Goal: Task Accomplishment & Management: Manage account settings

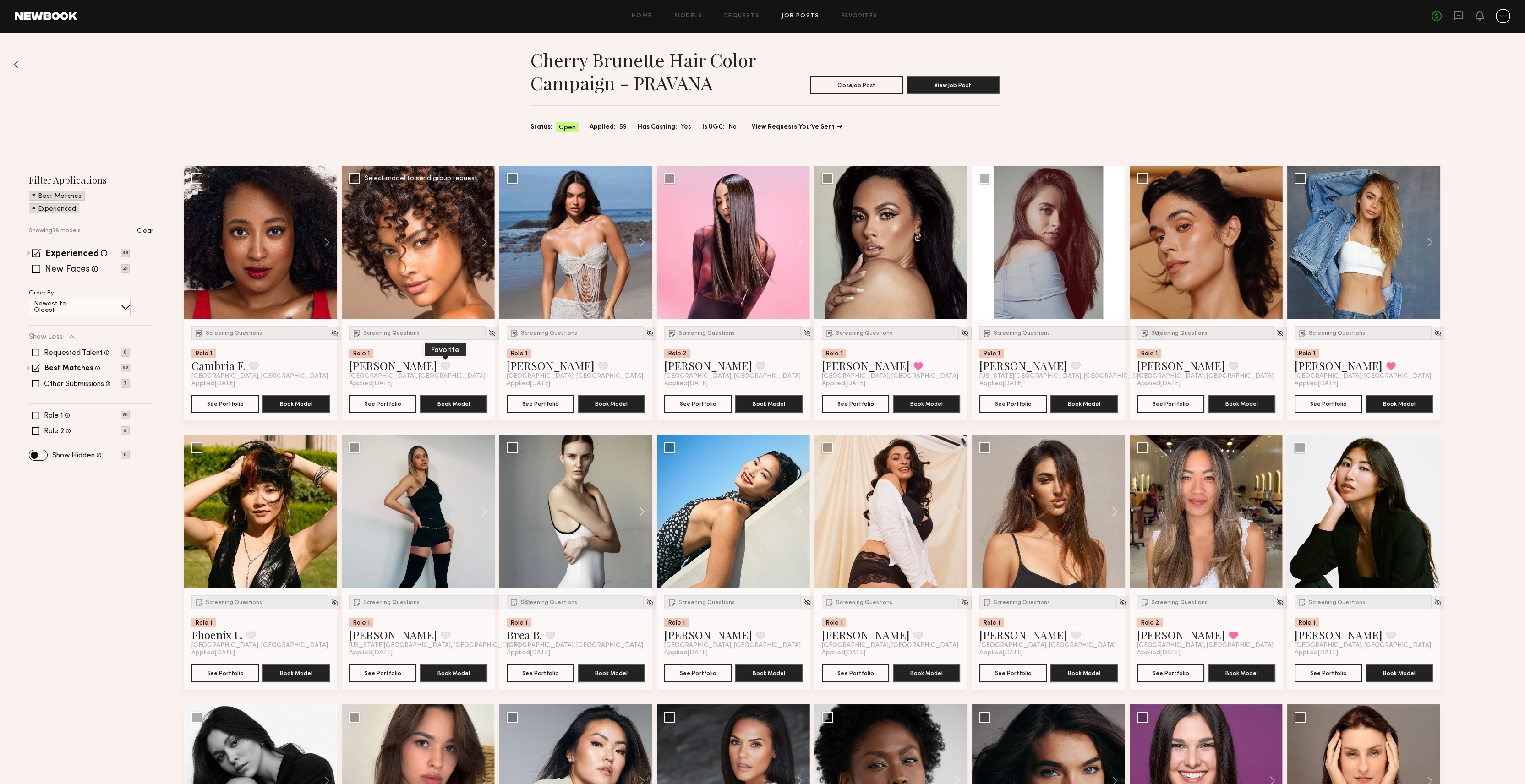
click at [441, 368] on button at bounding box center [445, 366] width 10 height 8
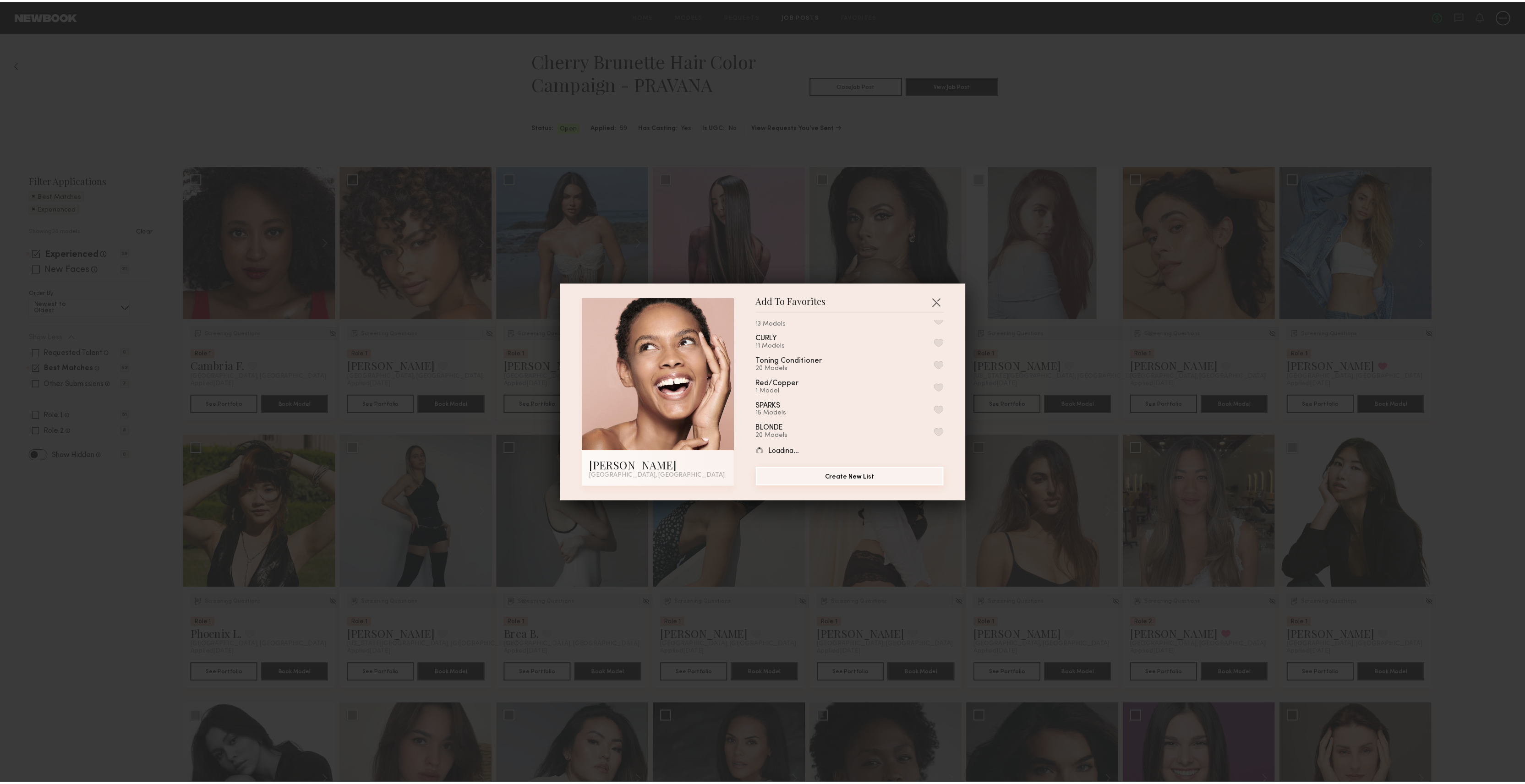
scroll to position [549, 0]
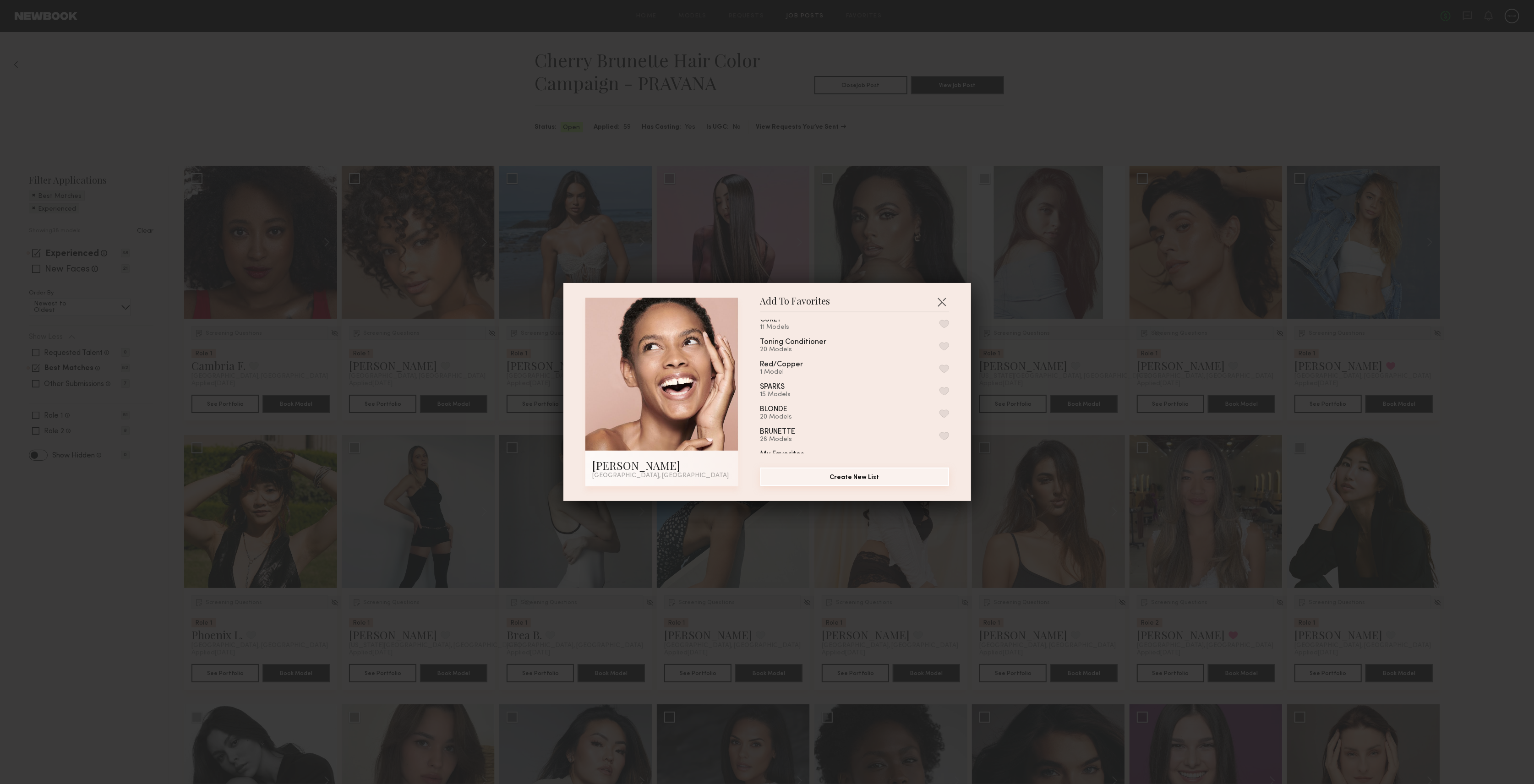
click at [852, 481] on button "Create New List" at bounding box center [855, 476] width 189 height 18
type input "**********"
click at [906, 479] on button "Create & Save to List" at bounding box center [913, 476] width 73 height 18
click at [941, 301] on button "button" at bounding box center [941, 302] width 15 height 15
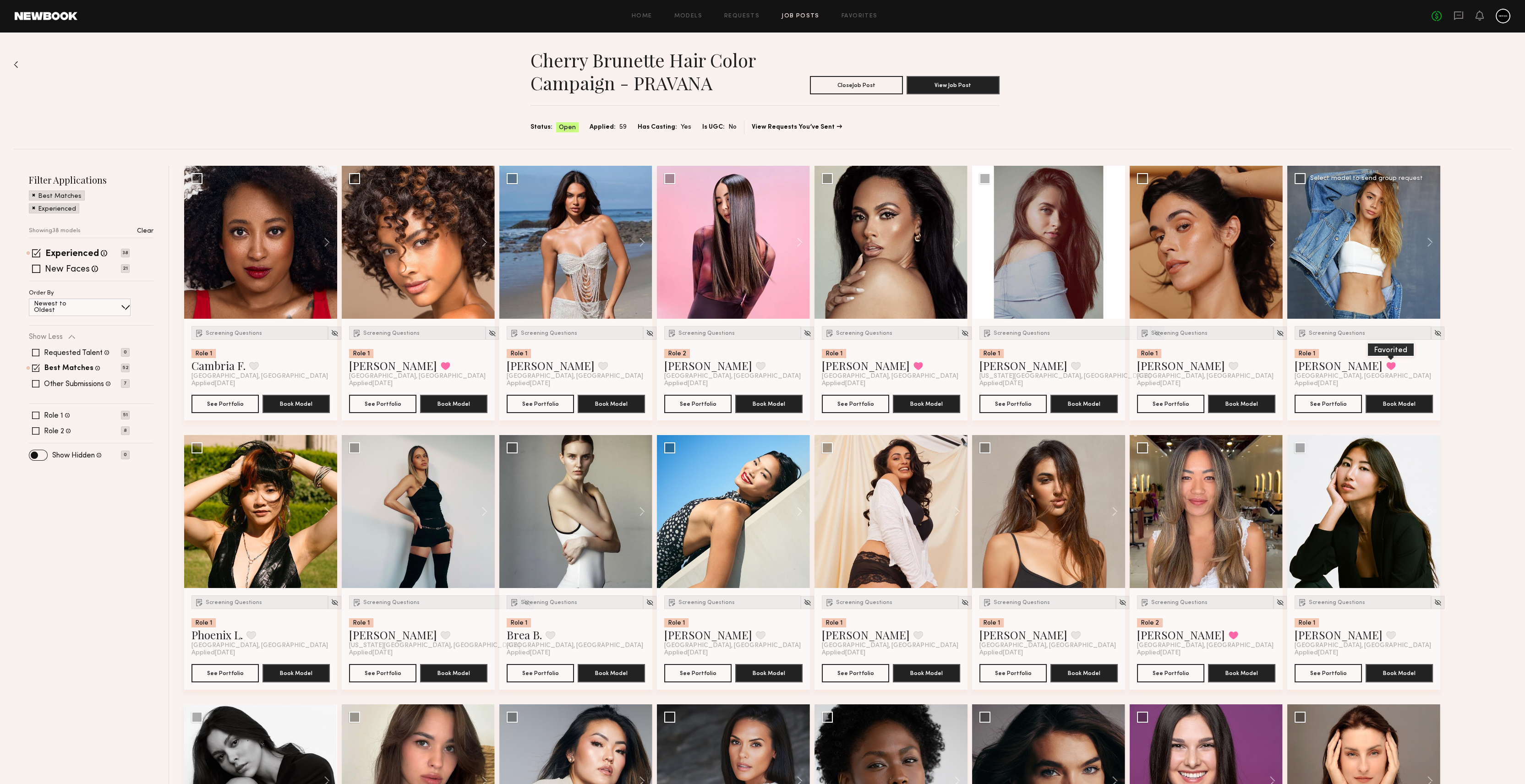
click at [1386, 366] on button at bounding box center [1391, 366] width 10 height 8
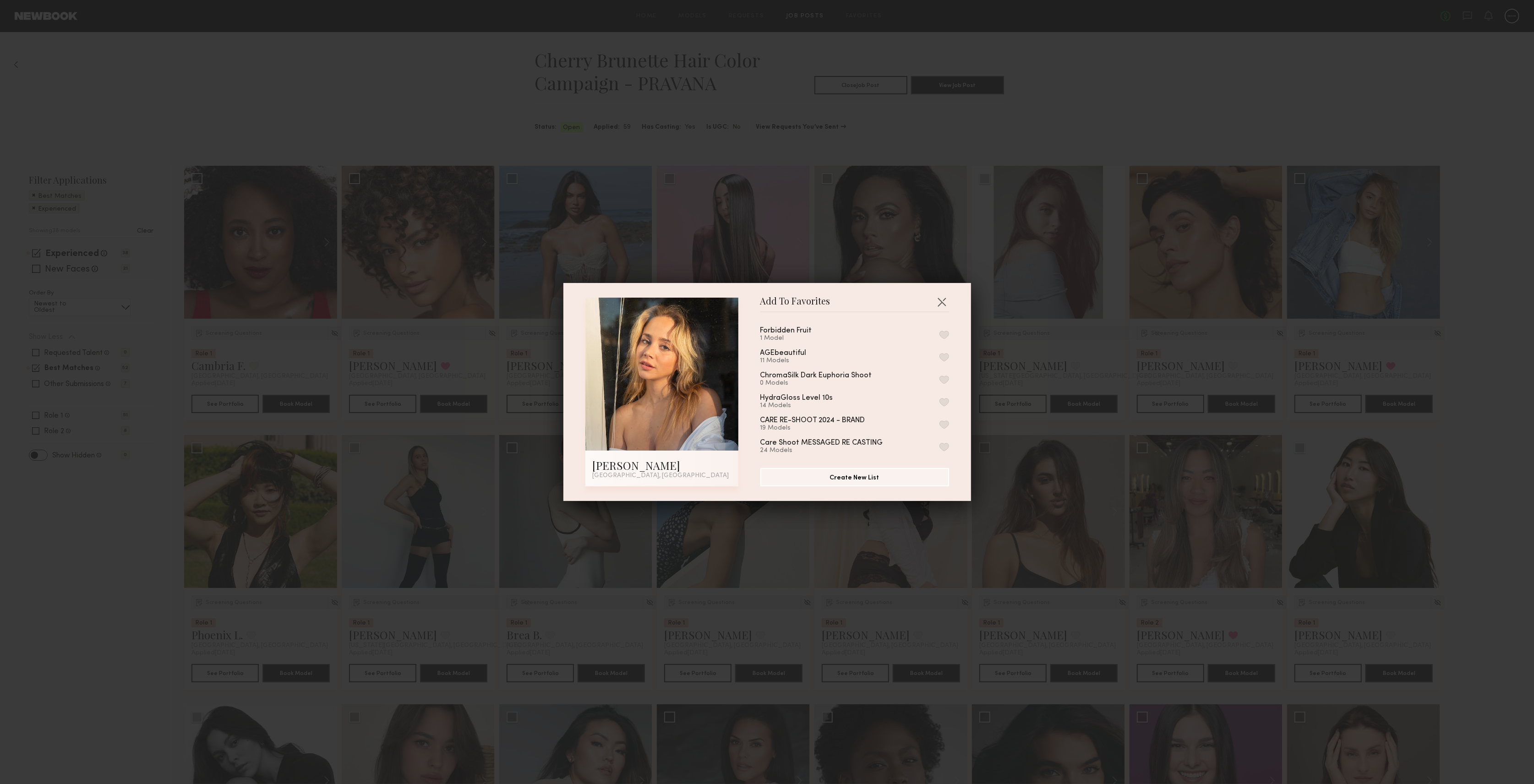
click at [940, 335] on button "button" at bounding box center [944, 335] width 10 height 8
click at [935, 300] on button "button" at bounding box center [941, 302] width 15 height 15
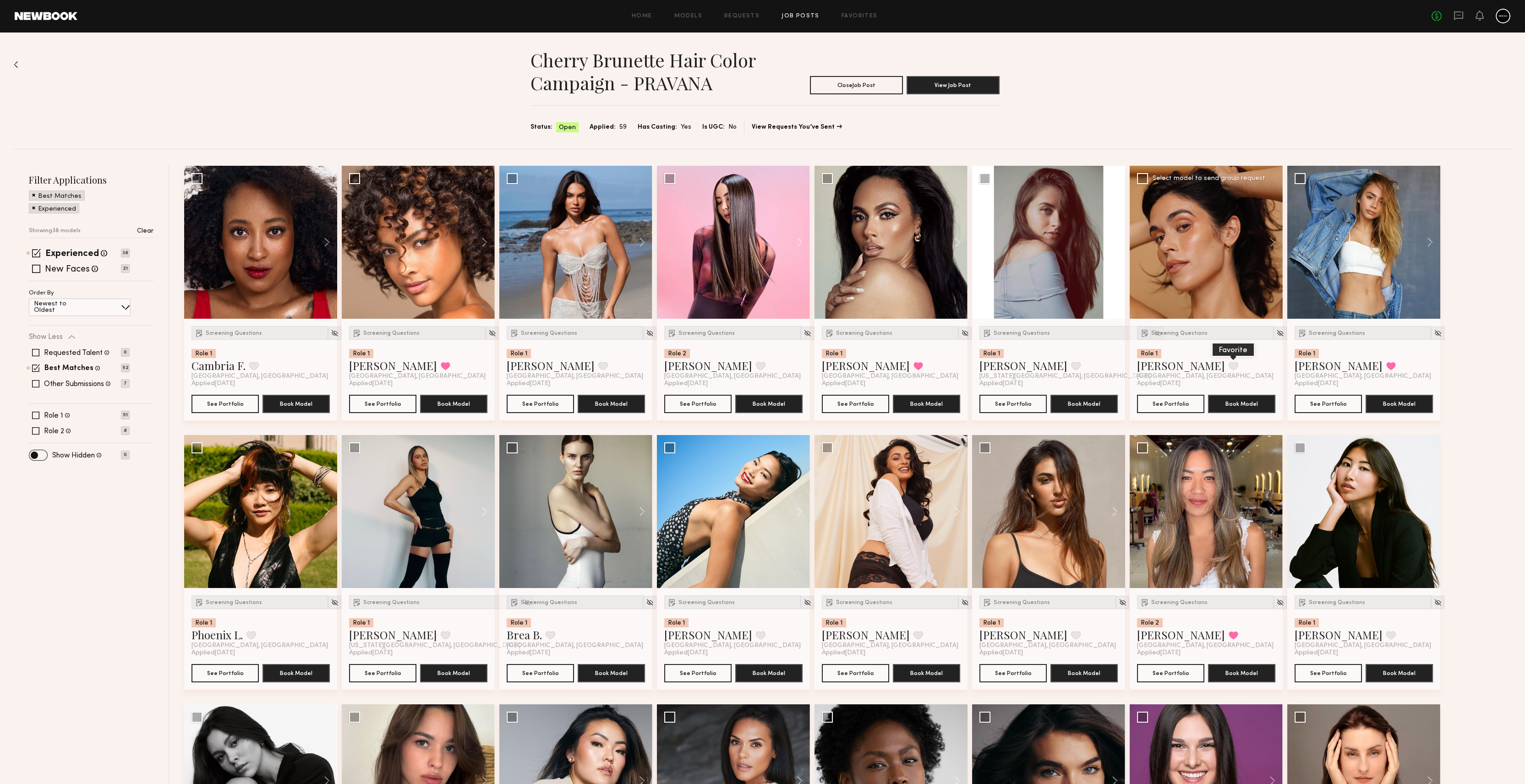
click at [1228, 370] on button at bounding box center [1233, 366] width 10 height 8
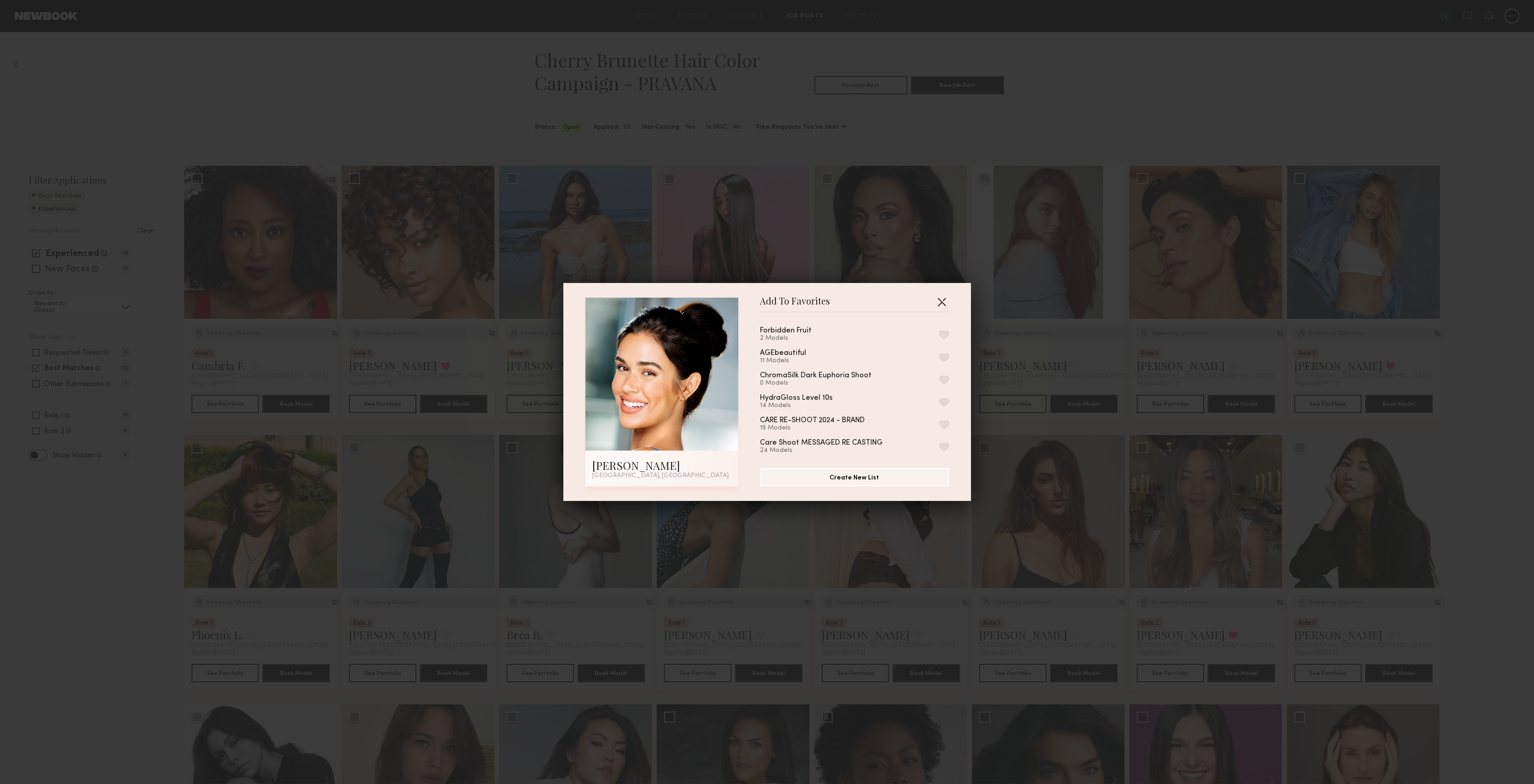
click at [936, 297] on button "button" at bounding box center [941, 302] width 15 height 15
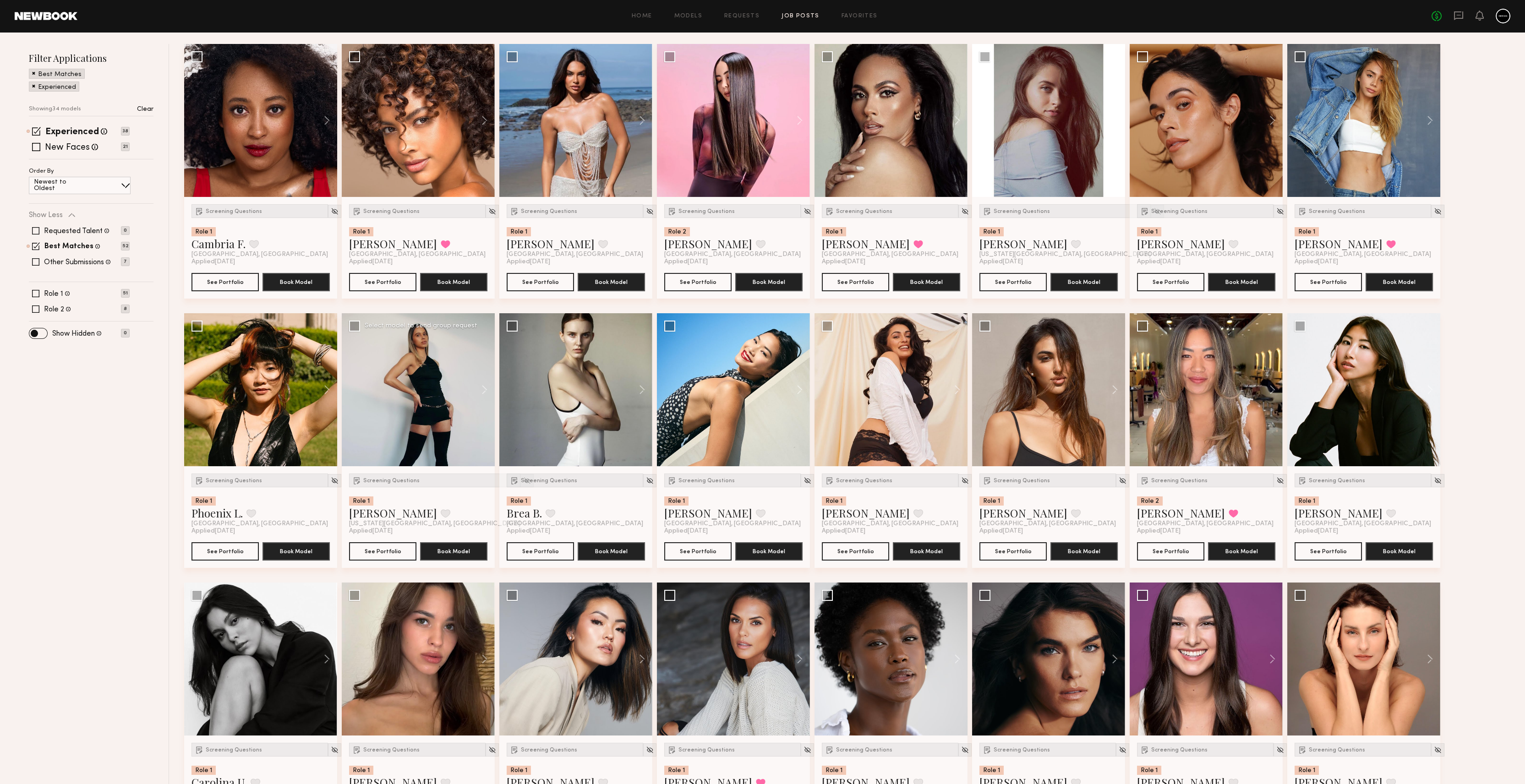
scroll to position [183, 0]
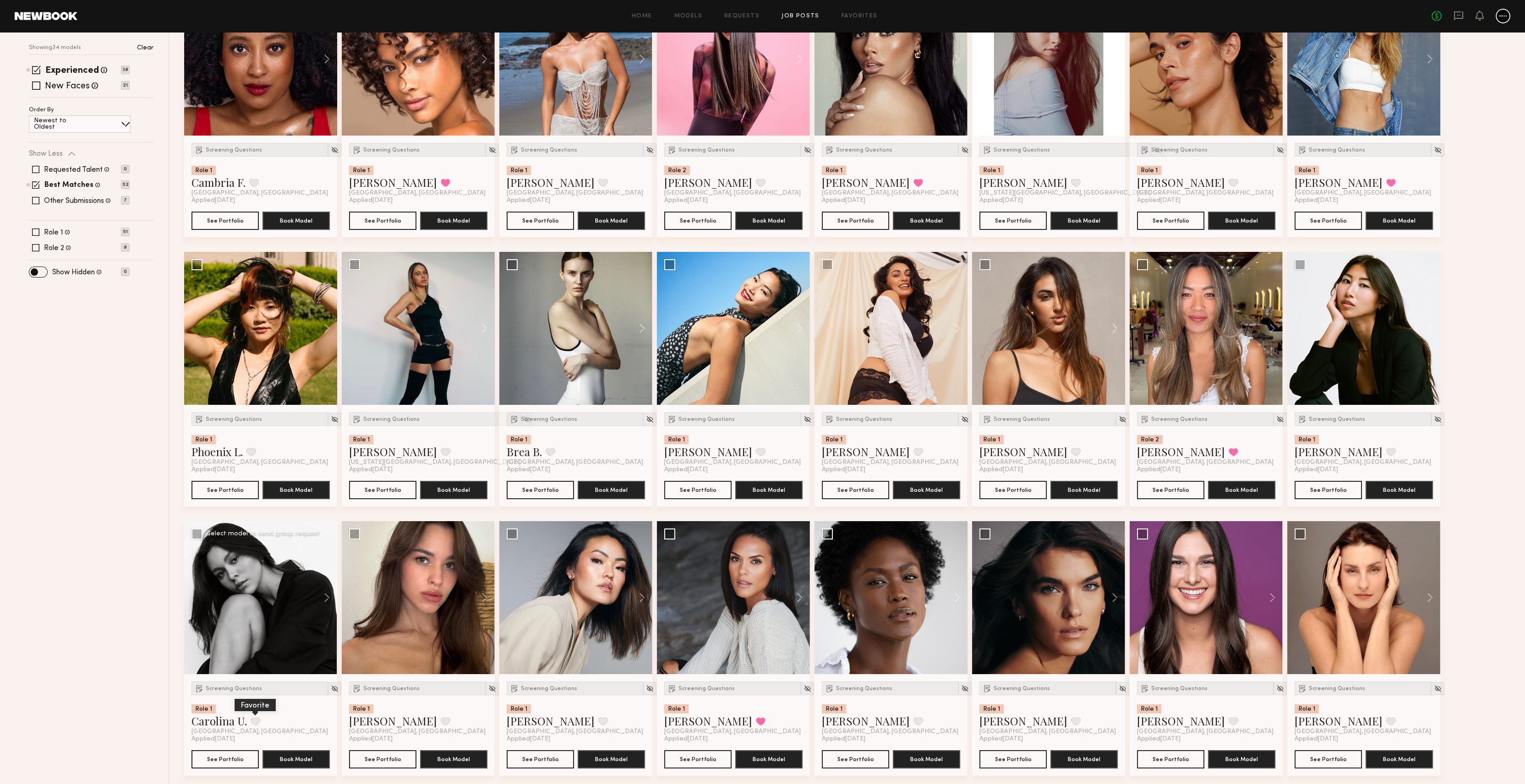
click at [253, 720] on button at bounding box center [255, 721] width 10 height 8
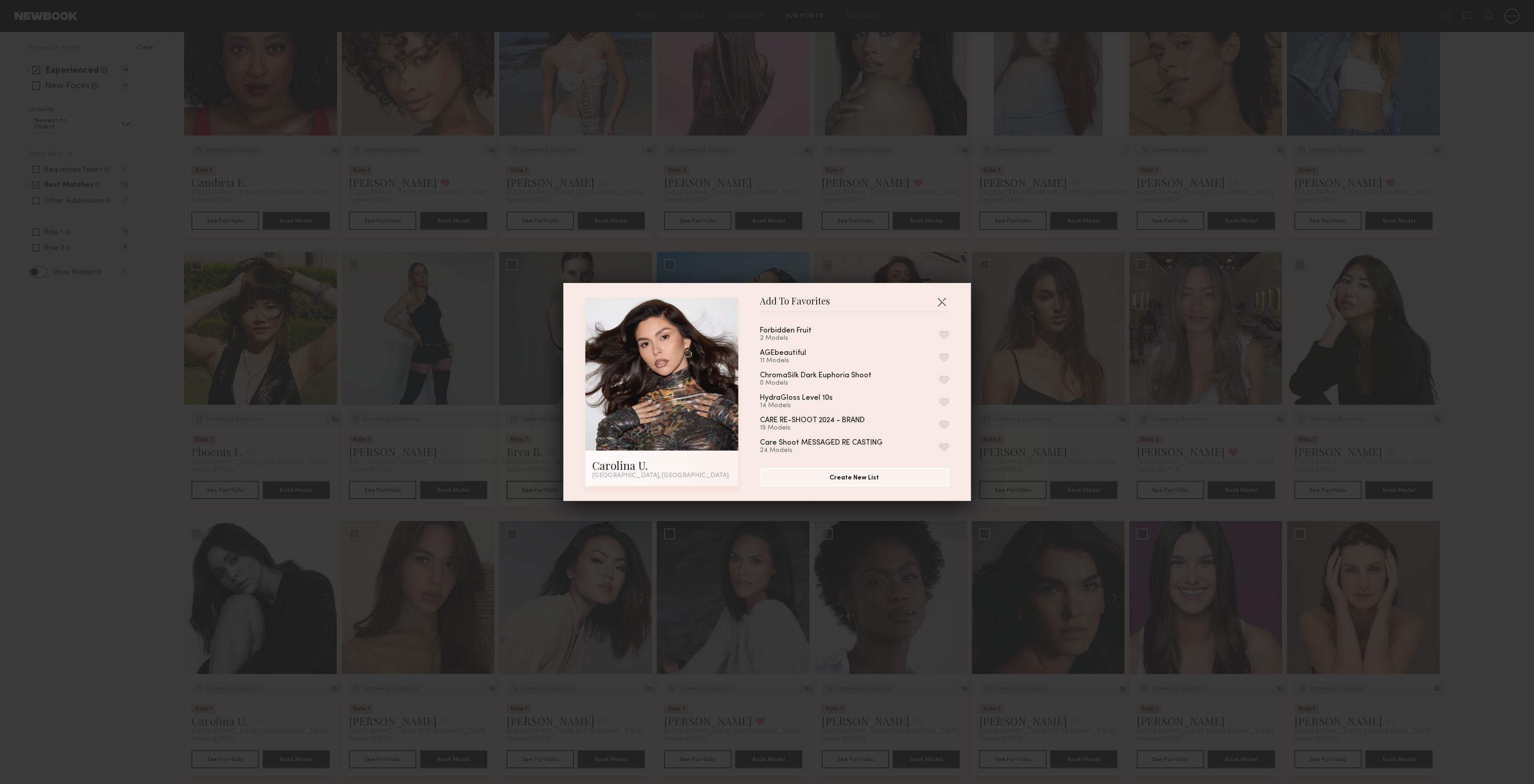
click at [940, 333] on button "button" at bounding box center [944, 335] width 10 height 8
click at [940, 298] on button "button" at bounding box center [941, 302] width 15 height 15
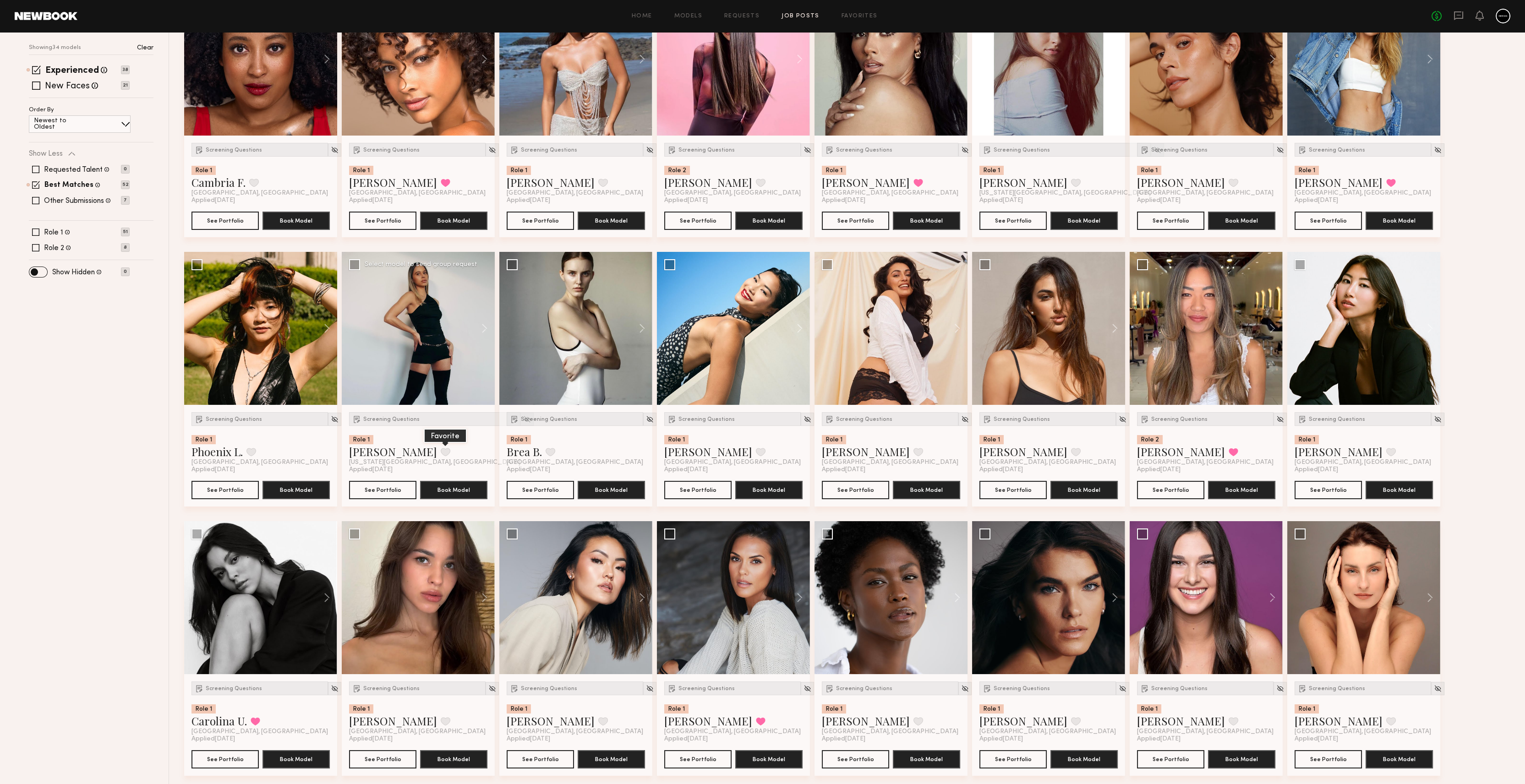
click at [441, 448] on button at bounding box center [445, 452] width 10 height 8
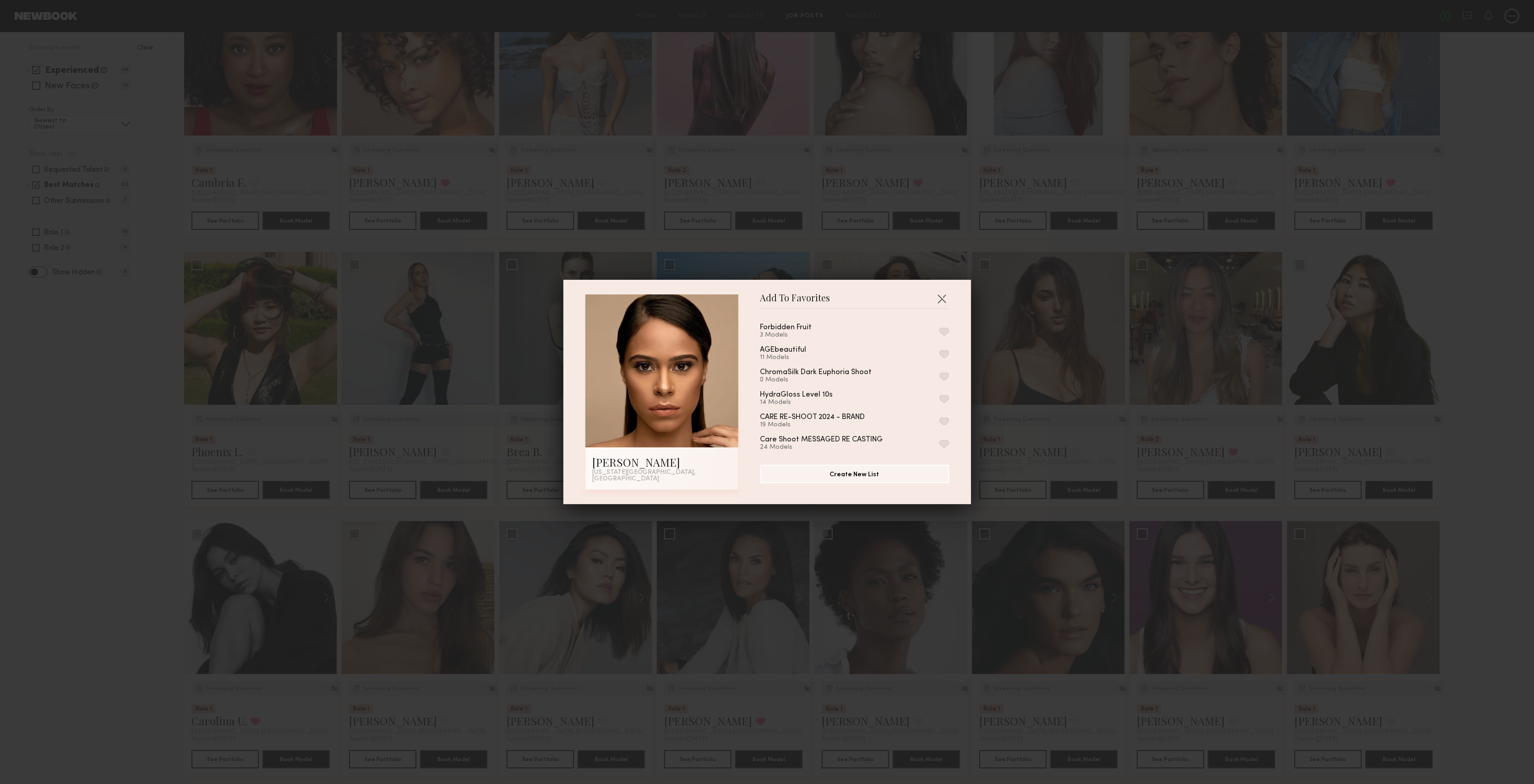
click at [940, 333] on button "button" at bounding box center [944, 332] width 10 height 8
click at [934, 298] on button "button" at bounding box center [941, 298] width 15 height 15
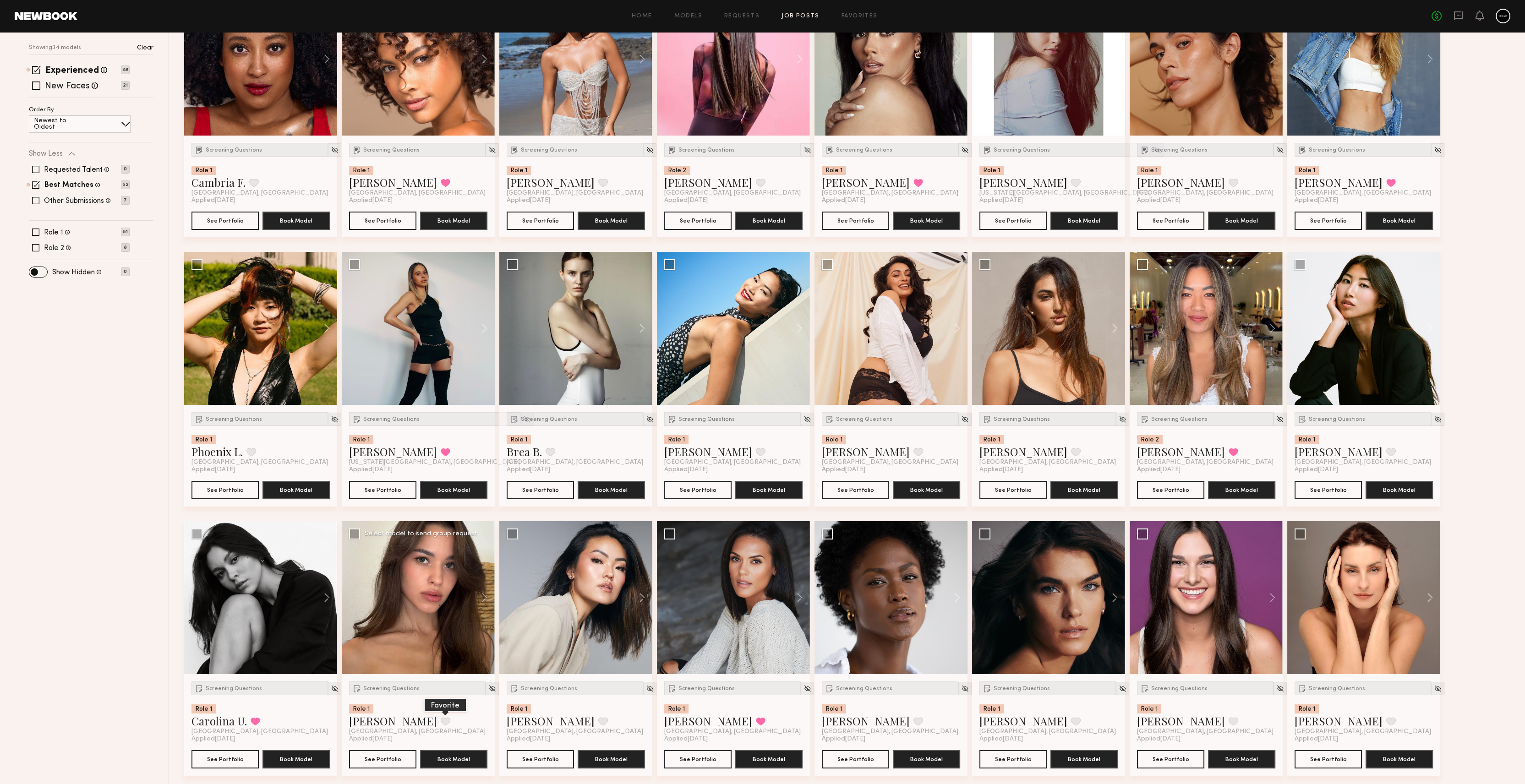
click at [441, 719] on button at bounding box center [445, 721] width 10 height 8
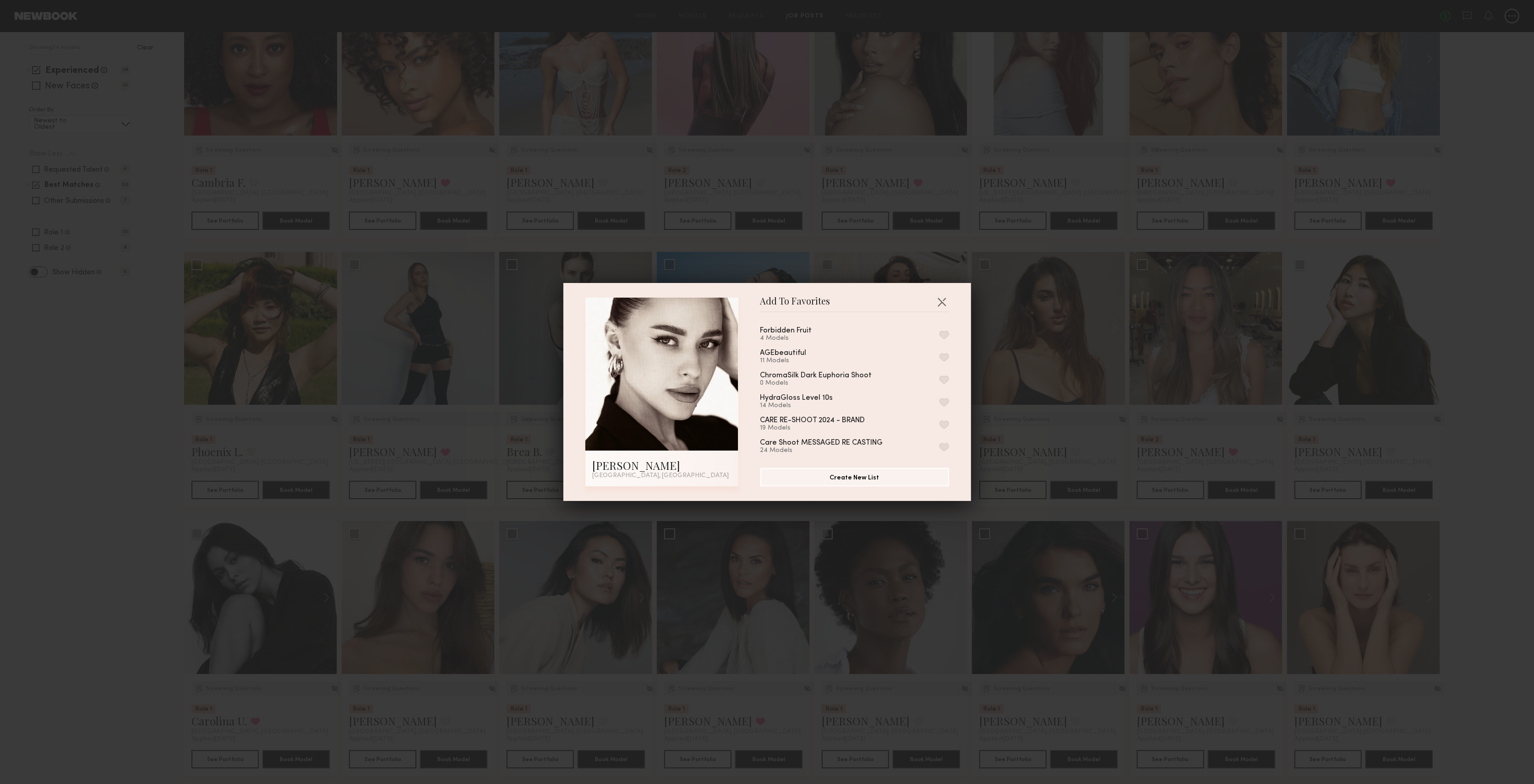
click at [940, 332] on button "button" at bounding box center [944, 335] width 10 height 8
click at [941, 300] on button "button" at bounding box center [941, 302] width 15 height 15
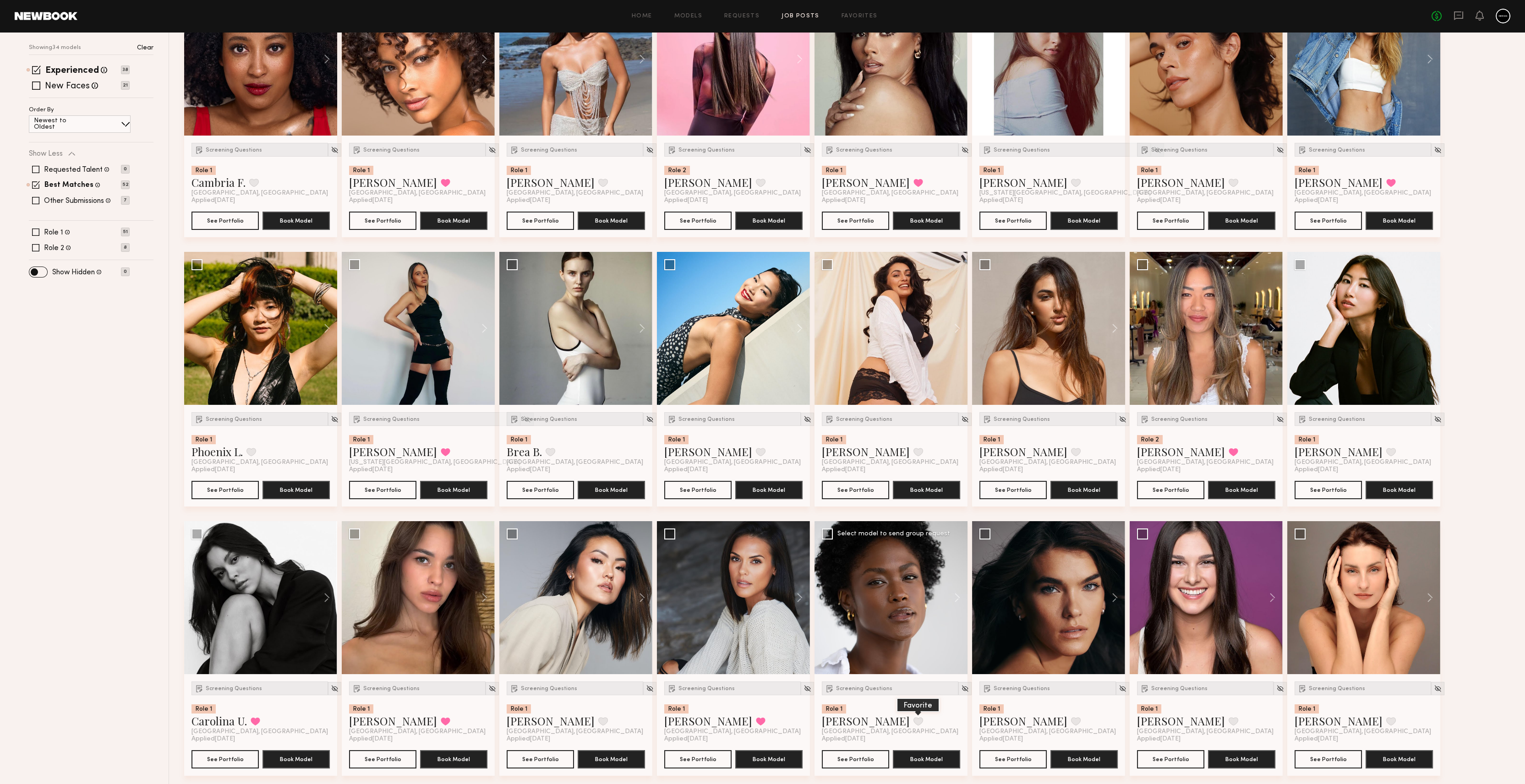
click at [913, 720] on button at bounding box center [918, 721] width 10 height 8
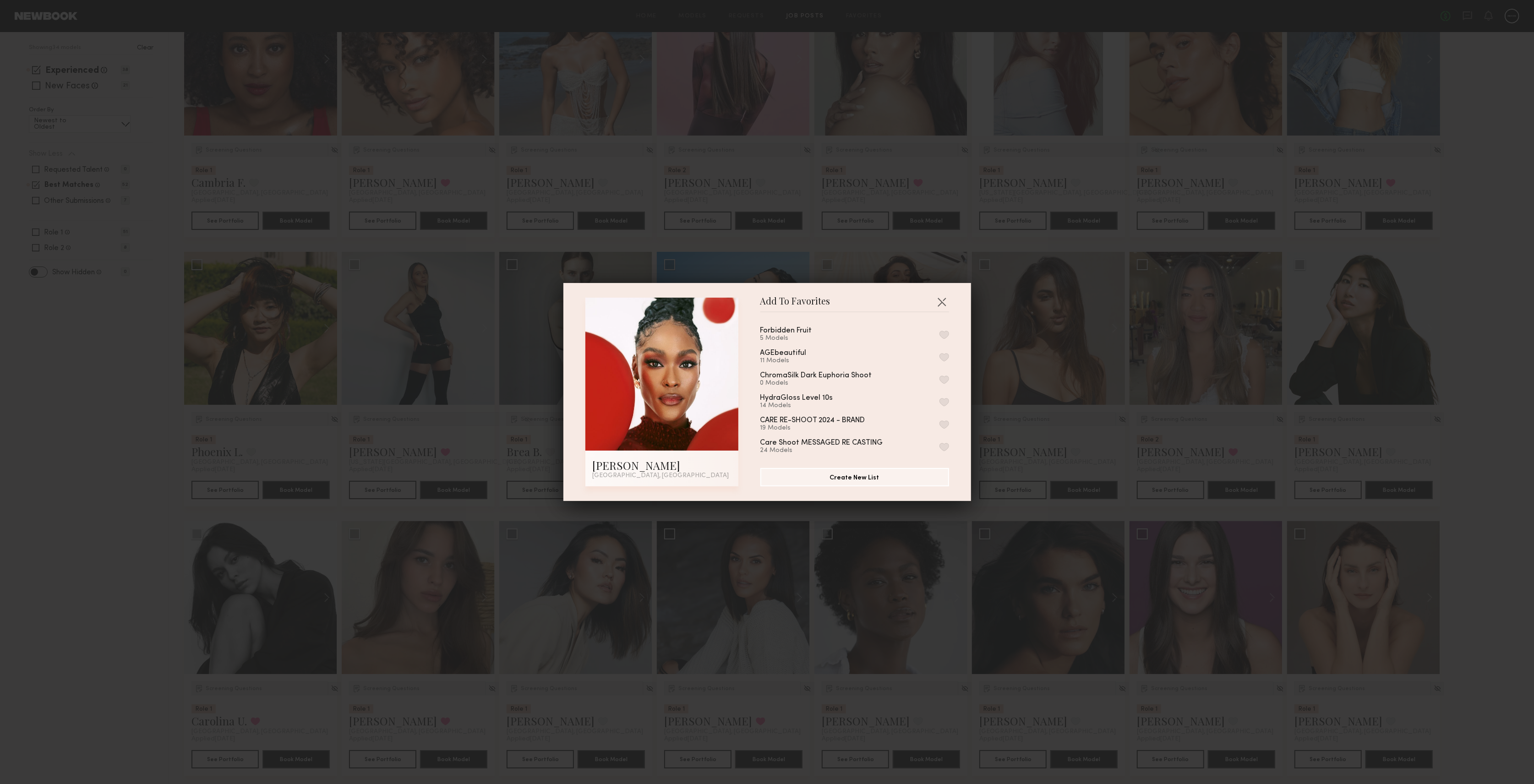
click at [940, 333] on button "button" at bounding box center [944, 335] width 10 height 8
click at [935, 302] on button "button" at bounding box center [941, 302] width 15 height 15
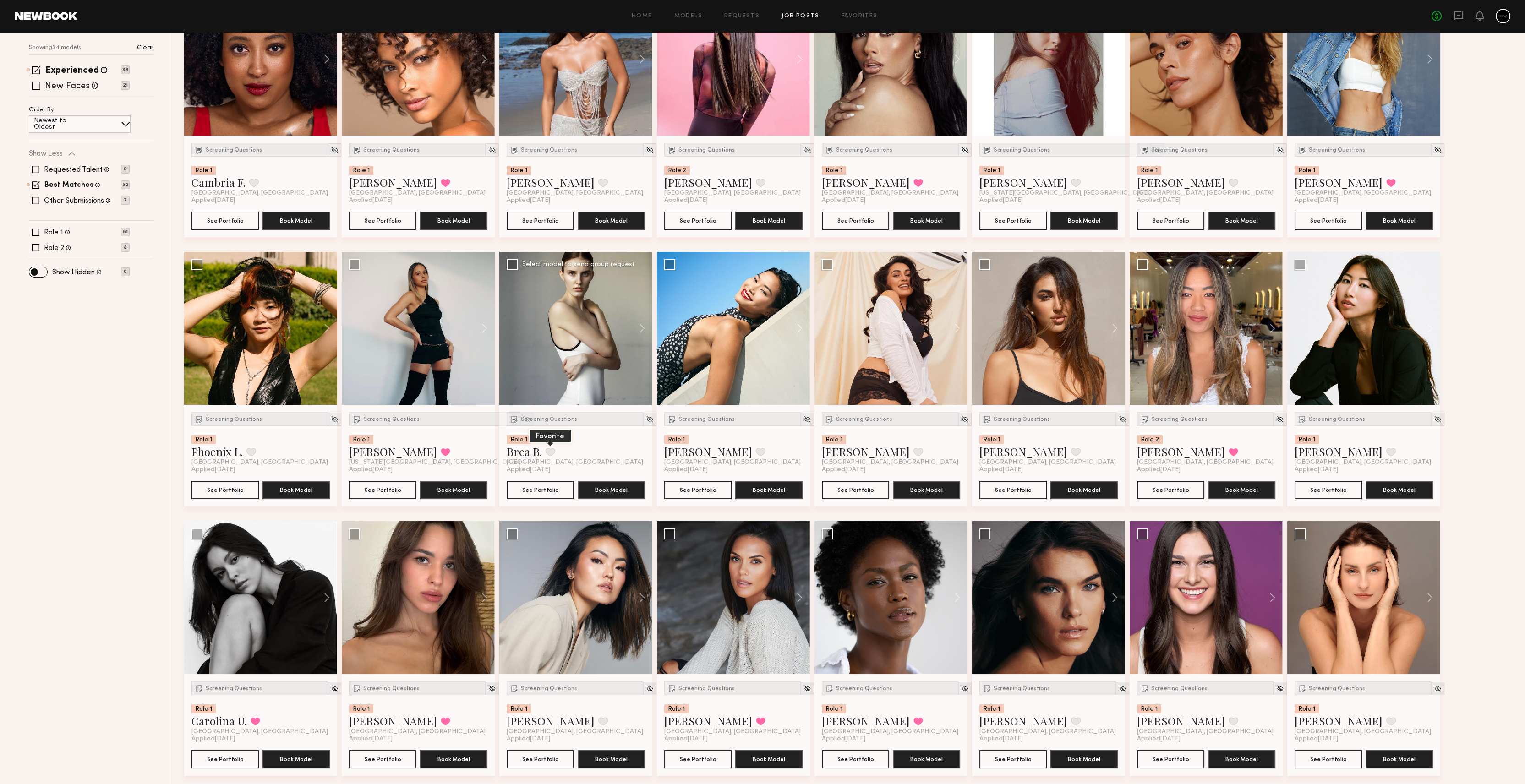
click at [547, 451] on button at bounding box center [550, 452] width 10 height 8
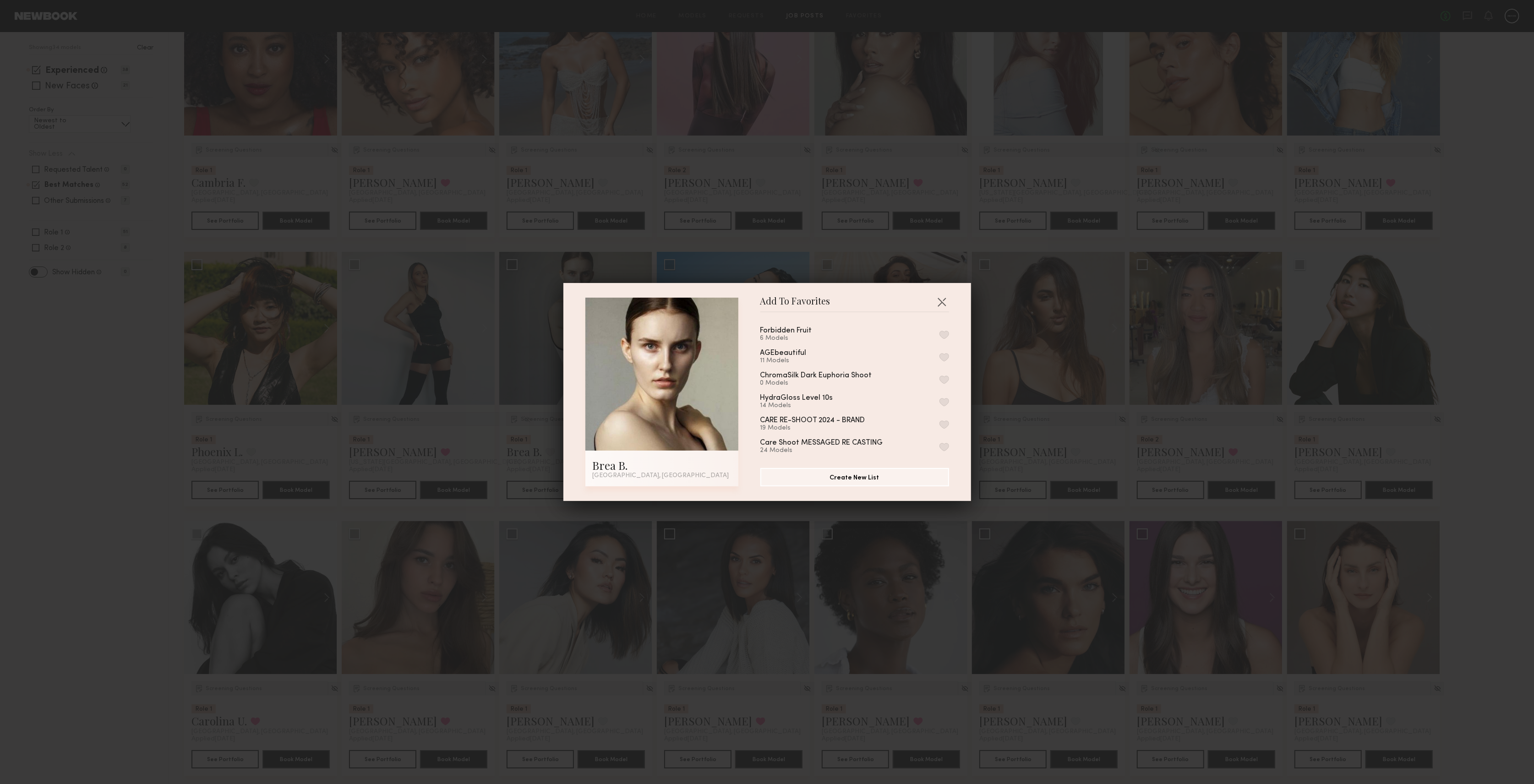
click at [940, 337] on button "button" at bounding box center [944, 335] width 10 height 8
click at [939, 296] on button "button" at bounding box center [941, 302] width 15 height 15
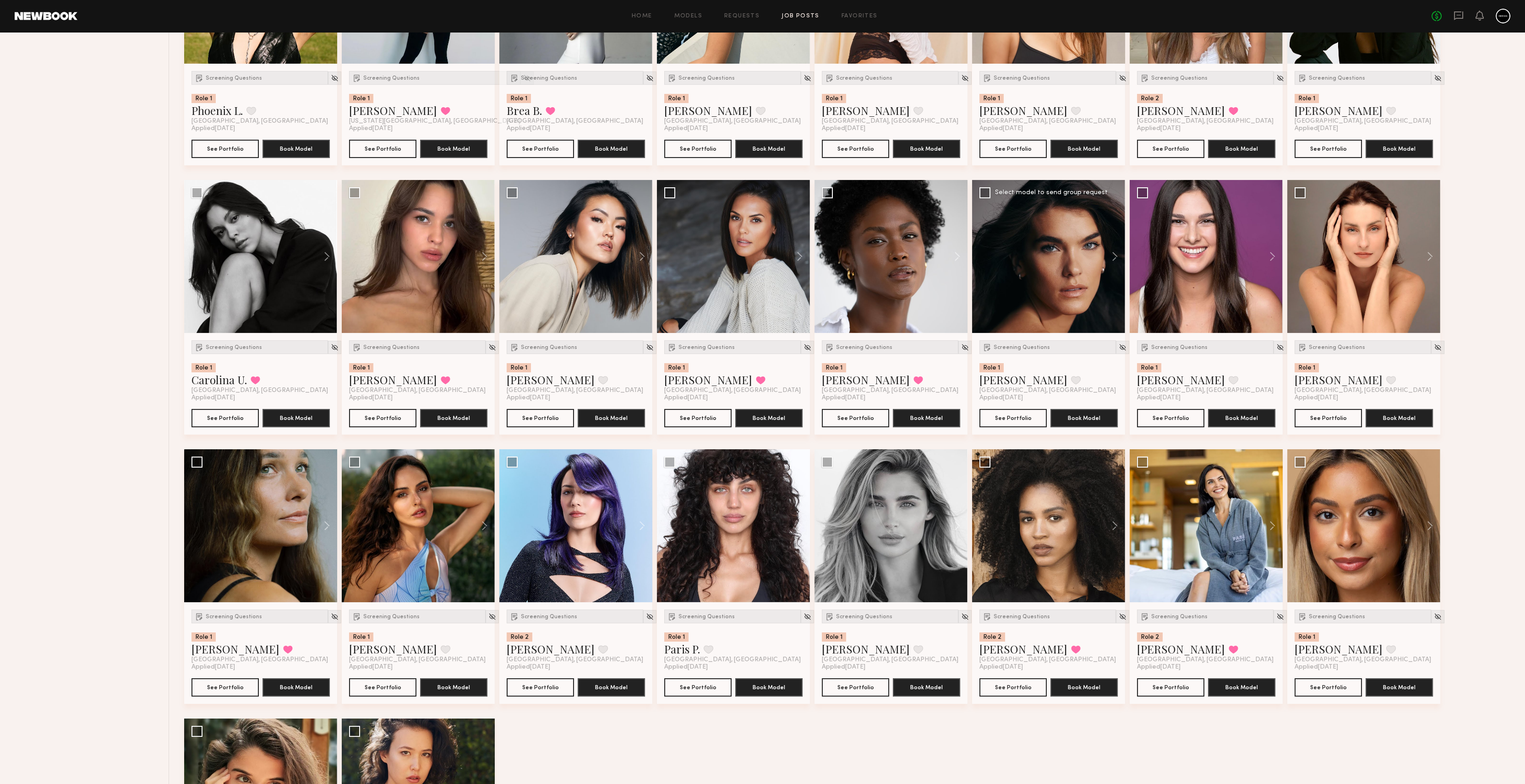
scroll to position [549, 0]
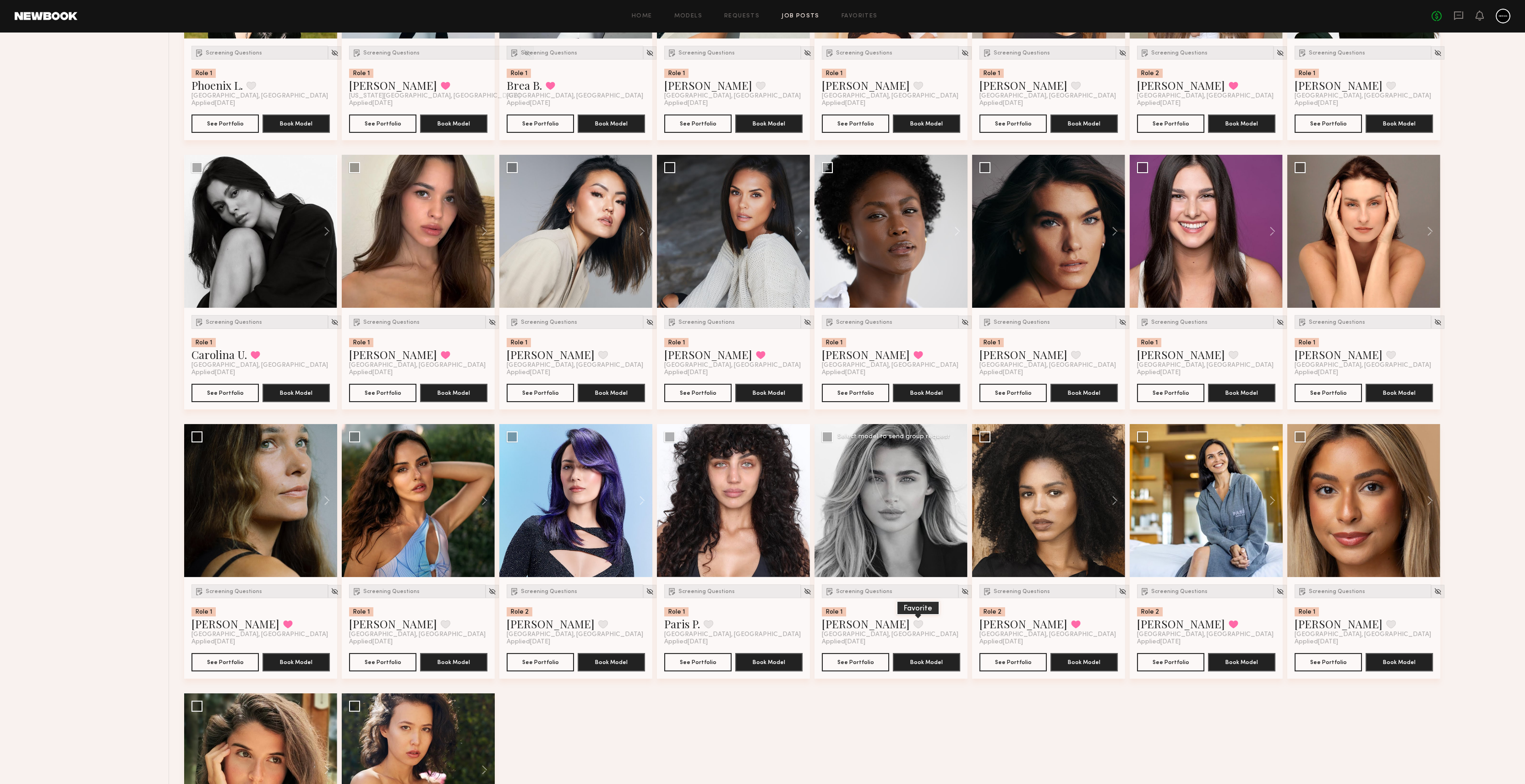
click at [913, 623] on button at bounding box center [918, 624] width 10 height 8
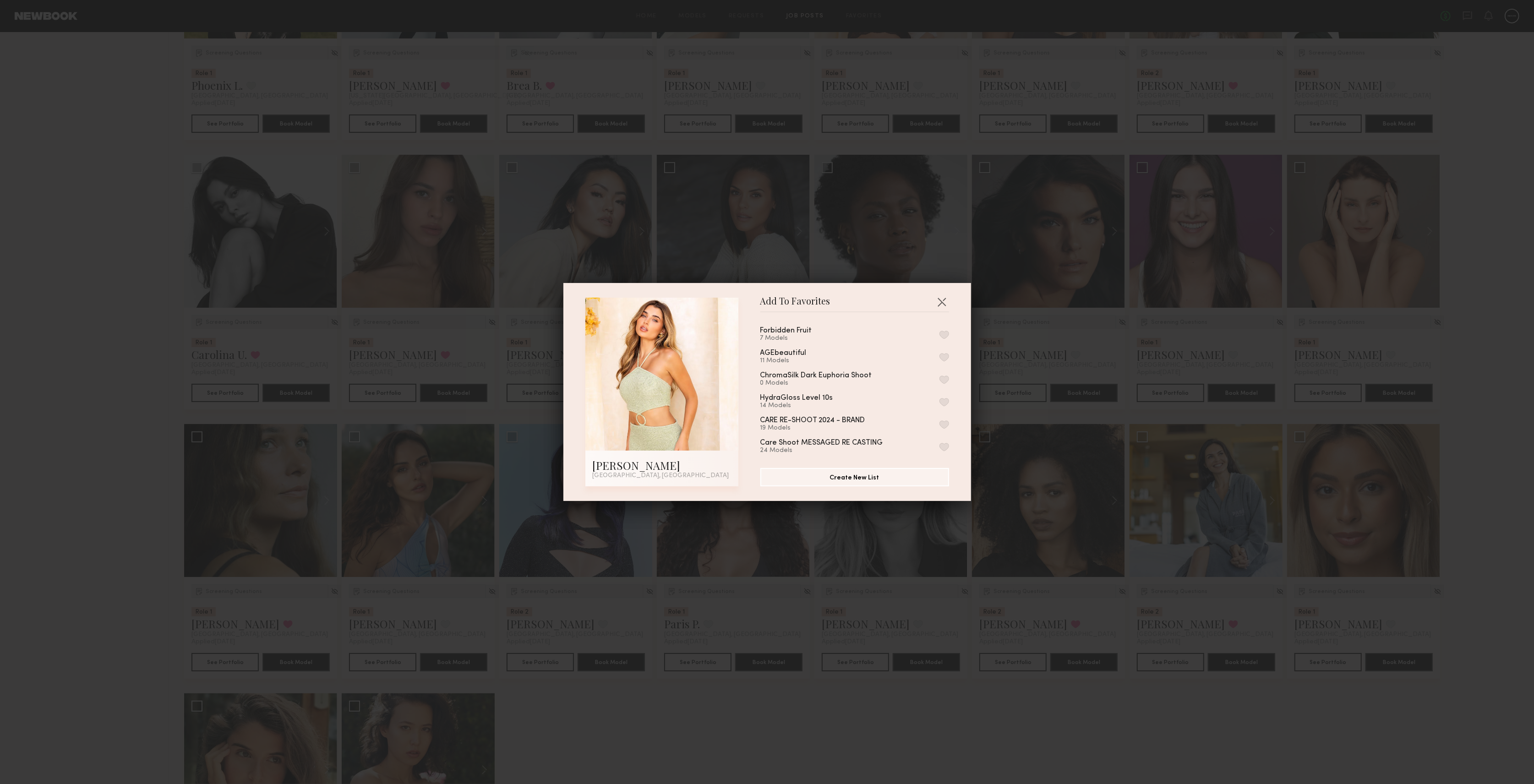
click at [940, 333] on button "button" at bounding box center [944, 335] width 10 height 8
click at [937, 300] on button "button" at bounding box center [941, 302] width 15 height 15
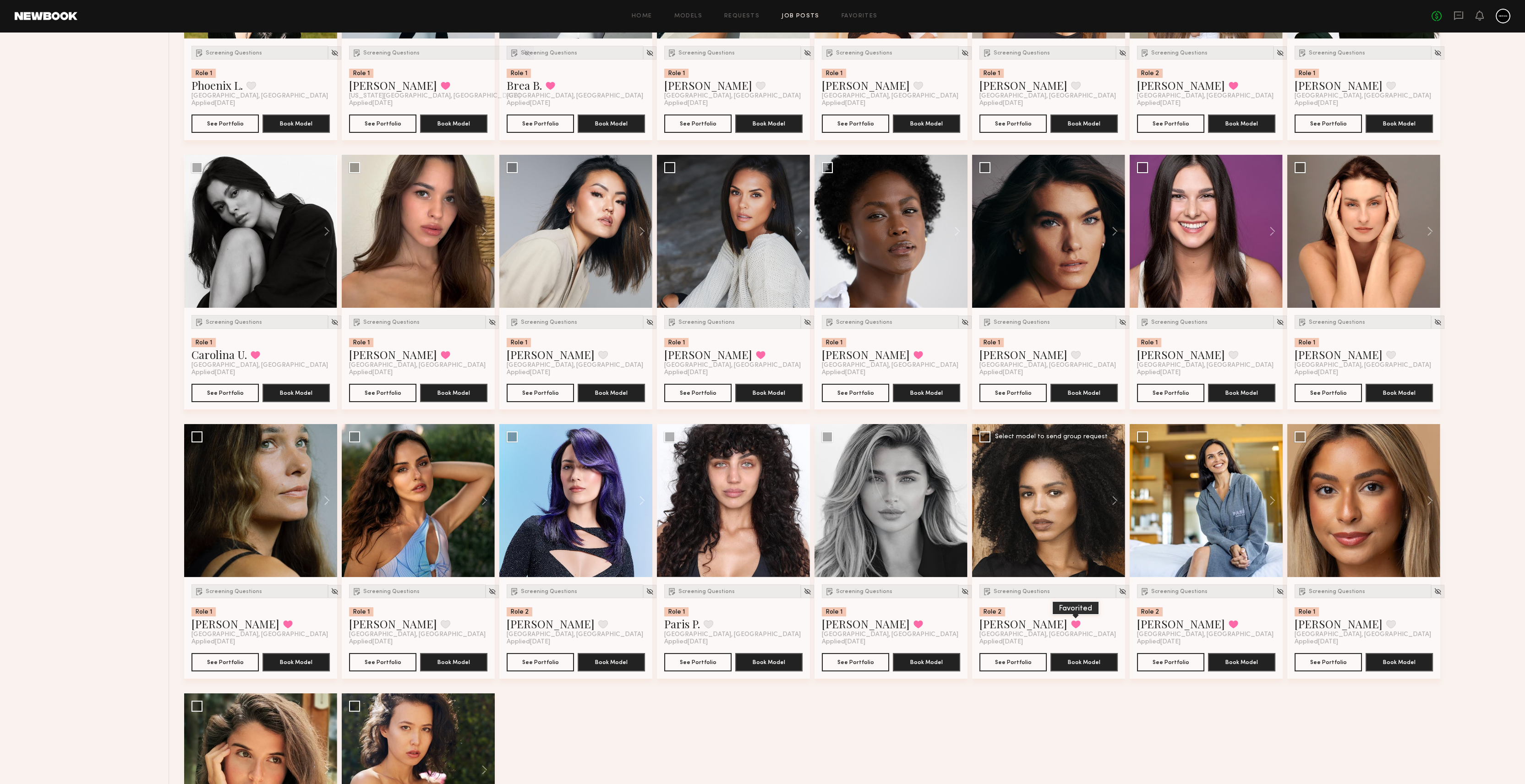
click at [1071, 624] on button at bounding box center [1075, 624] width 10 height 8
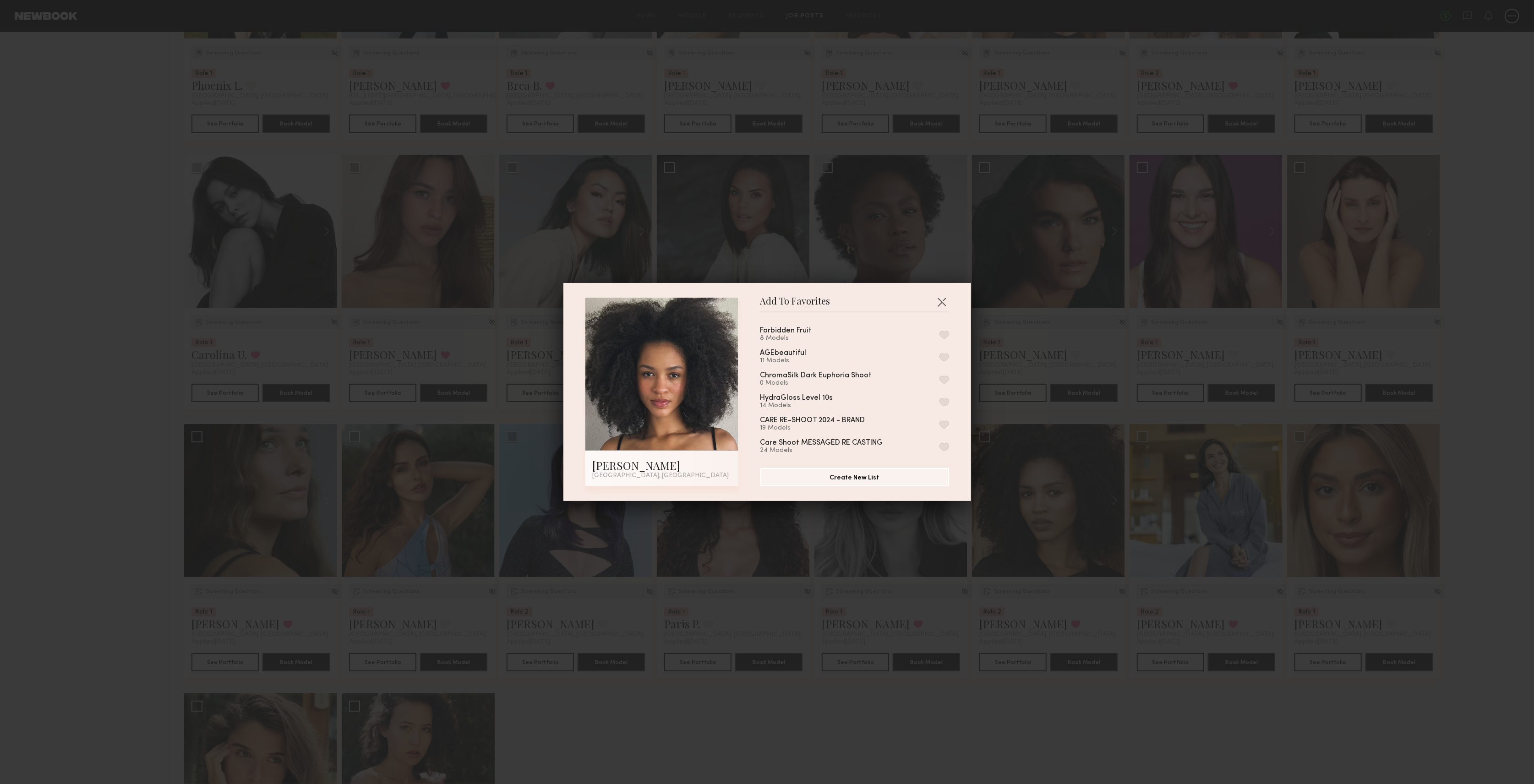
click at [940, 337] on button "button" at bounding box center [944, 335] width 10 height 8
click at [938, 302] on button "button" at bounding box center [941, 302] width 15 height 15
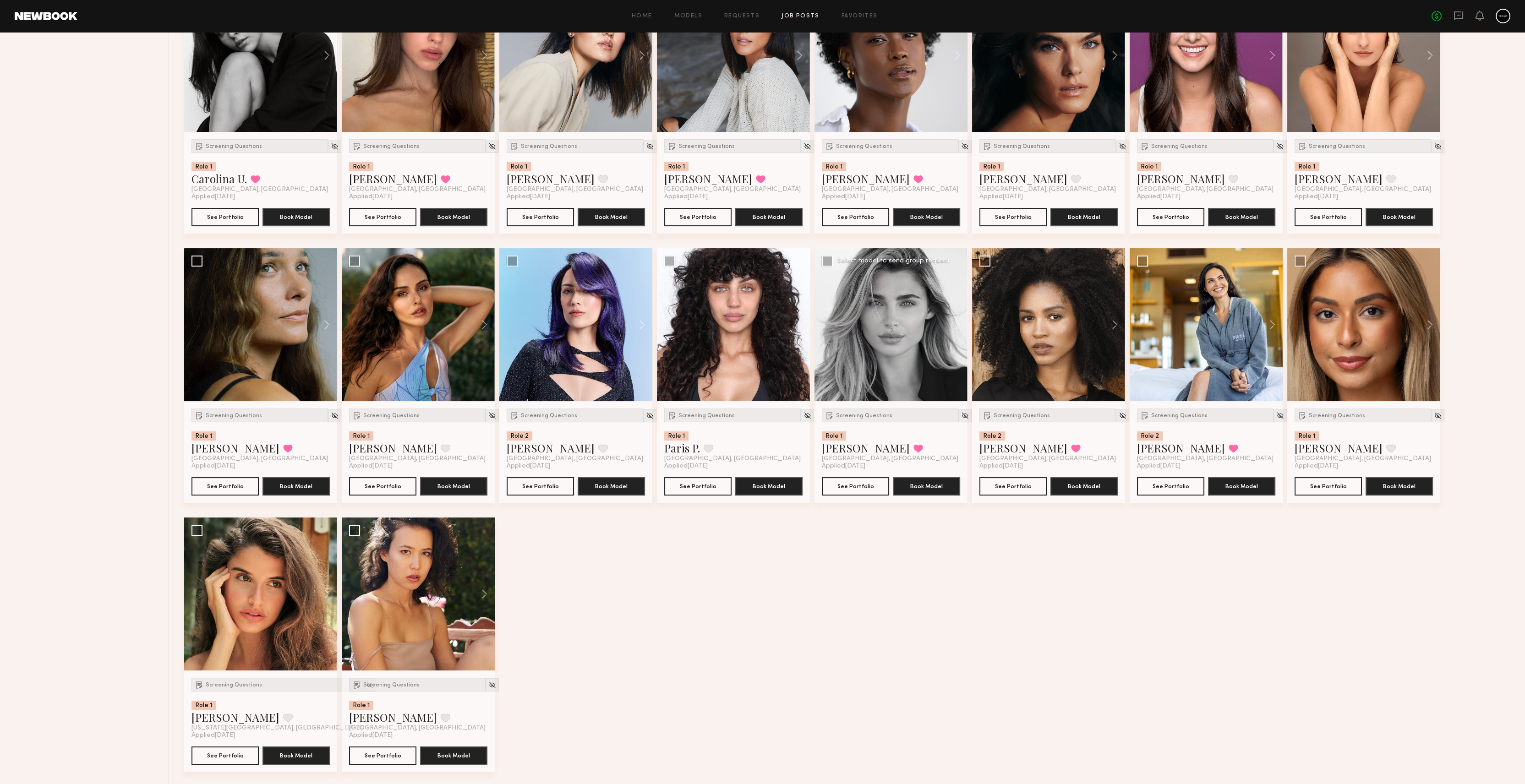
scroll to position [727, 0]
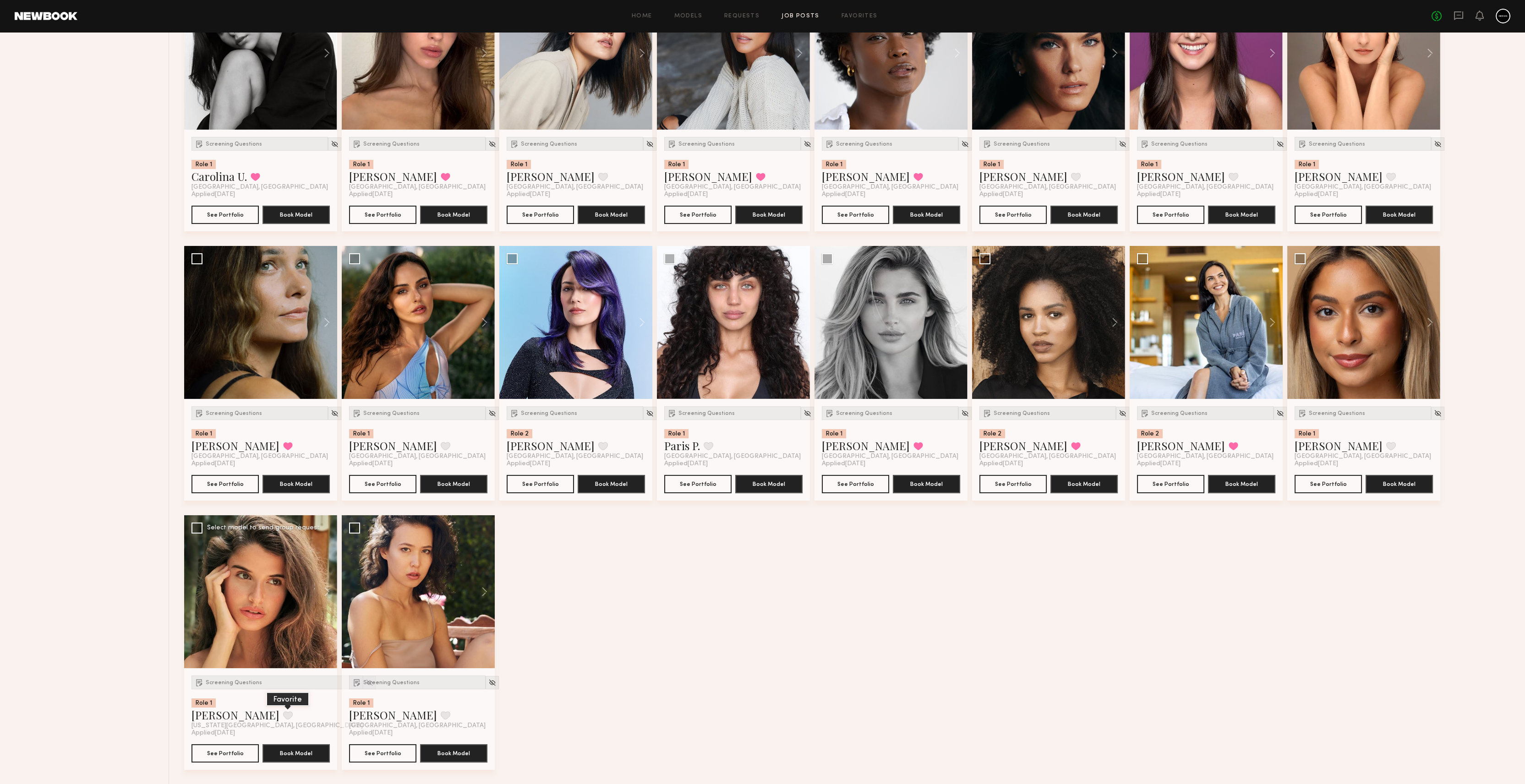
click at [283, 714] on button at bounding box center [288, 716] width 10 height 8
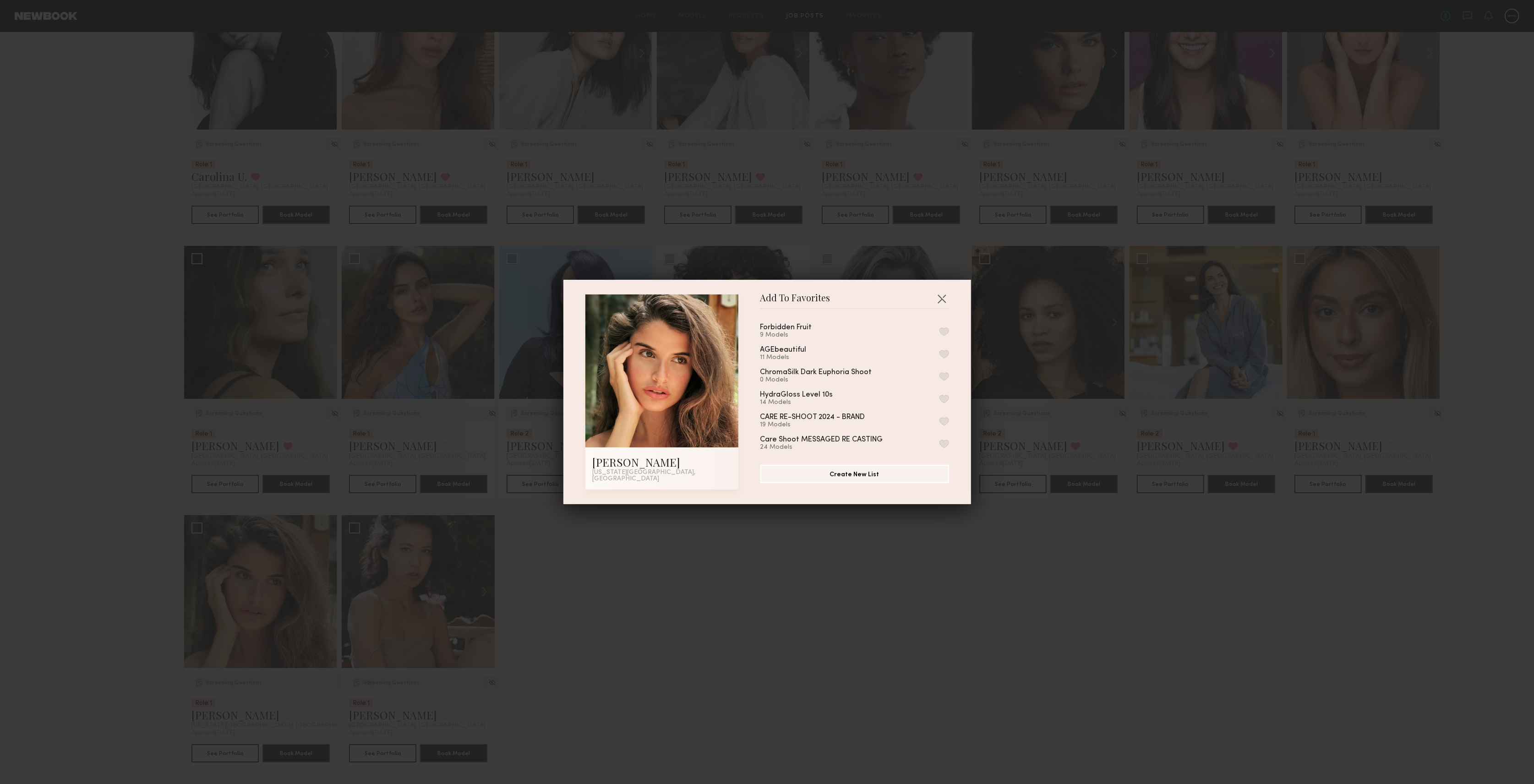
click at [940, 334] on button "button" at bounding box center [944, 332] width 10 height 8
click at [936, 301] on button "button" at bounding box center [941, 298] width 15 height 15
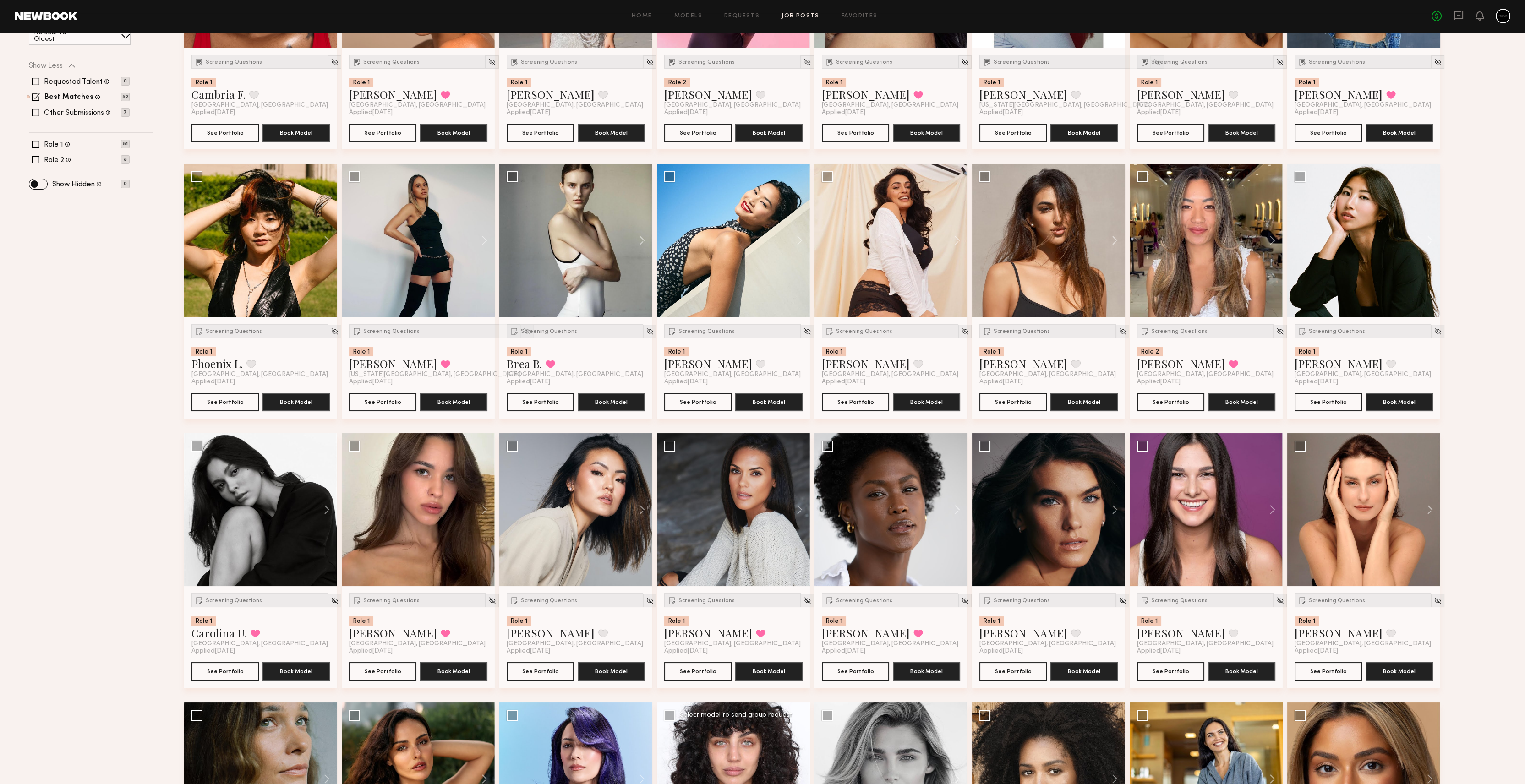
scroll to position [239, 0]
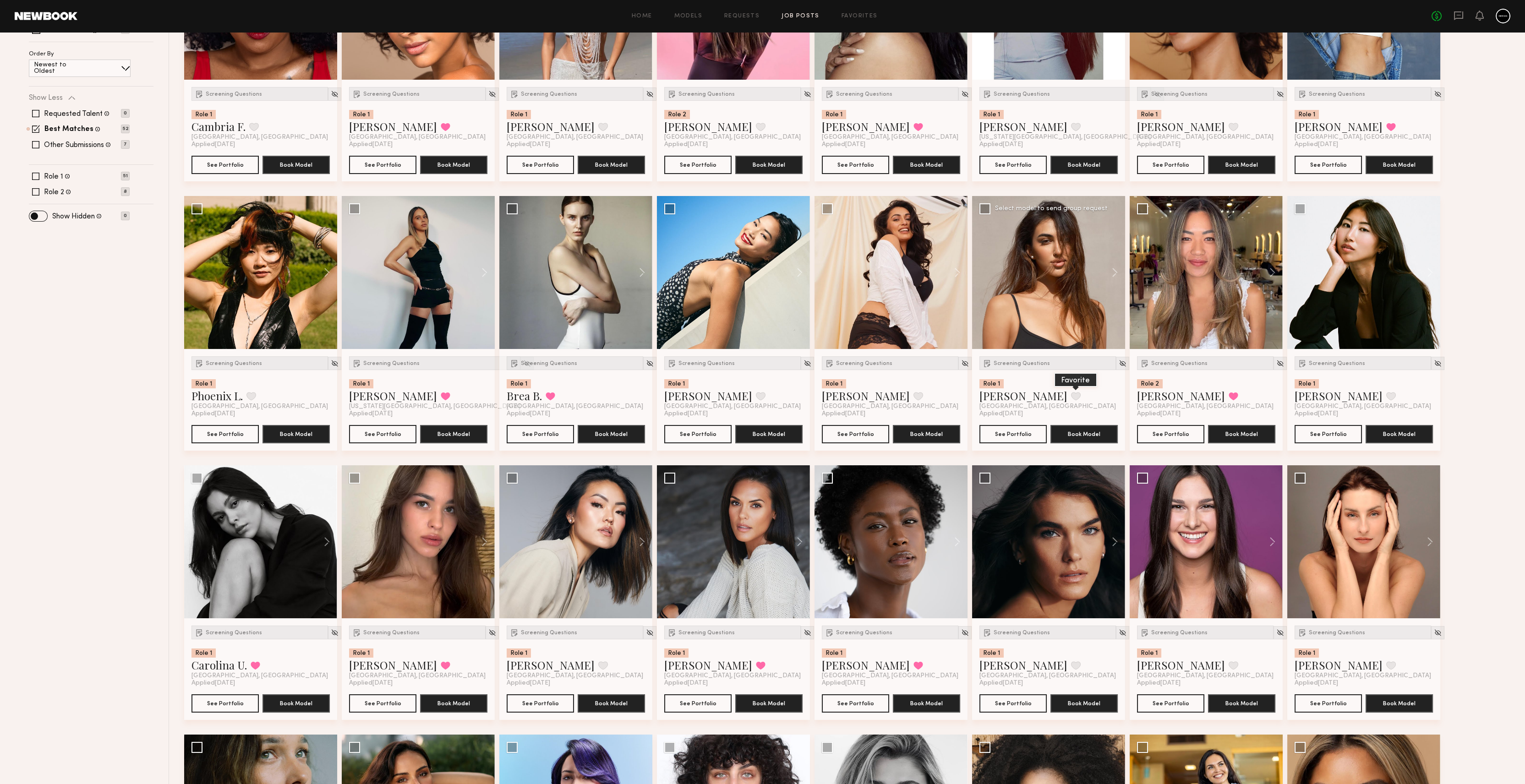
click at [1071, 392] on button at bounding box center [1075, 396] width 10 height 8
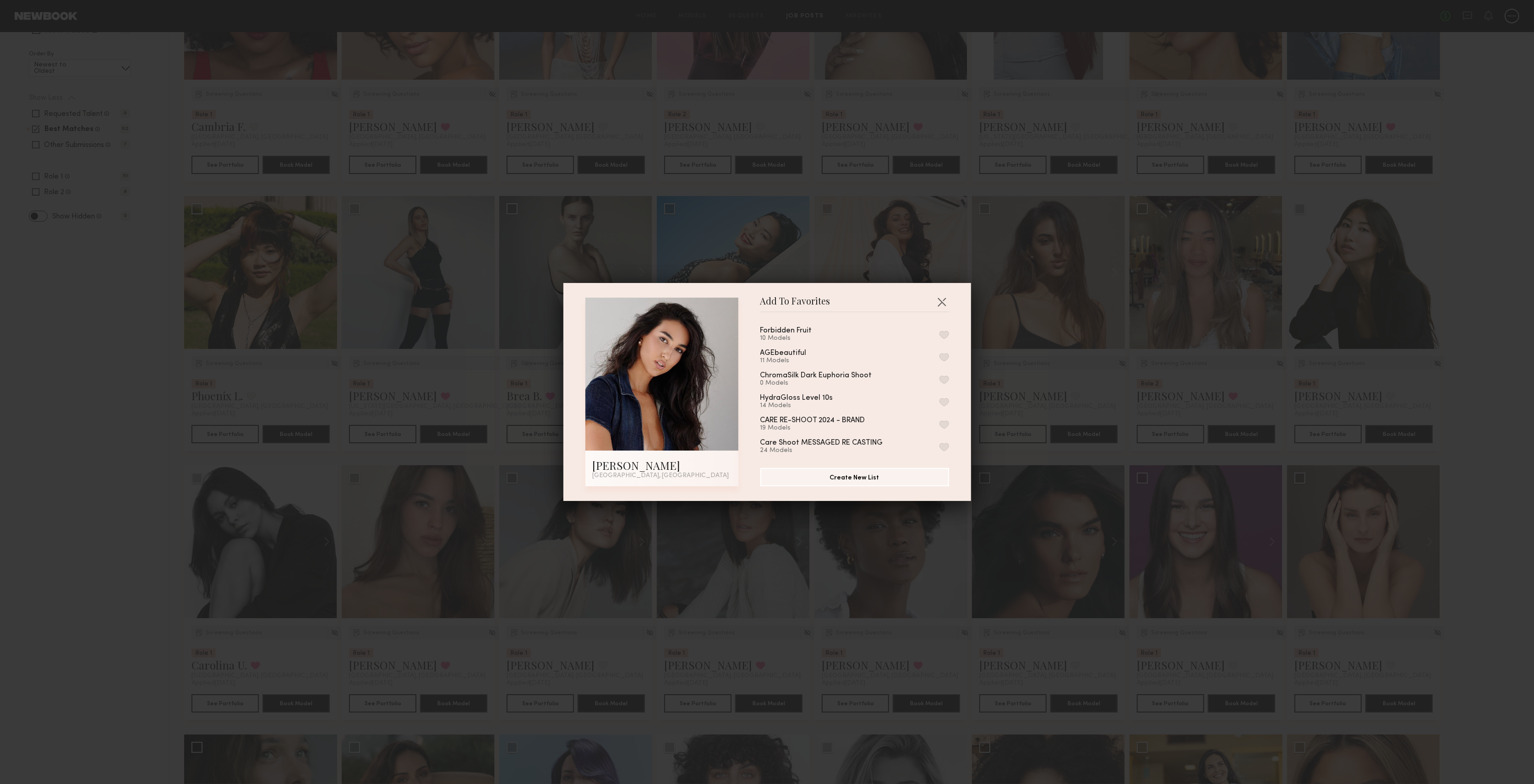
click at [940, 333] on button "button" at bounding box center [944, 335] width 10 height 8
click at [940, 295] on button "button" at bounding box center [941, 302] width 15 height 15
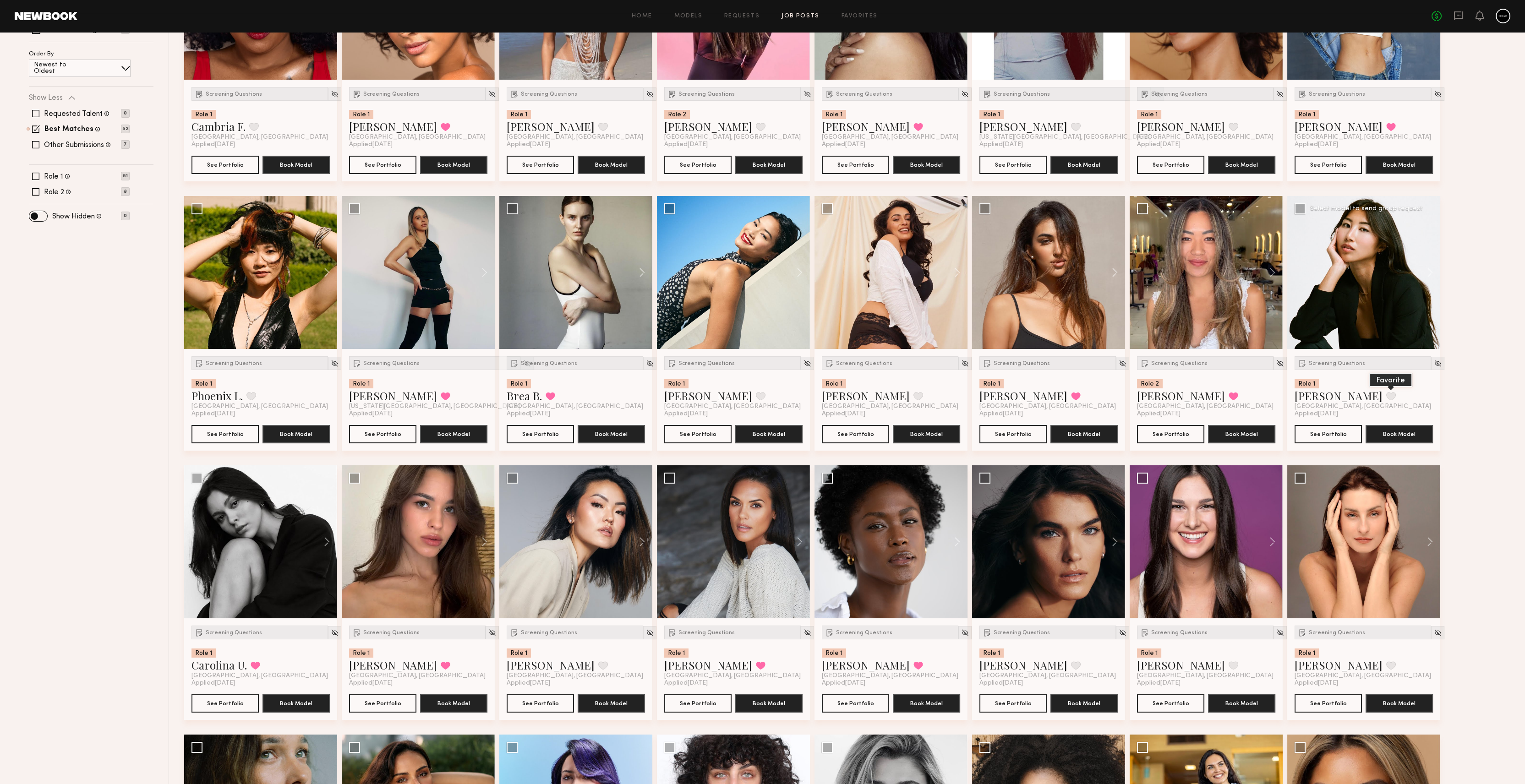
click at [1386, 393] on button at bounding box center [1391, 396] width 10 height 8
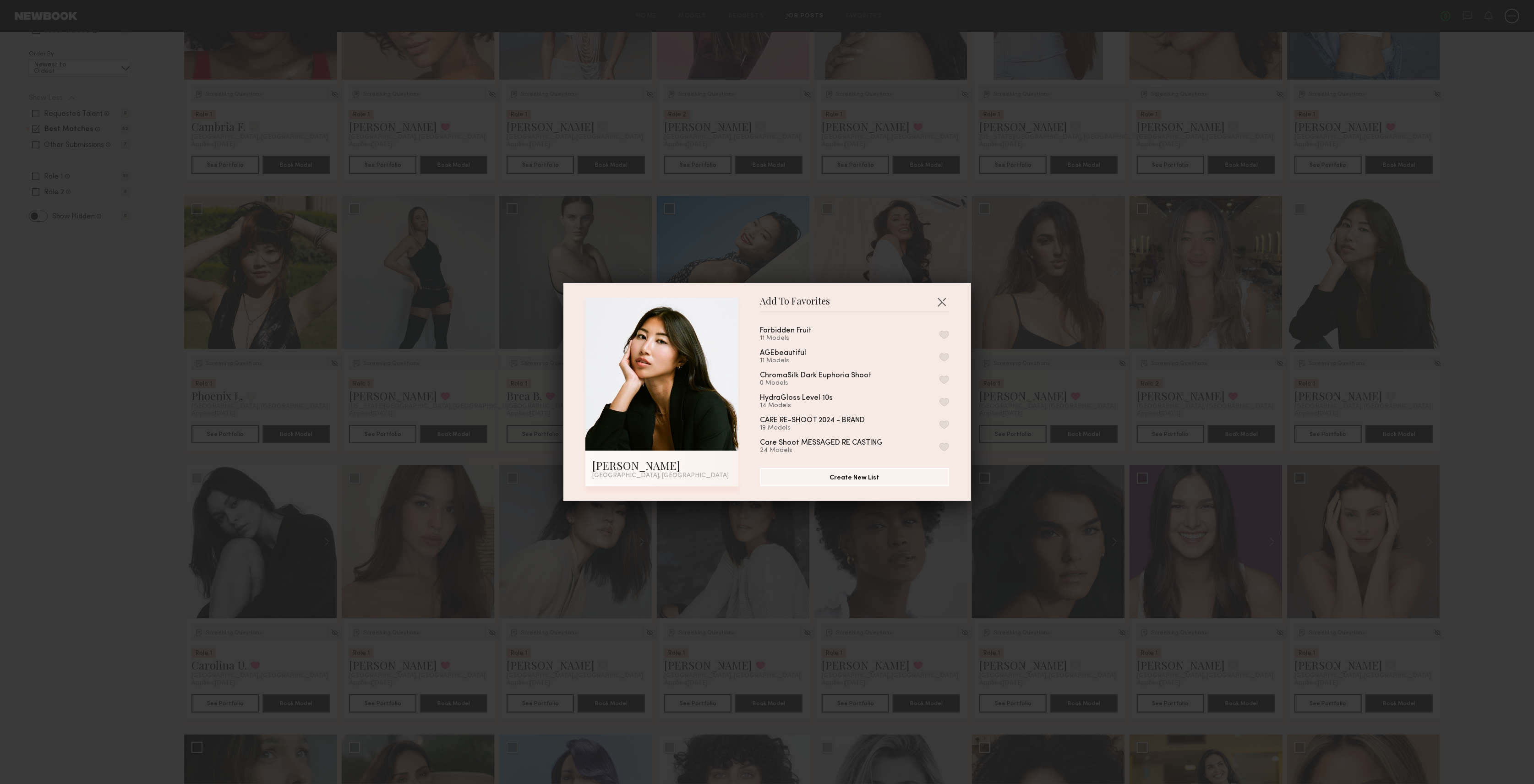
click at [940, 333] on button "button" at bounding box center [944, 335] width 10 height 8
click at [936, 298] on button "button" at bounding box center [941, 302] width 15 height 15
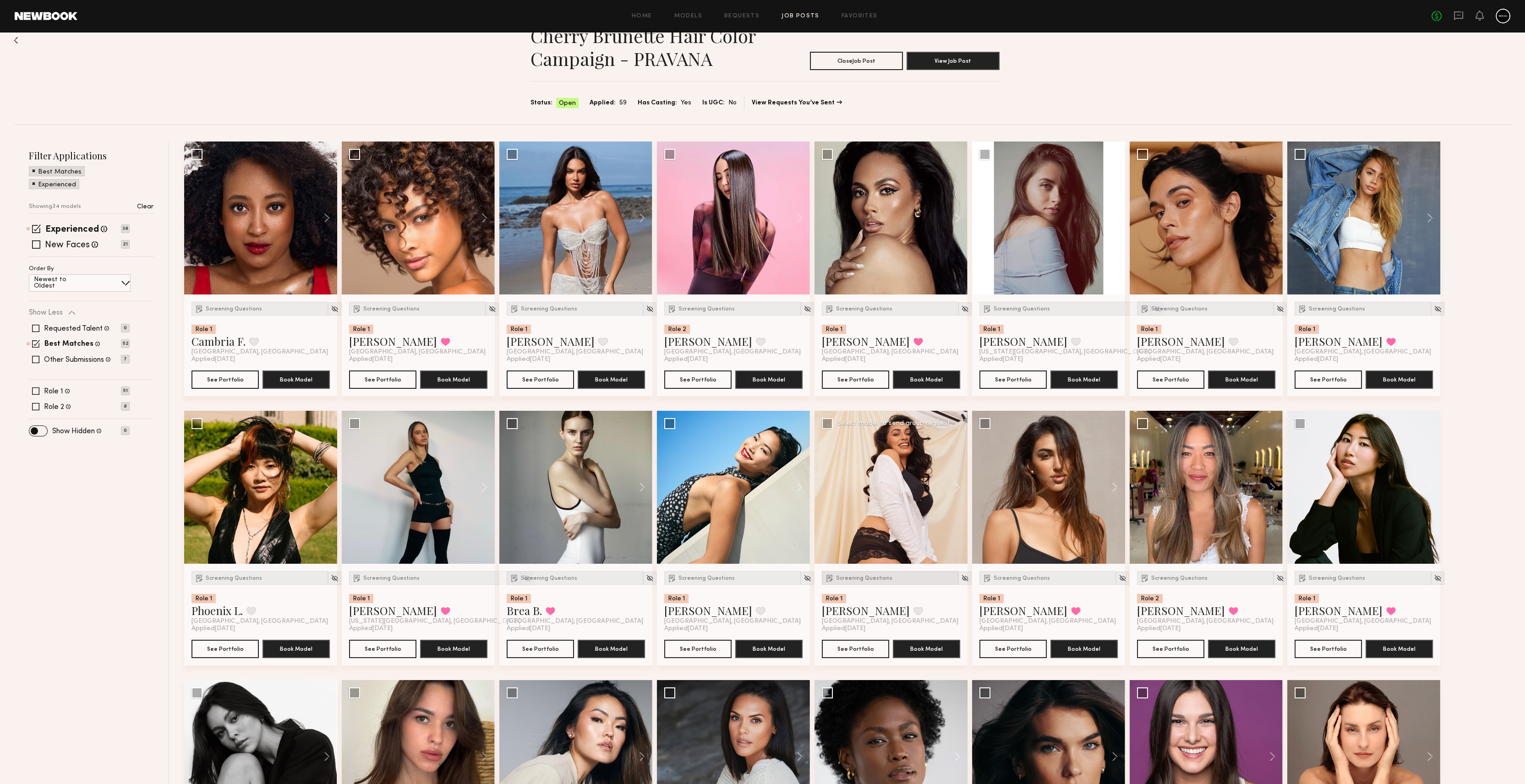
scroll to position [0, 0]
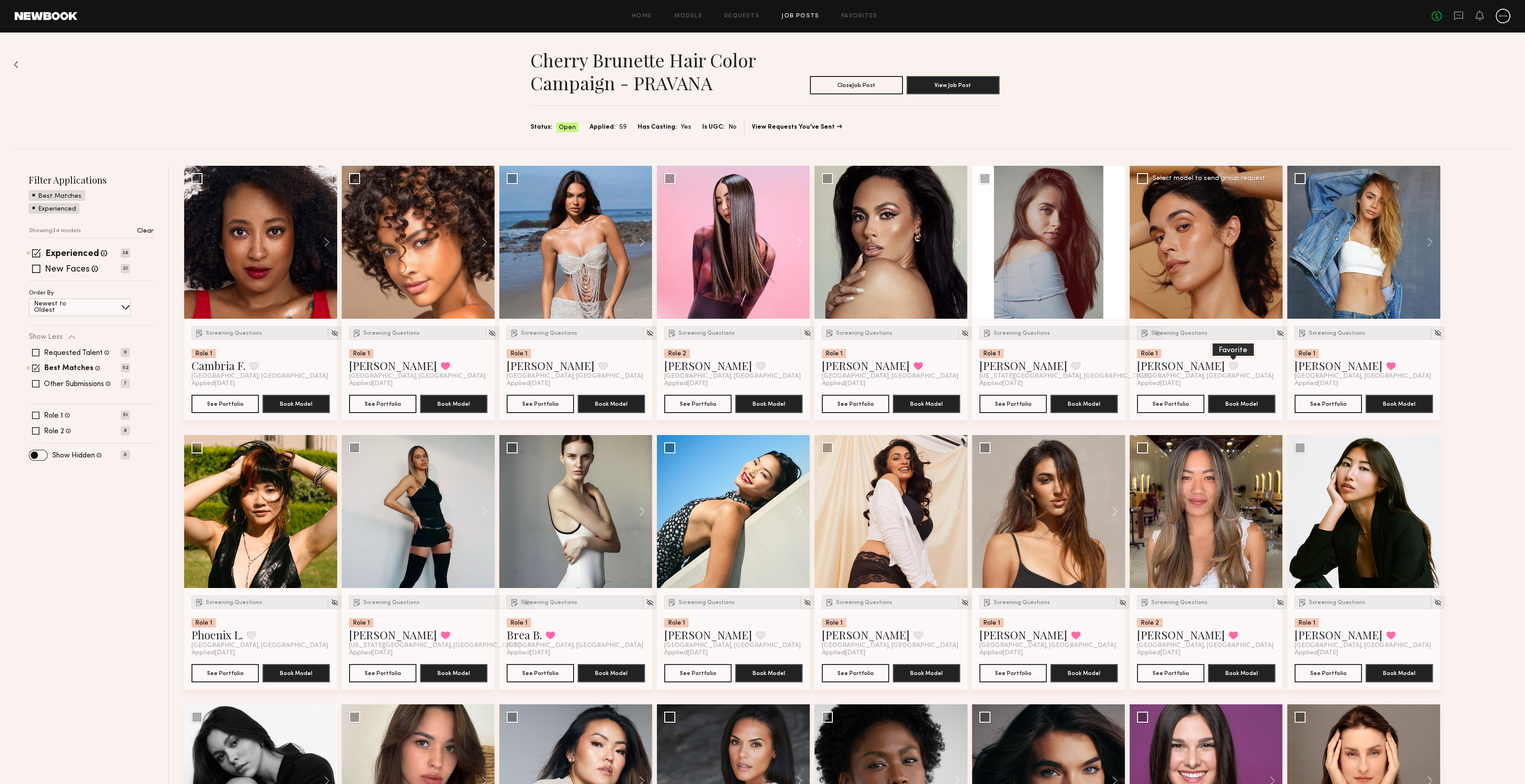
click at [1228, 366] on button at bounding box center [1233, 366] width 10 height 8
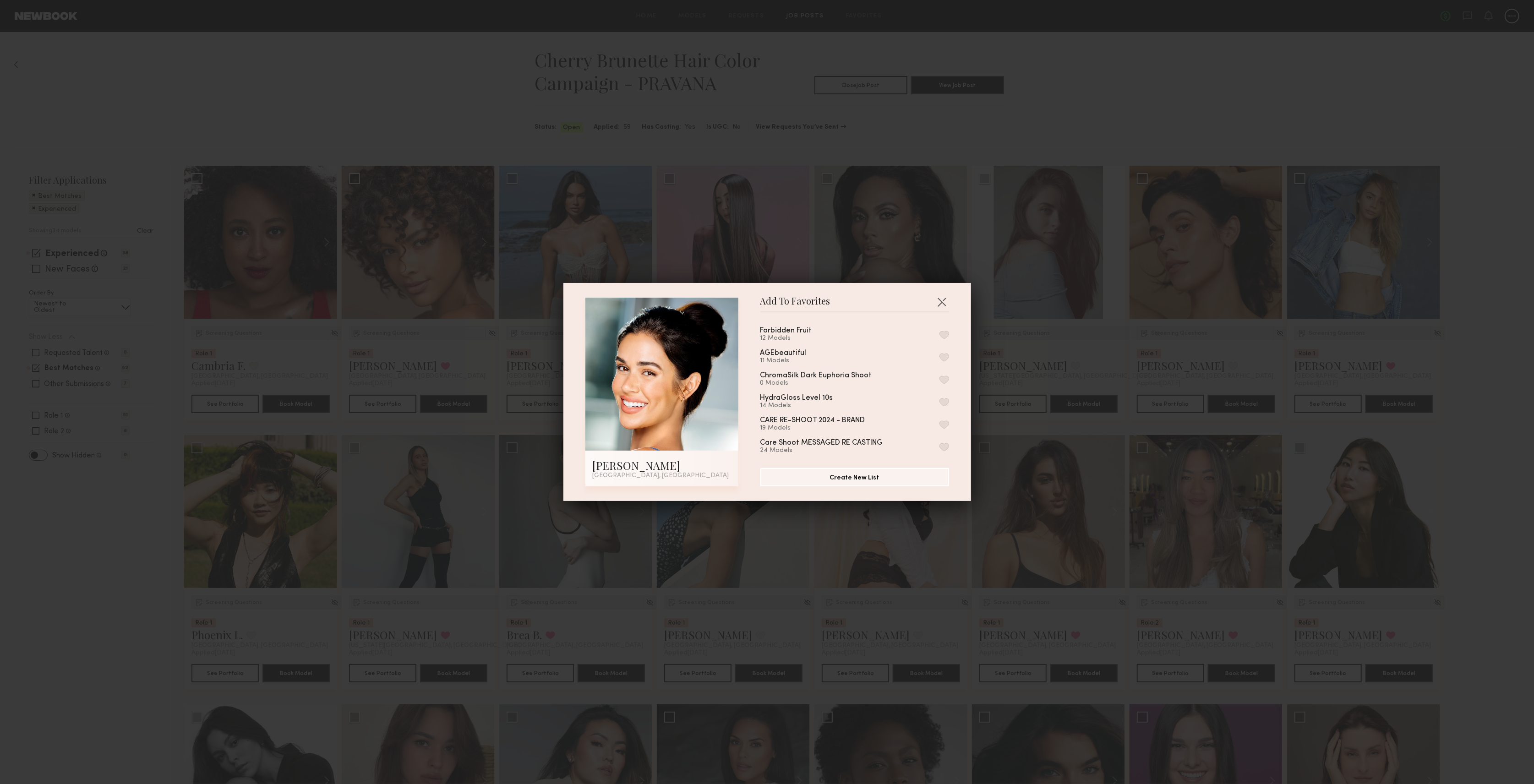
click at [940, 333] on button "button" at bounding box center [944, 335] width 10 height 8
click at [939, 301] on button "button" at bounding box center [941, 302] width 15 height 15
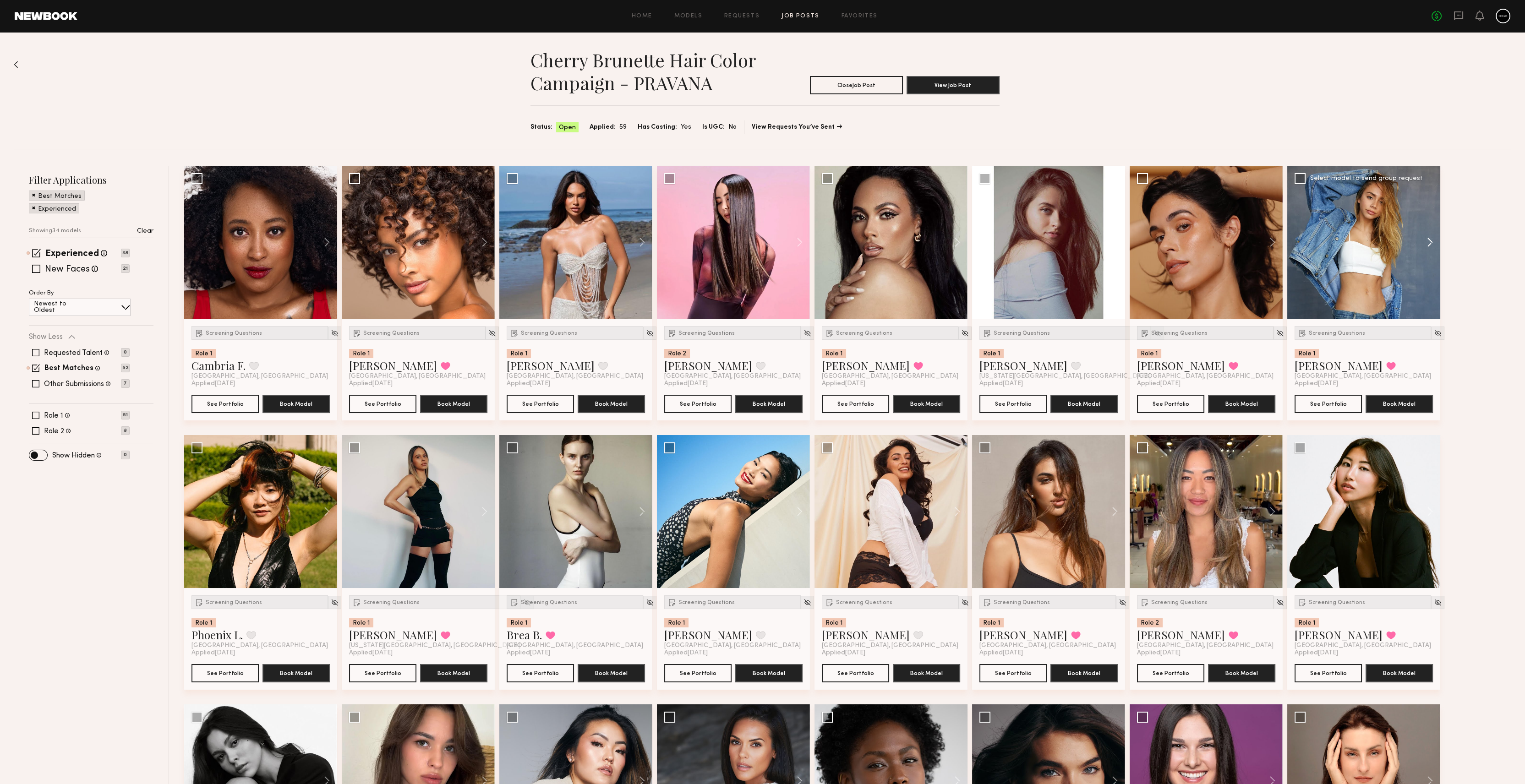
click at [1429, 246] on button at bounding box center [1425, 242] width 29 height 153
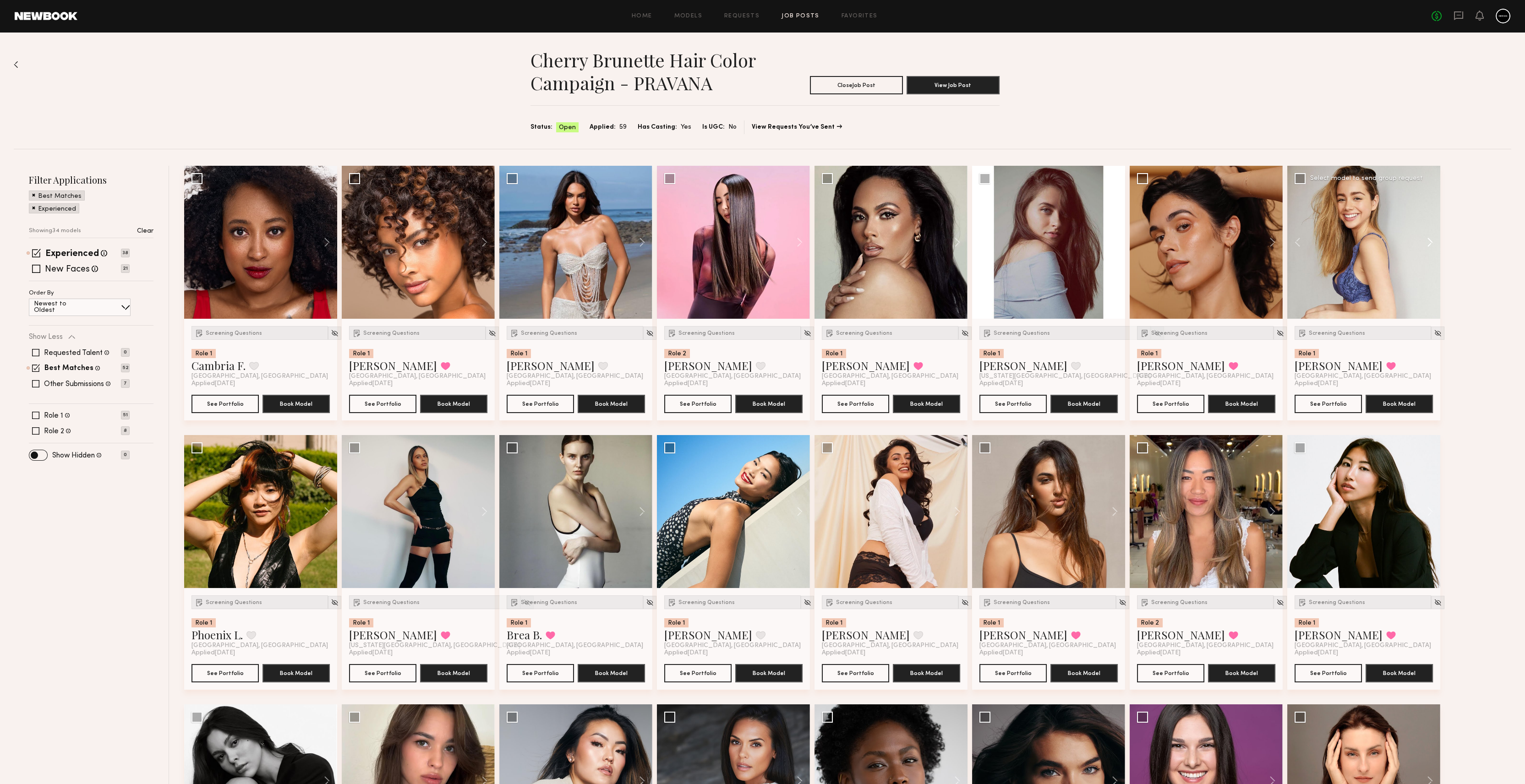
click at [1429, 246] on button at bounding box center [1425, 242] width 29 height 153
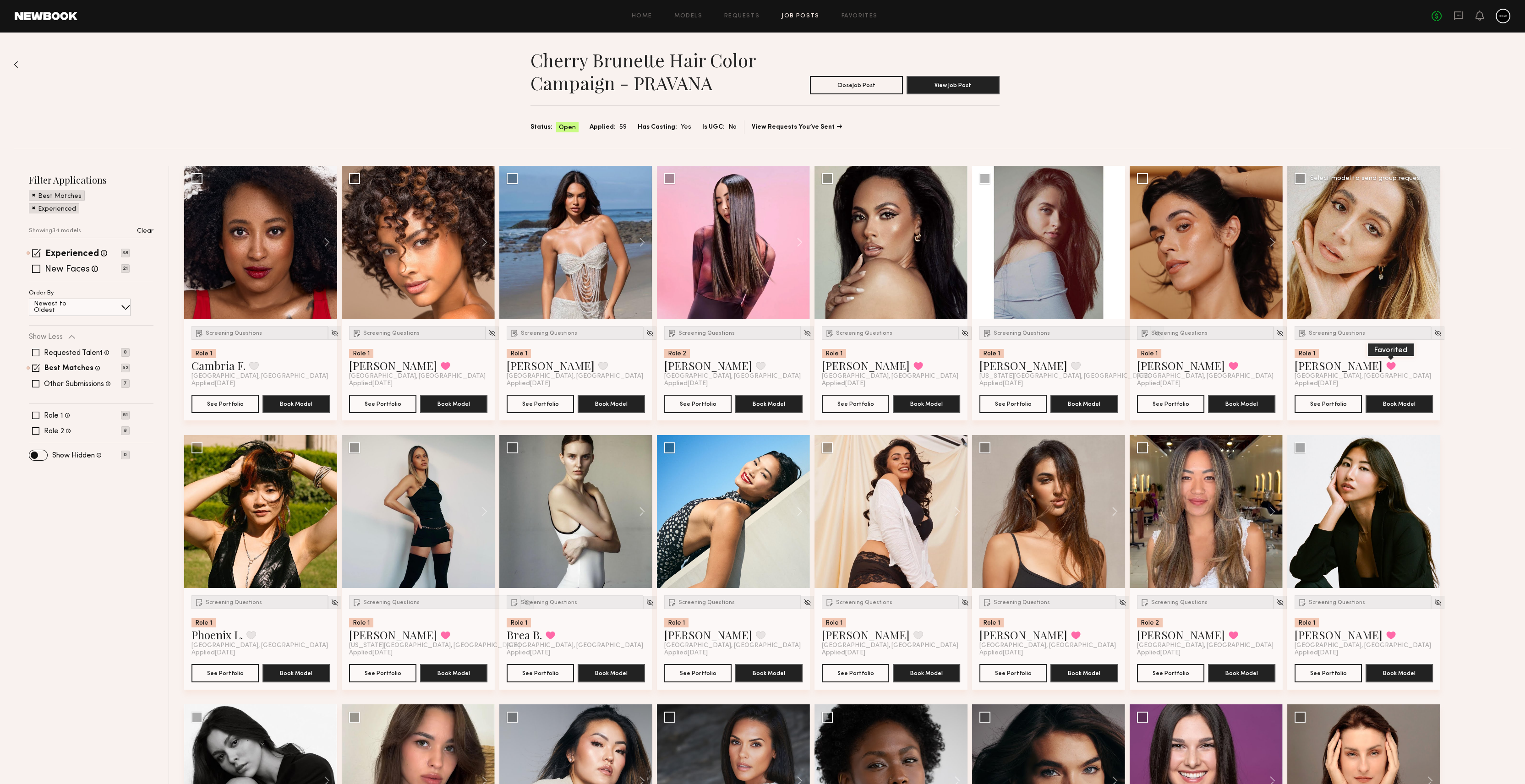
click at [1386, 366] on button at bounding box center [1391, 366] width 10 height 8
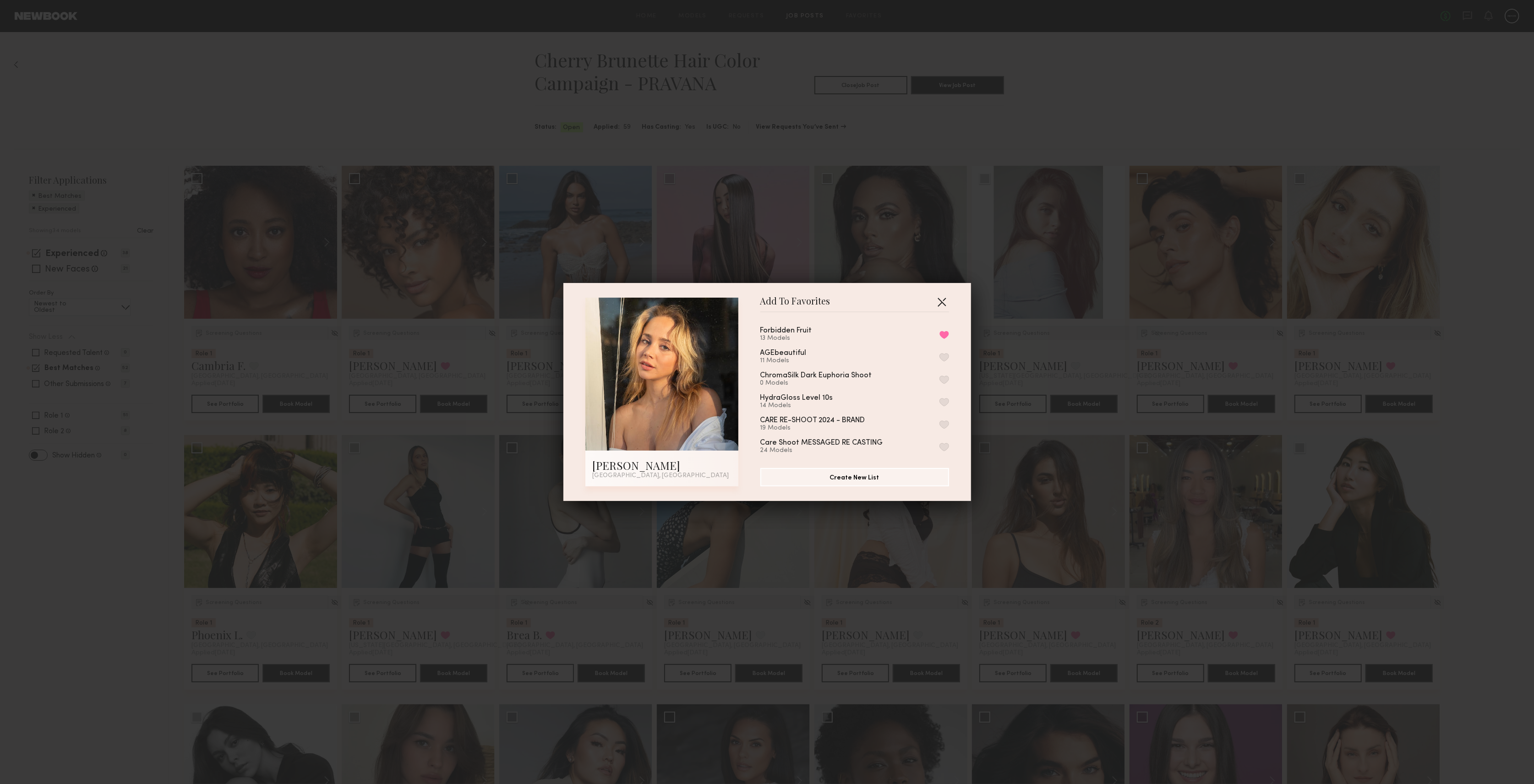
click at [941, 296] on button "button" at bounding box center [941, 302] width 15 height 15
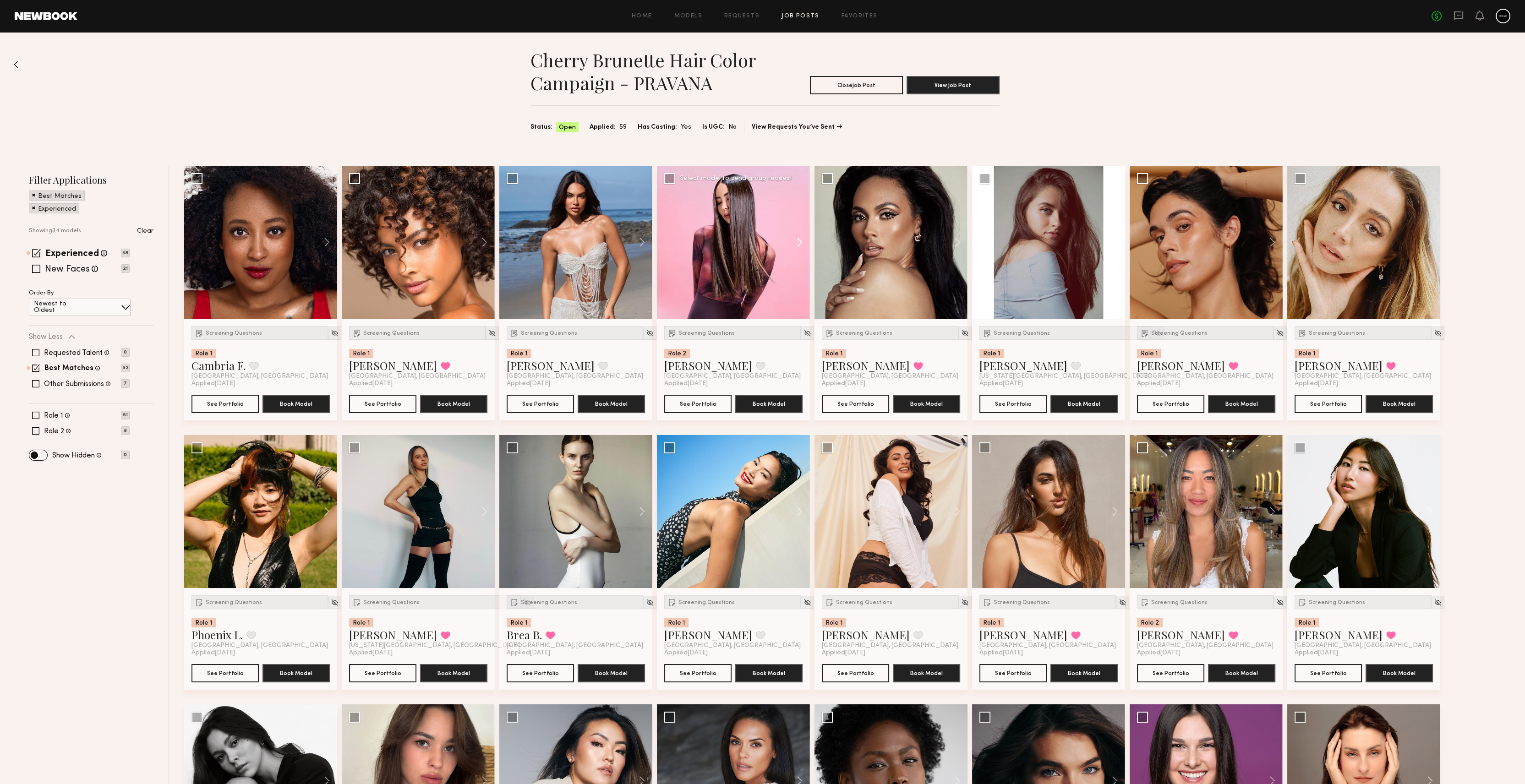
click at [803, 240] on button at bounding box center [795, 242] width 29 height 153
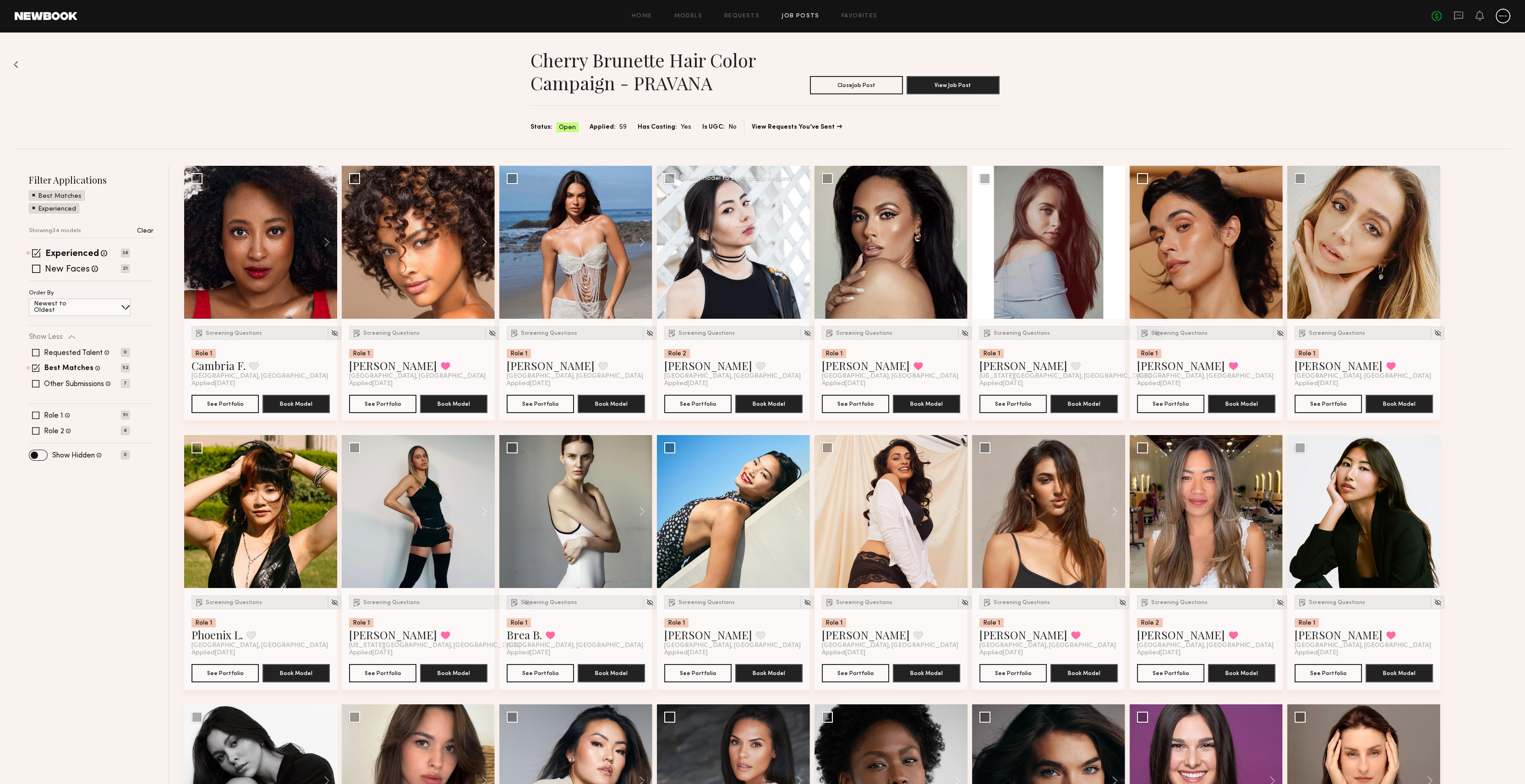
click at [803, 240] on button at bounding box center [795, 242] width 29 height 153
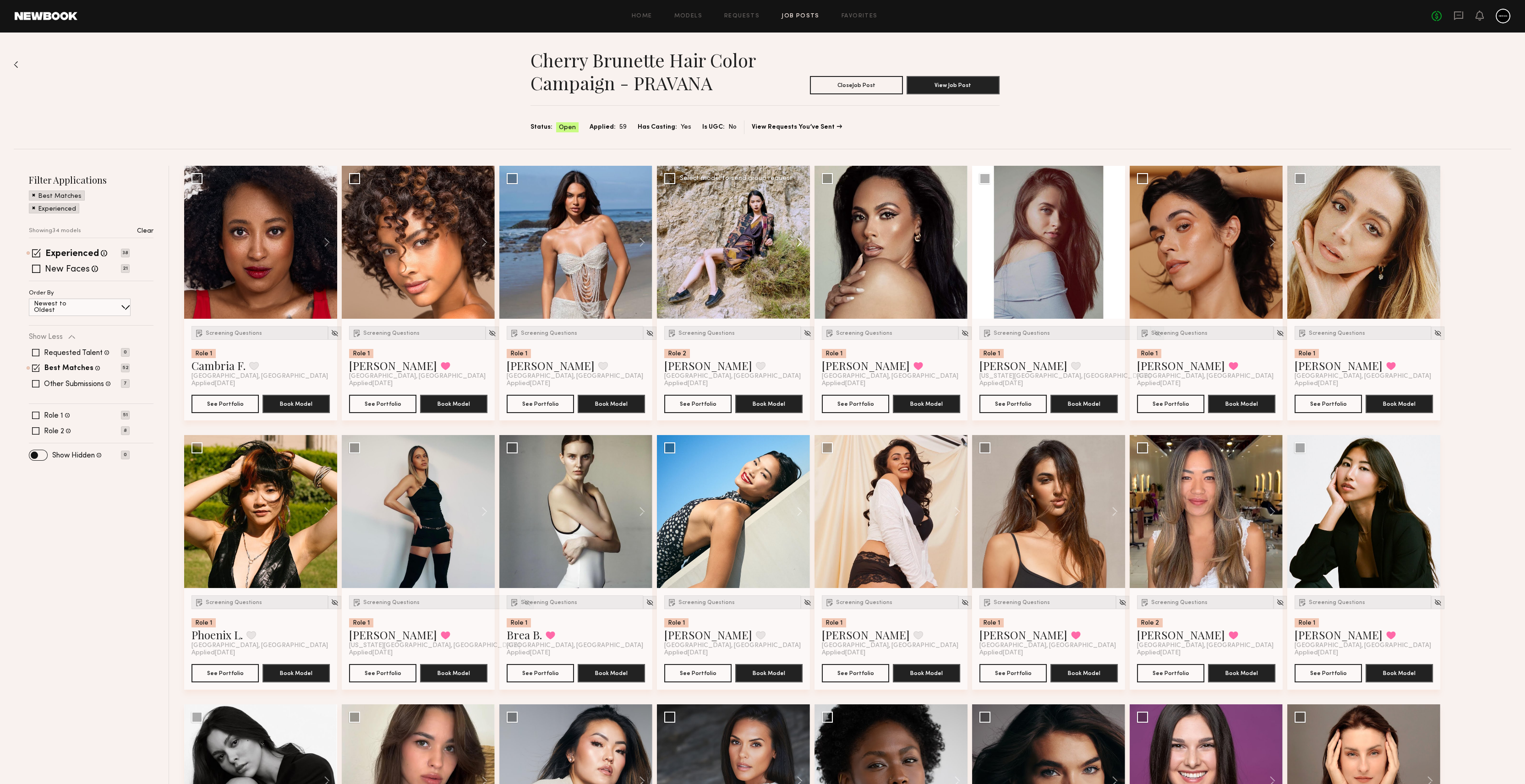
click at [803, 240] on button at bounding box center [795, 242] width 29 height 153
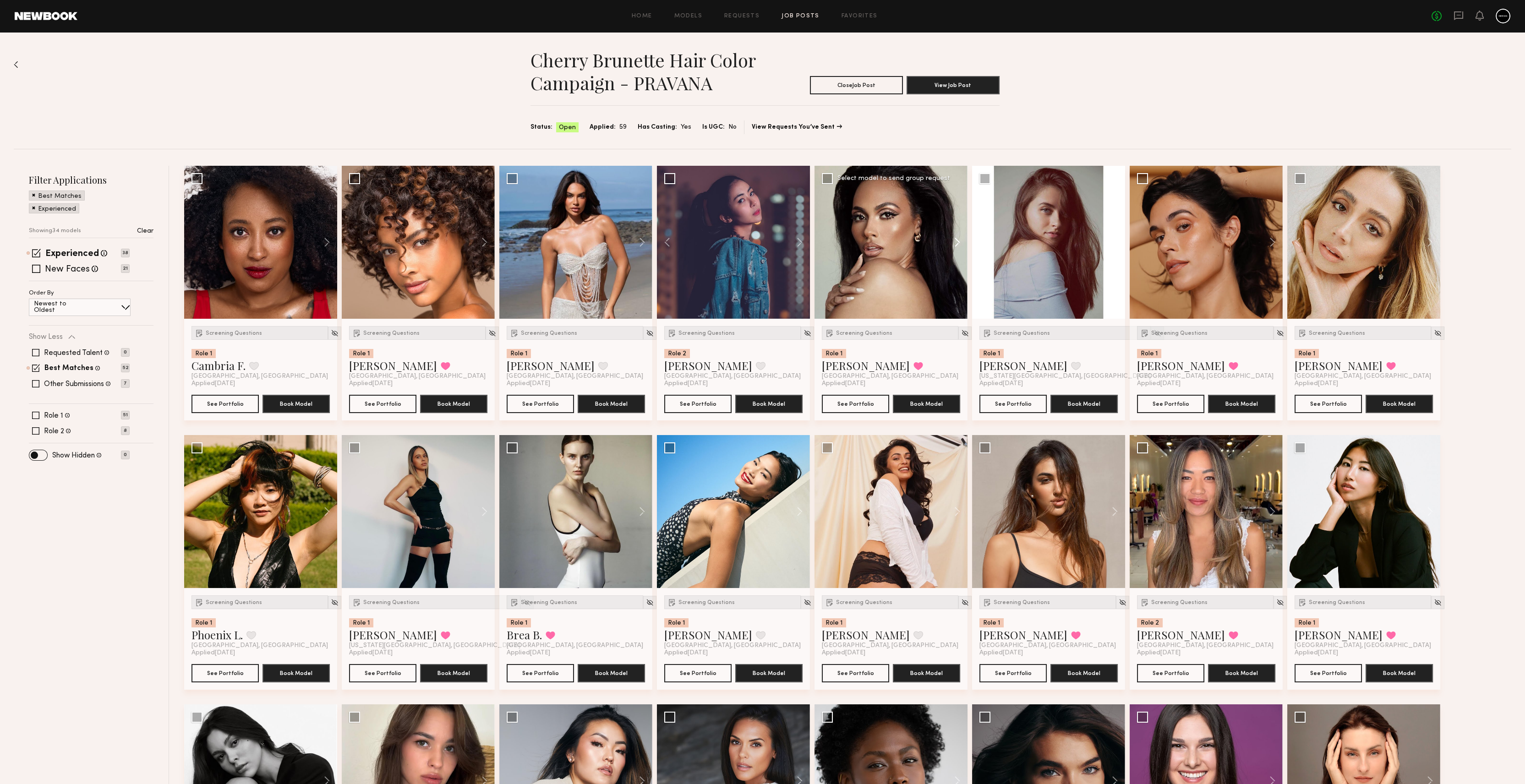
click at [954, 241] on button at bounding box center [952, 242] width 29 height 153
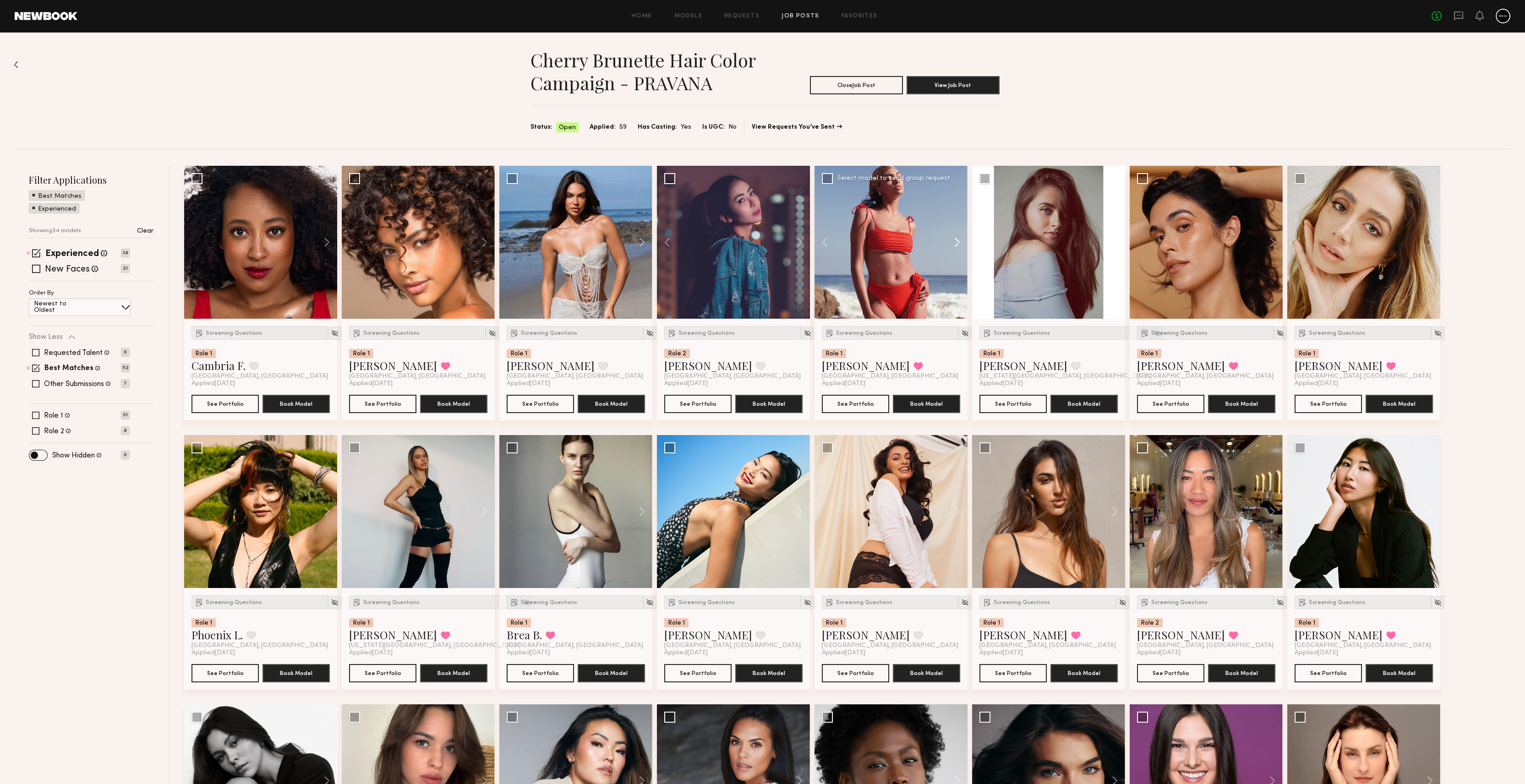
click at [954, 241] on button at bounding box center [952, 242] width 29 height 153
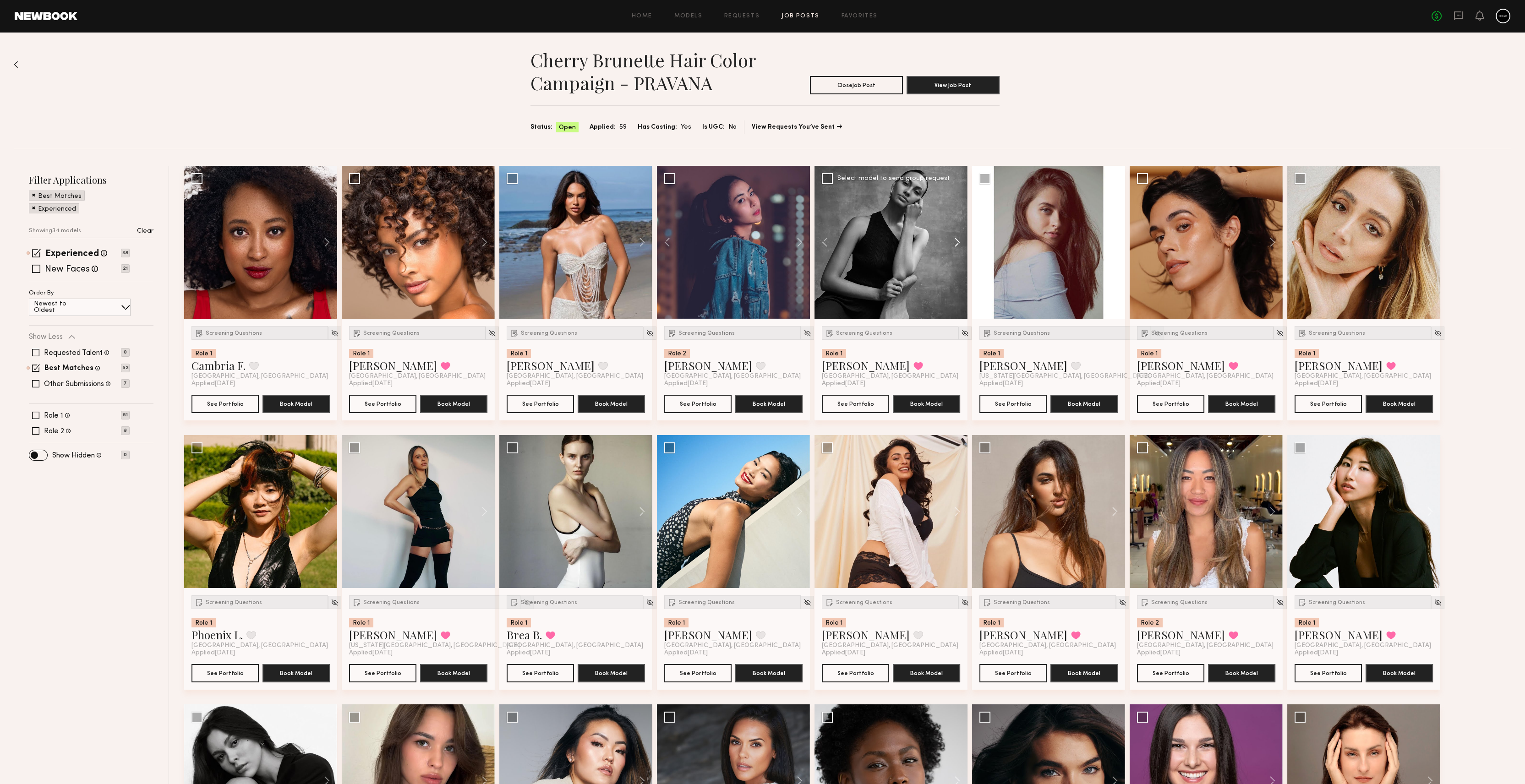
click at [954, 241] on button at bounding box center [952, 242] width 29 height 153
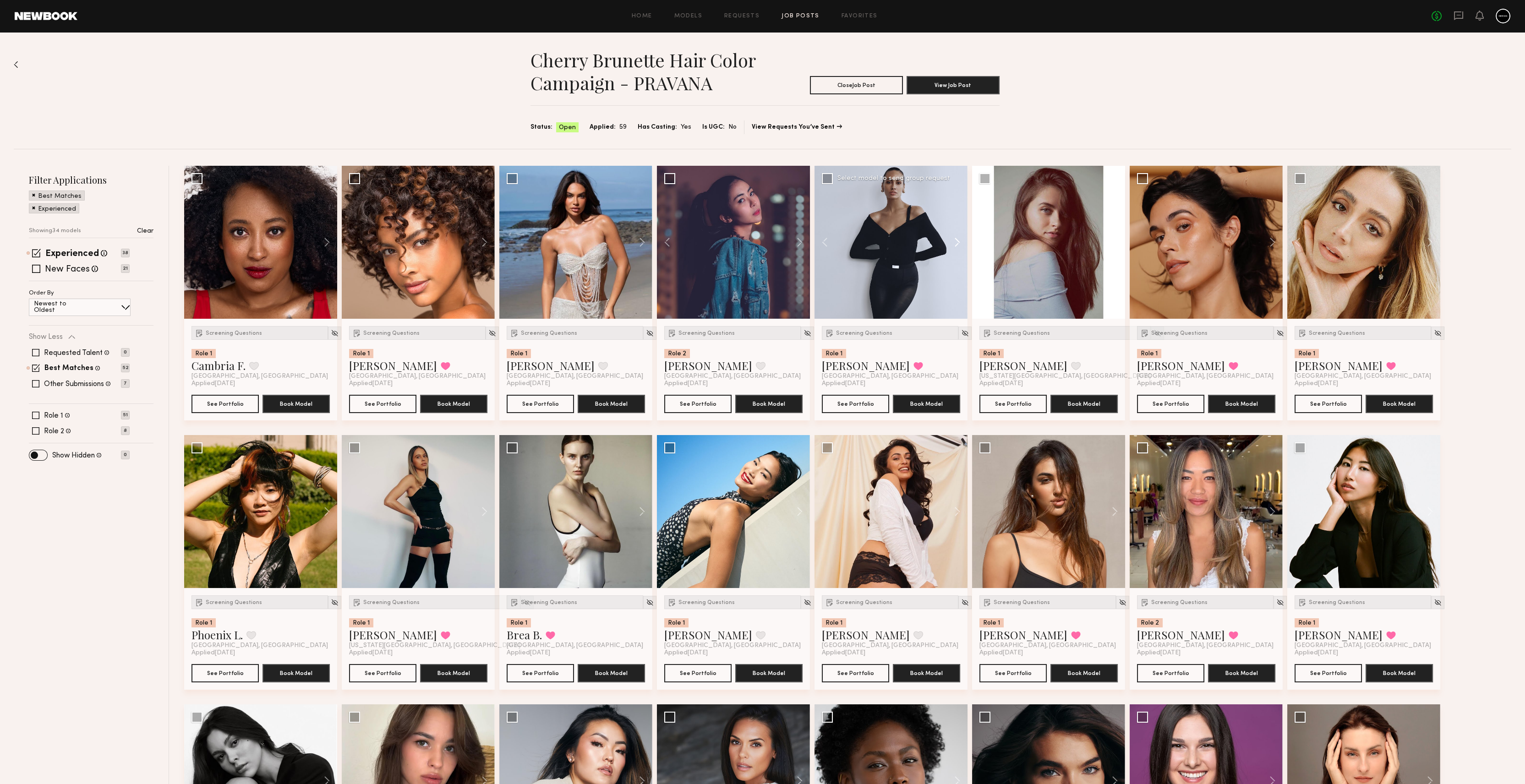
click at [954, 241] on button at bounding box center [952, 242] width 29 height 153
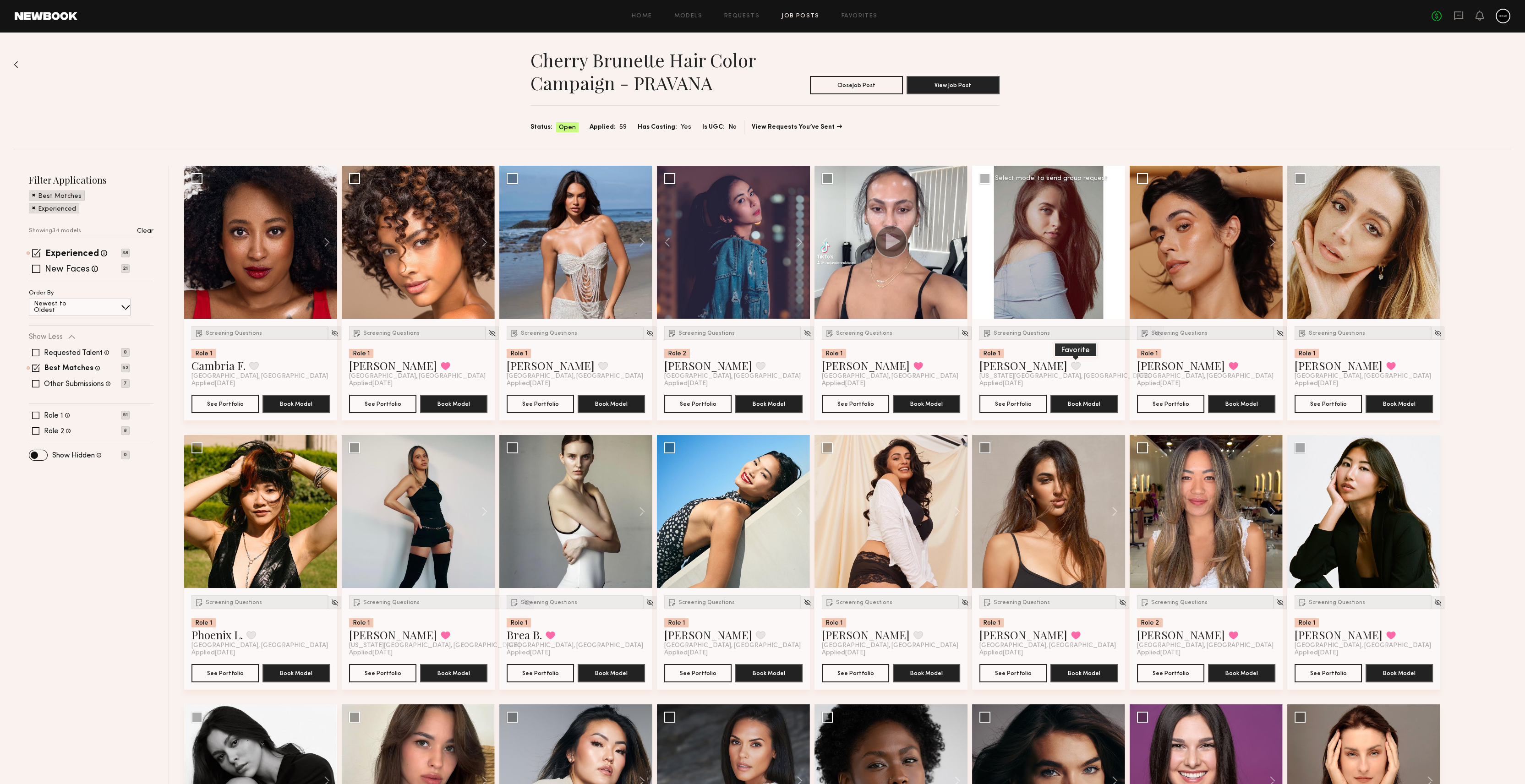
click at [1071, 362] on button at bounding box center [1075, 366] width 10 height 8
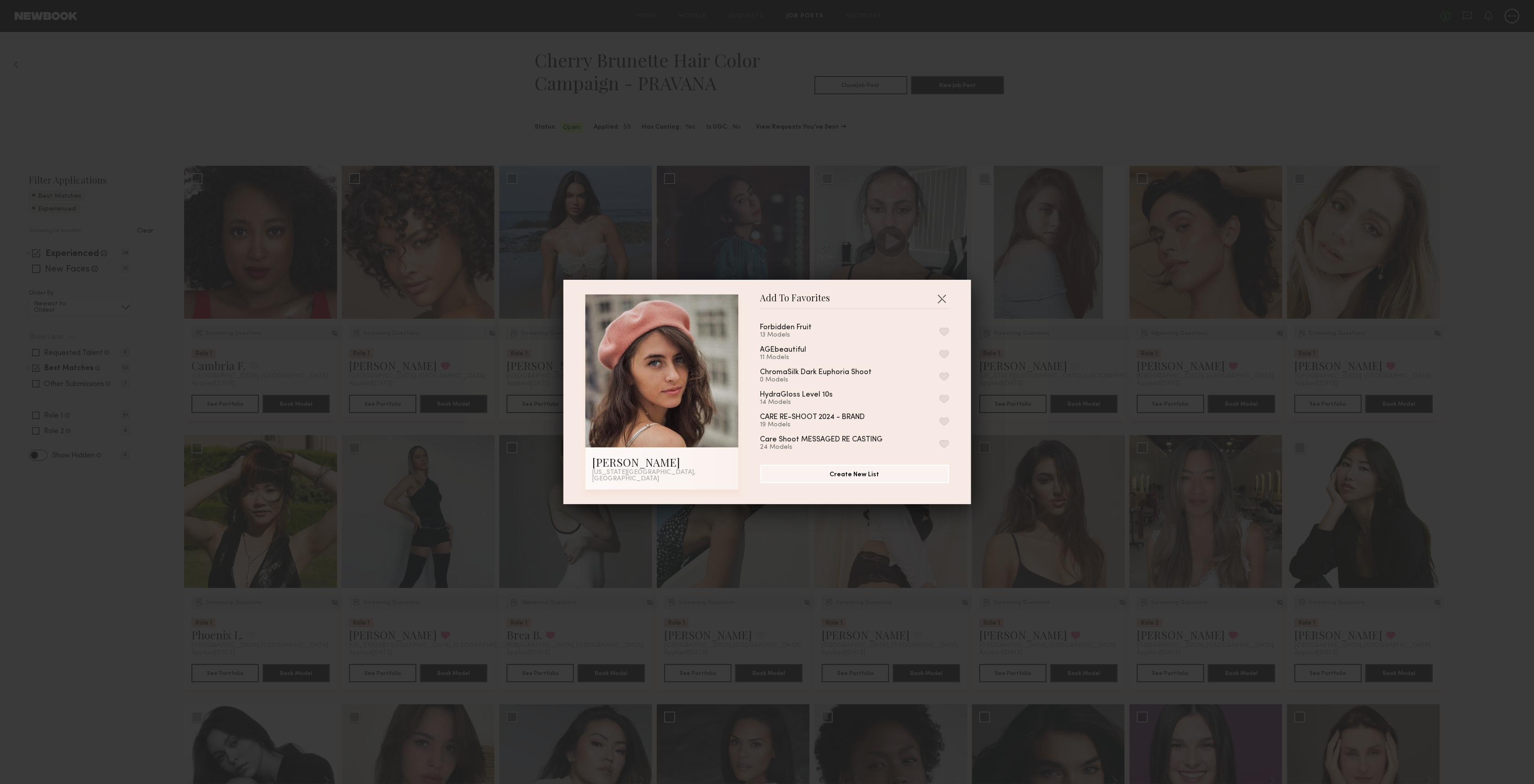
click at [940, 335] on button "button" at bounding box center [944, 332] width 10 height 8
click at [939, 299] on button "button" at bounding box center [941, 298] width 15 height 15
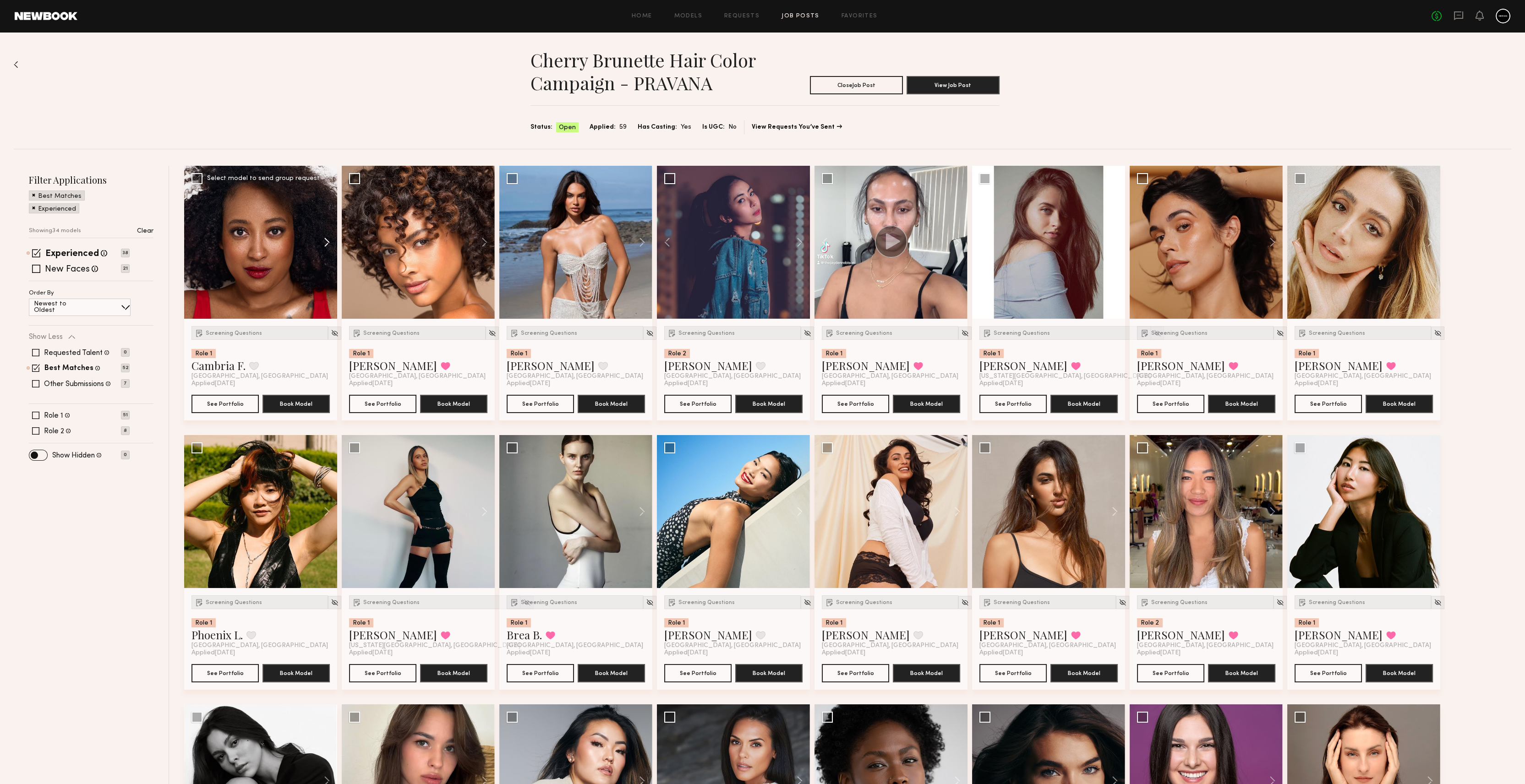
click at [329, 245] on button at bounding box center [322, 242] width 29 height 153
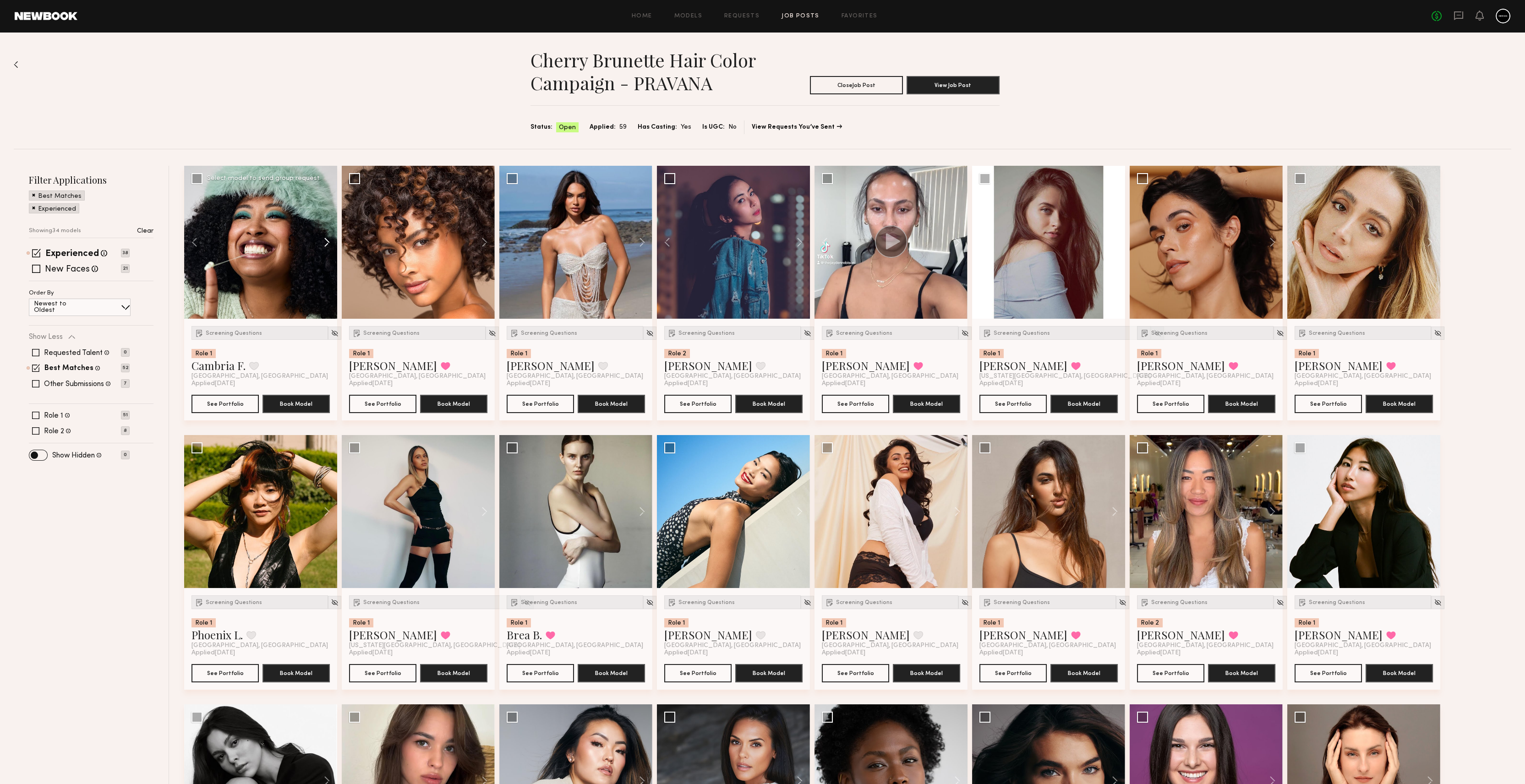
click at [329, 245] on button at bounding box center [322, 242] width 29 height 153
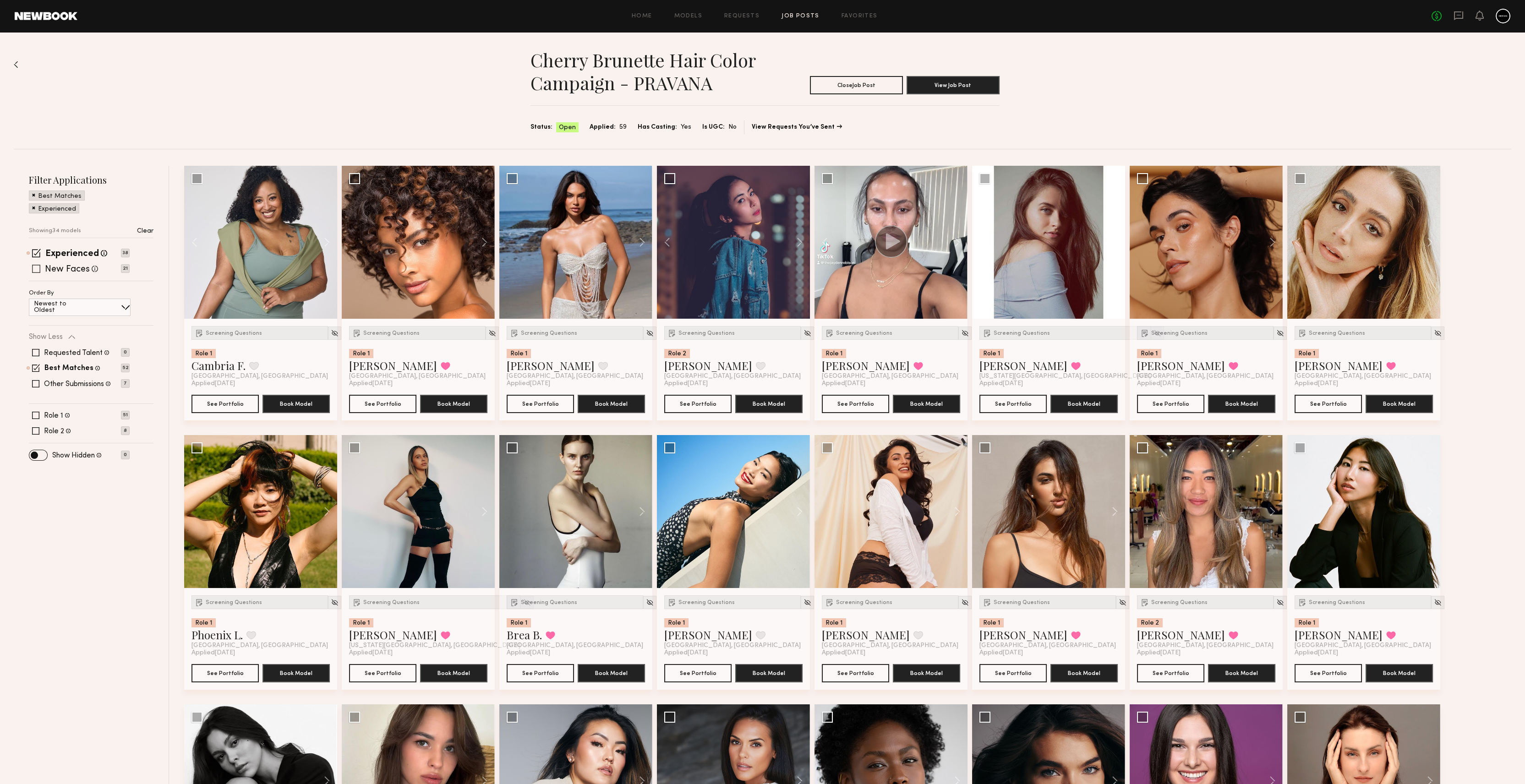
click at [33, 265] on span at bounding box center [36, 269] width 8 height 8
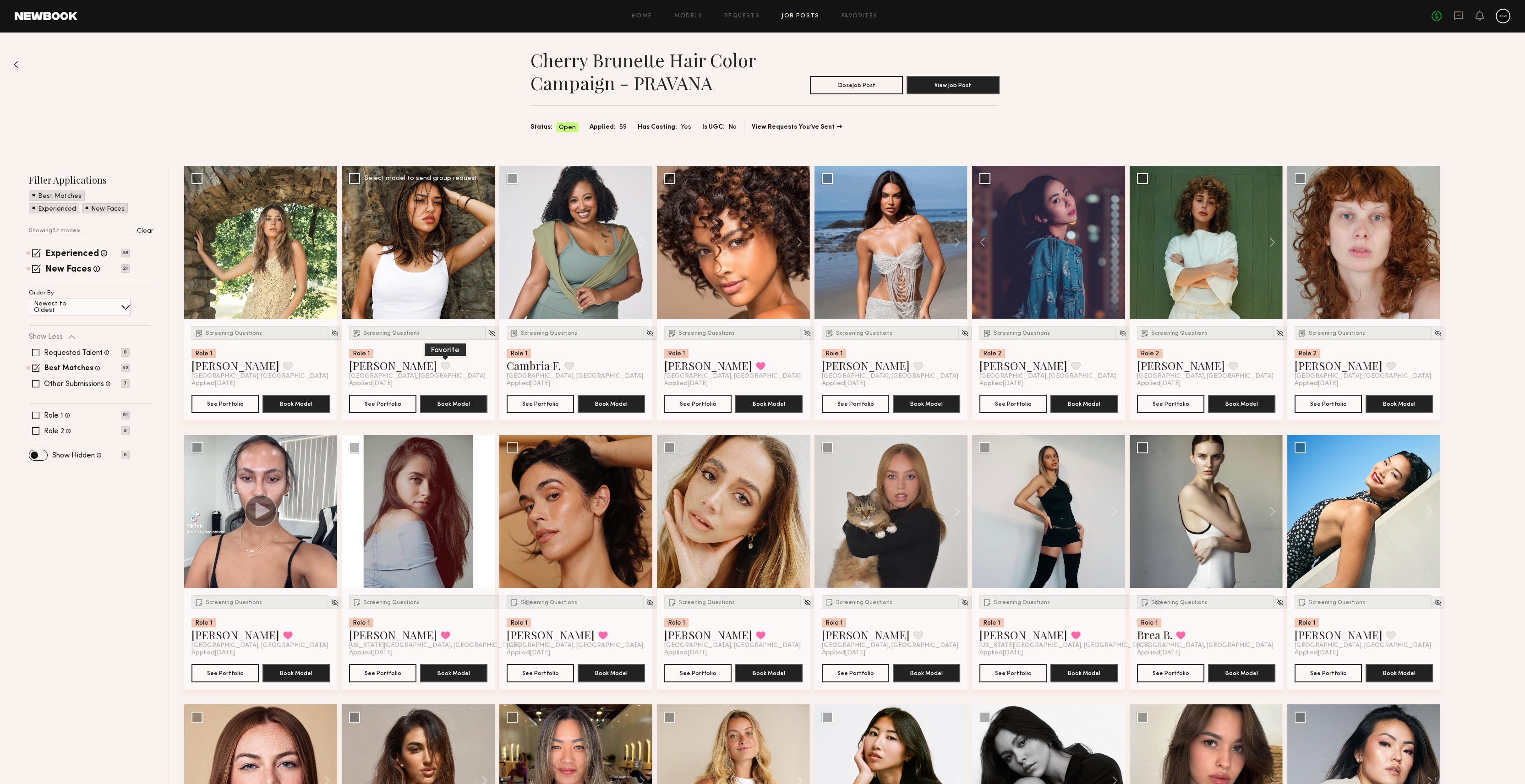
click at [441, 364] on button at bounding box center [445, 366] width 10 height 8
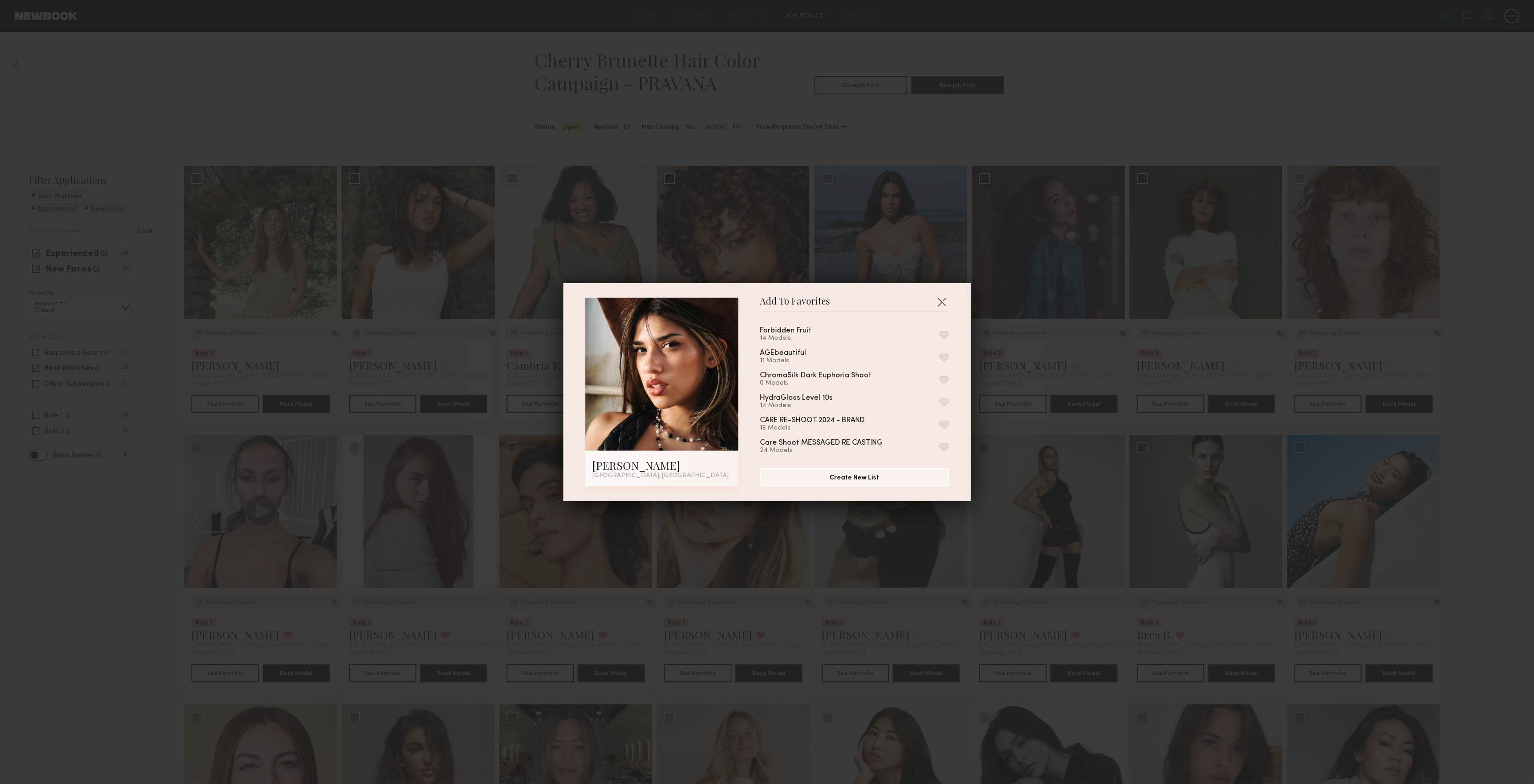
click at [940, 332] on button "button" at bounding box center [944, 335] width 10 height 8
click at [940, 299] on button "button" at bounding box center [941, 302] width 15 height 15
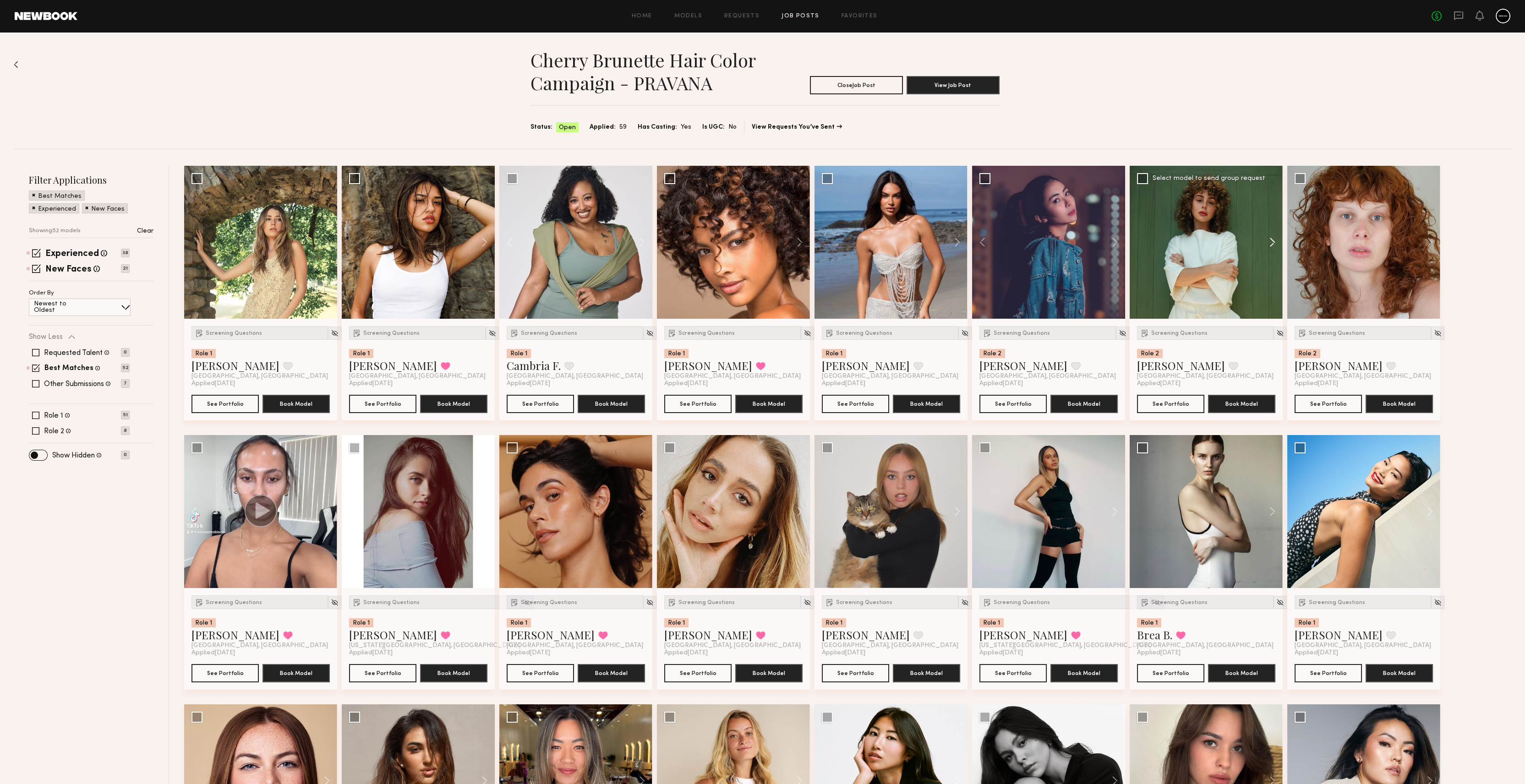
click at [1269, 243] on button at bounding box center [1267, 242] width 29 height 153
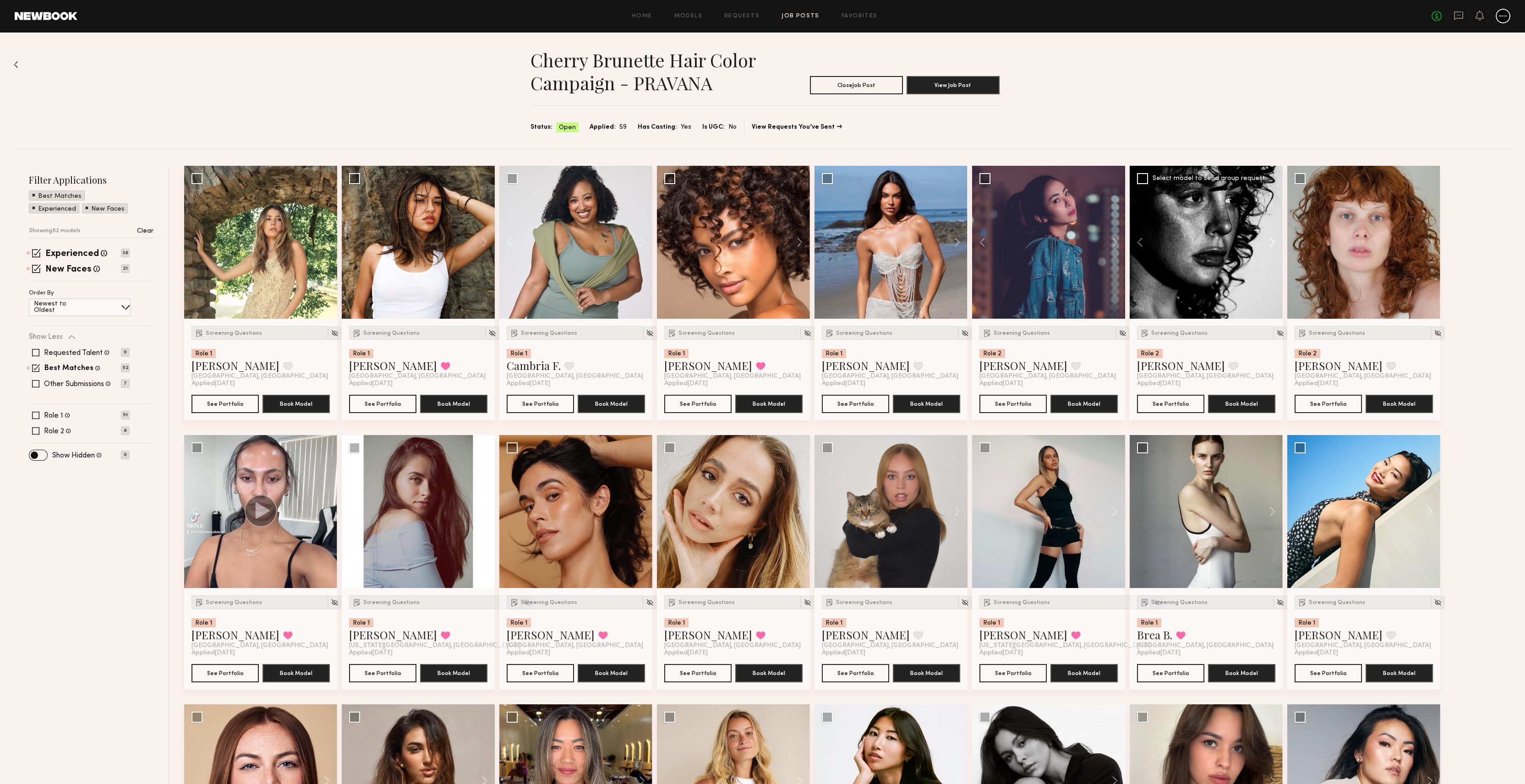
click at [1269, 243] on button at bounding box center [1267, 242] width 29 height 153
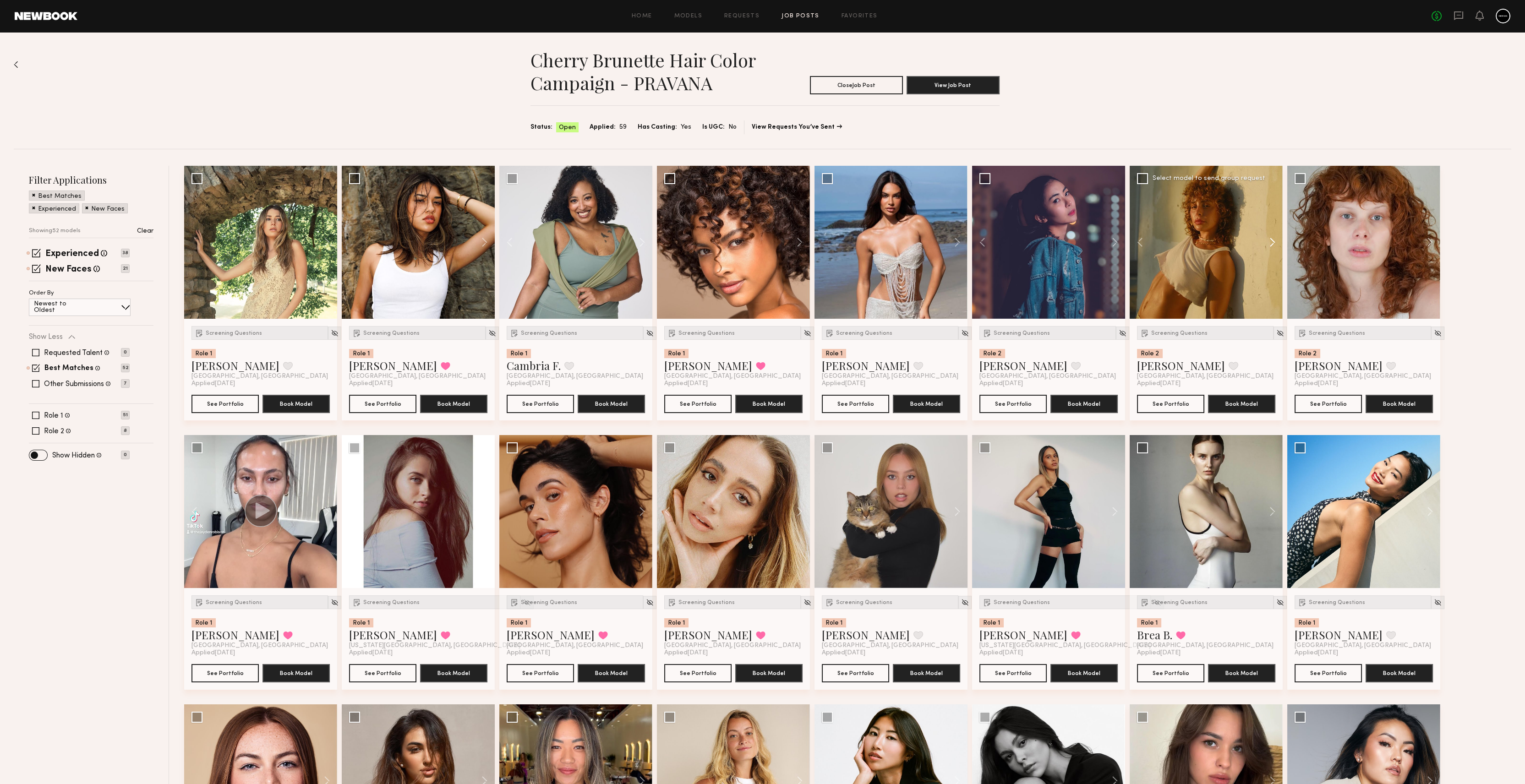
click at [1269, 243] on button at bounding box center [1267, 242] width 29 height 153
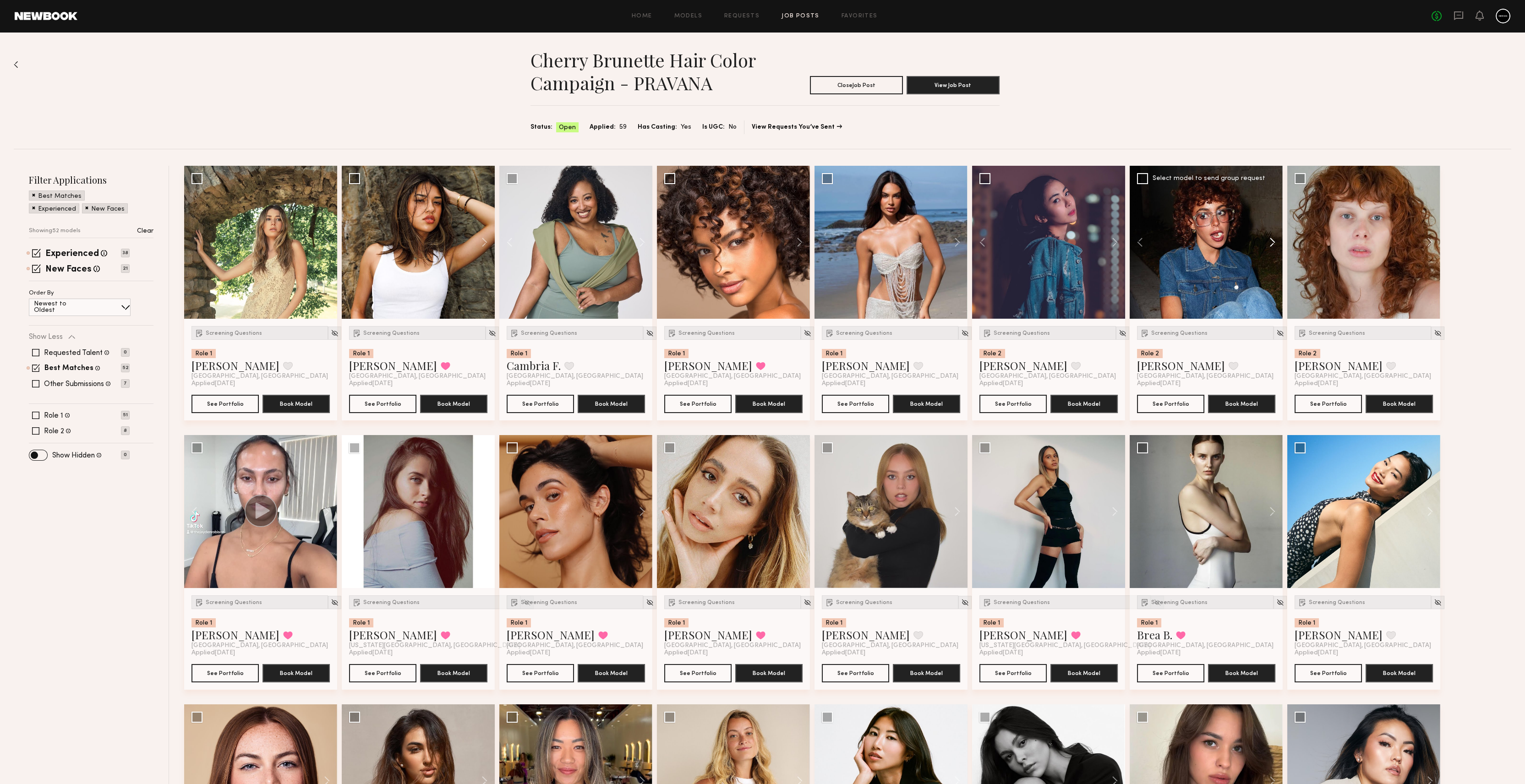
click at [1269, 243] on button at bounding box center [1267, 242] width 29 height 153
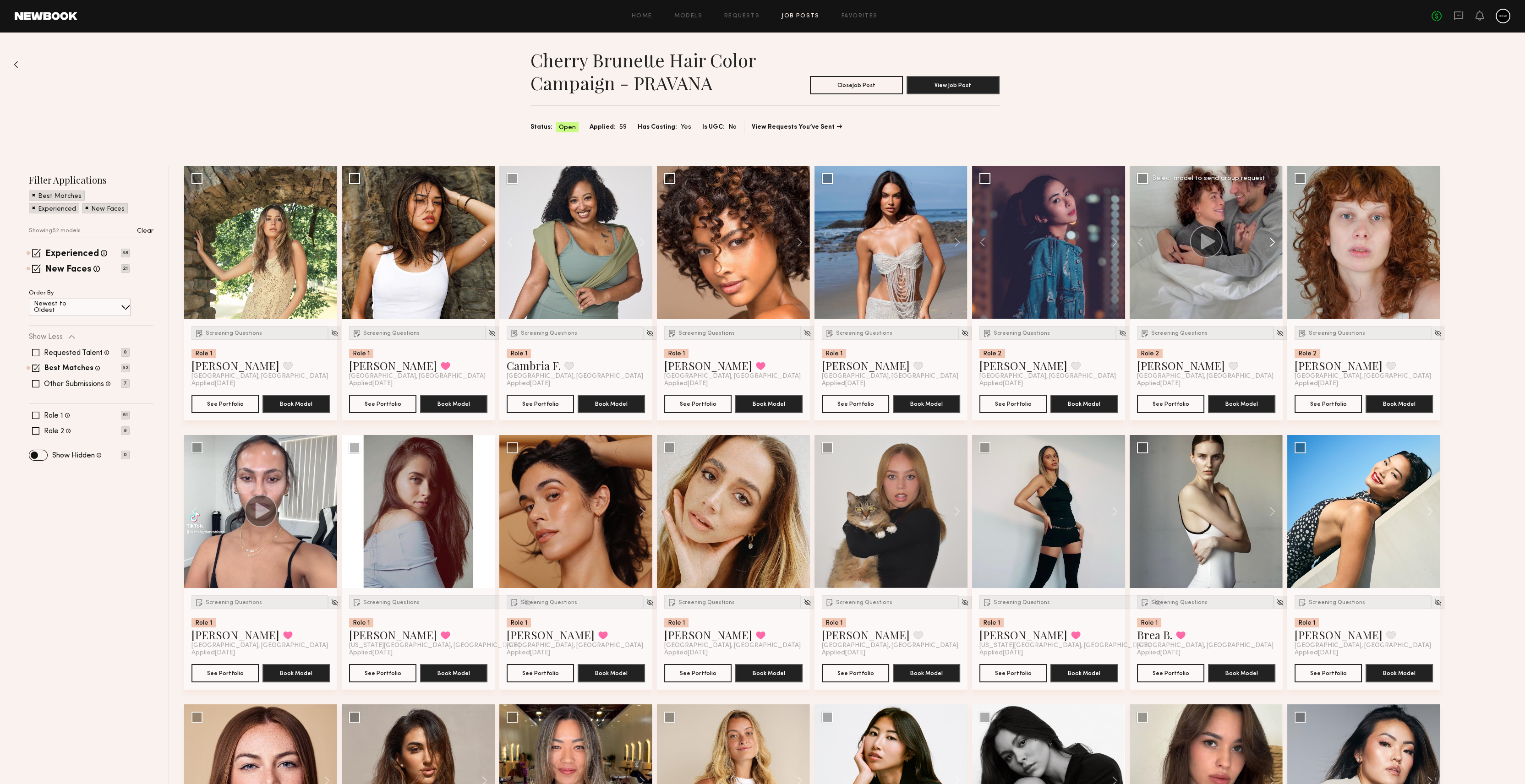
click at [1269, 243] on button at bounding box center [1267, 242] width 29 height 153
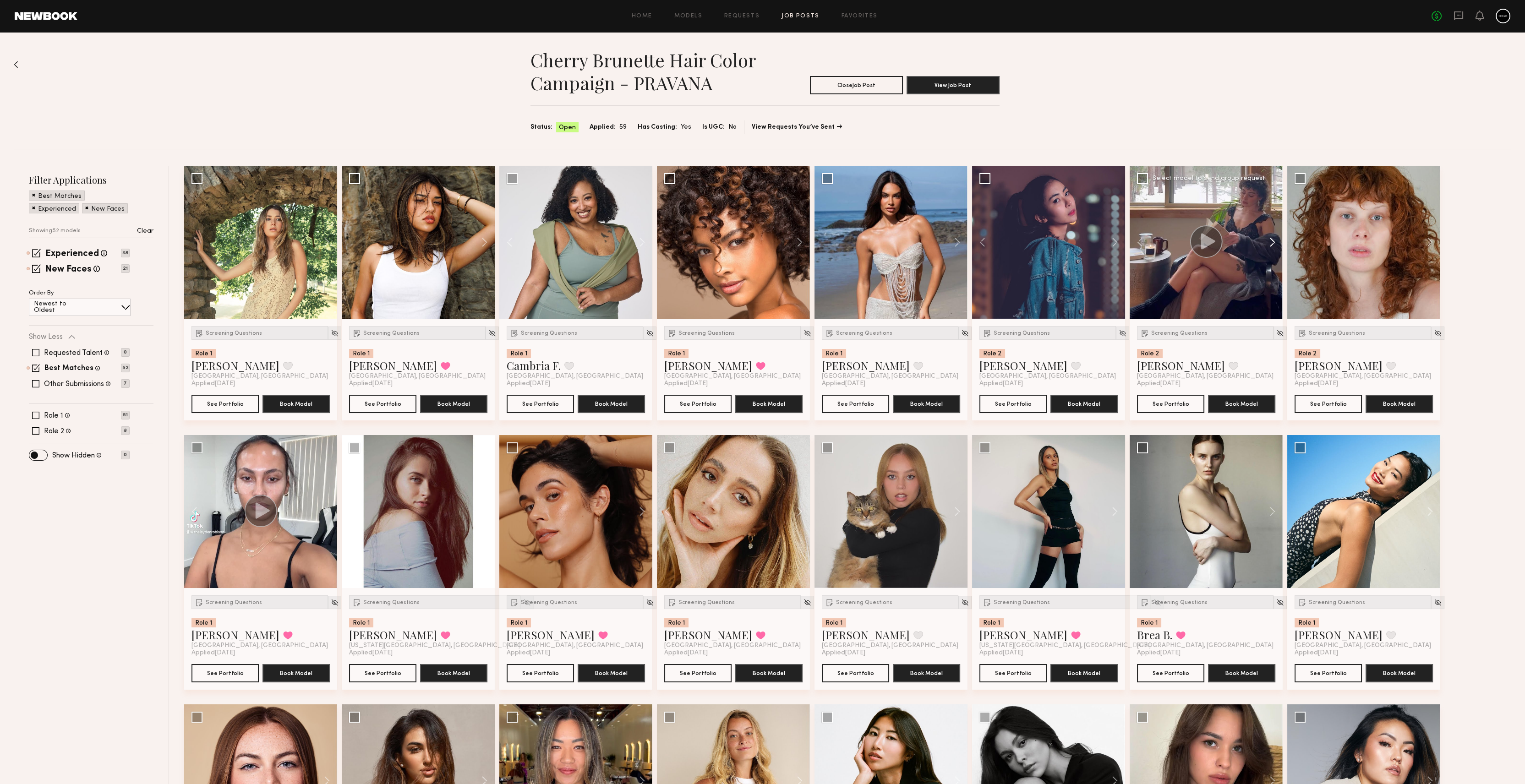
click at [1269, 243] on button at bounding box center [1267, 242] width 29 height 153
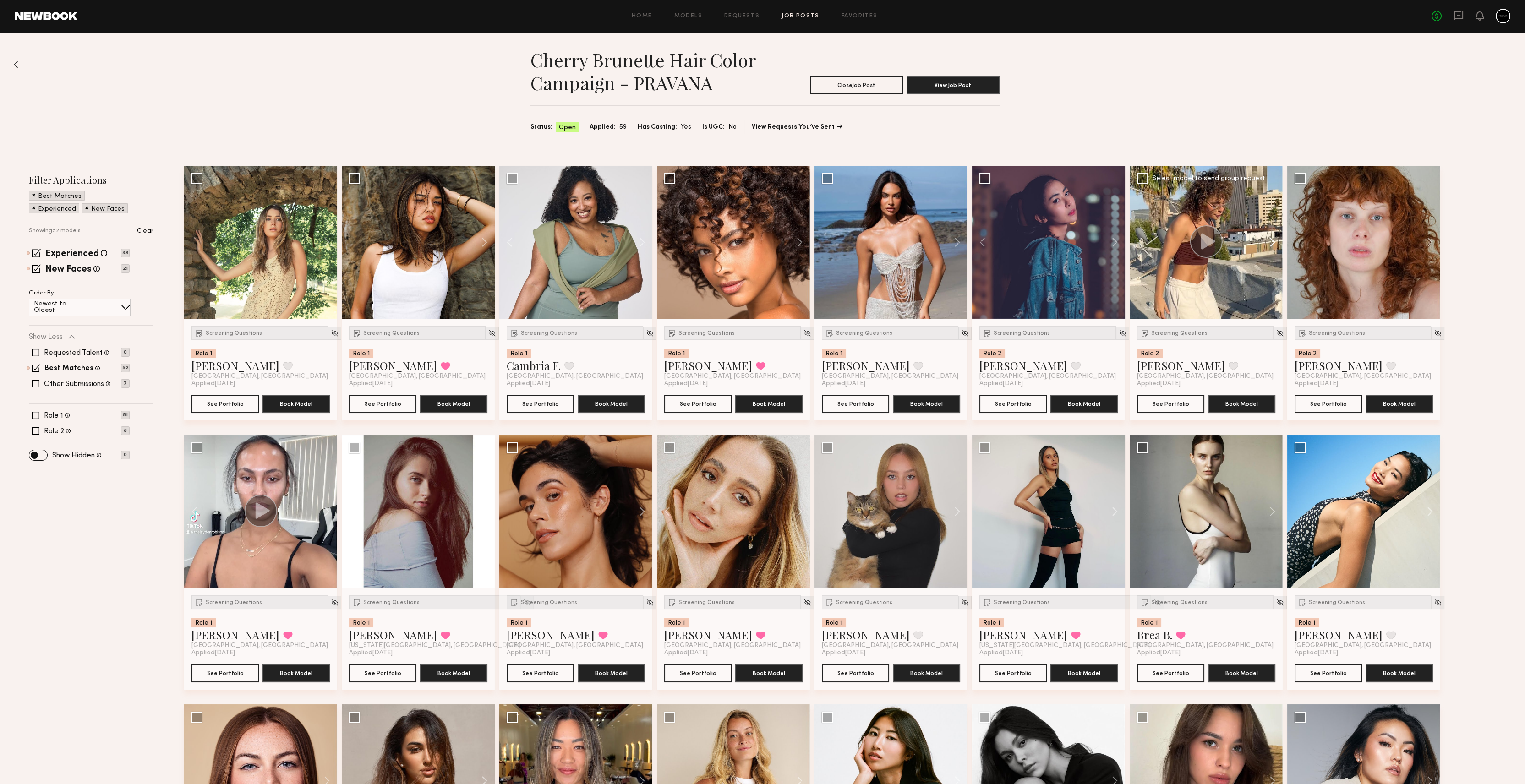
click at [1269, 243] on button at bounding box center [1267, 242] width 29 height 153
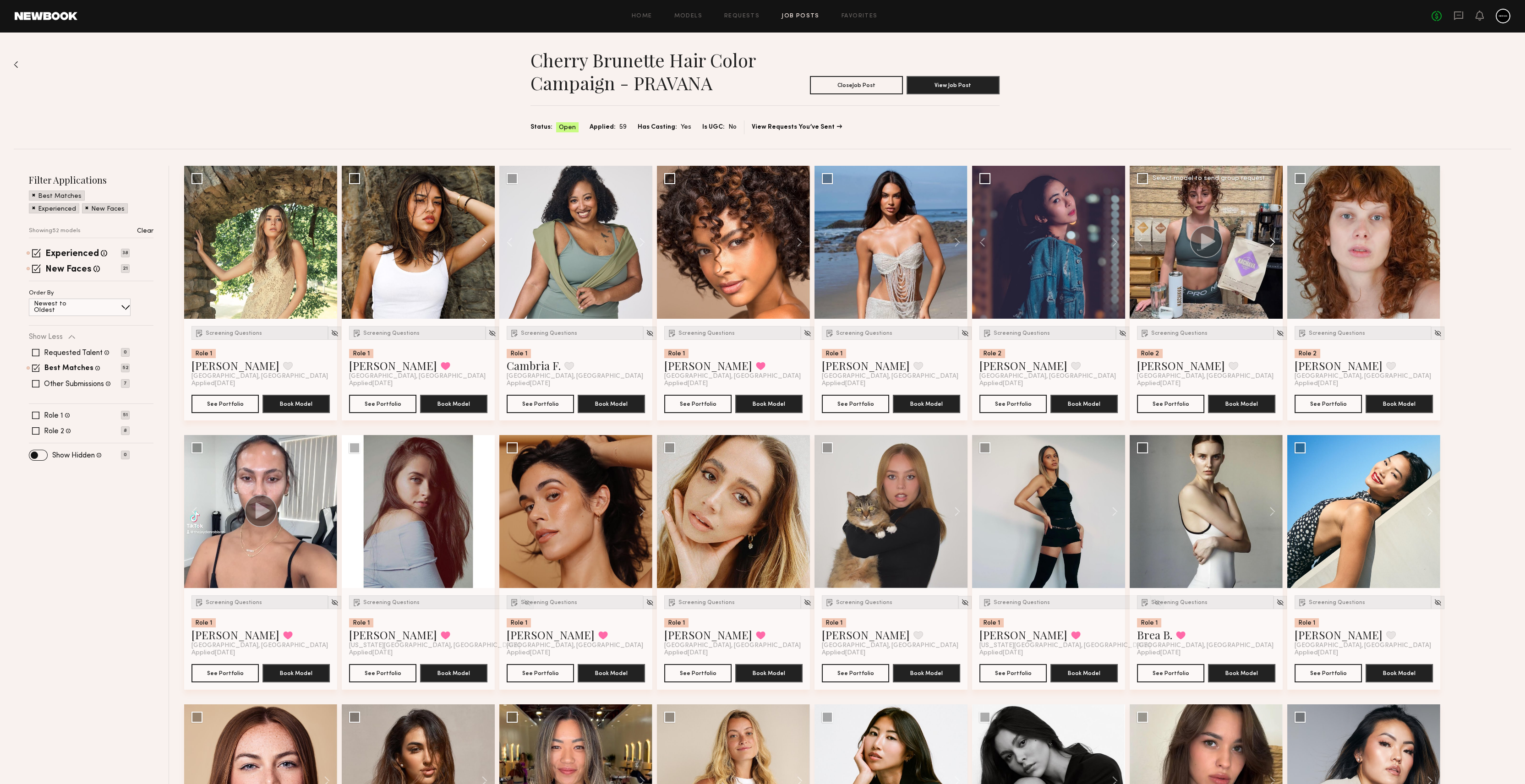
click at [1269, 243] on button at bounding box center [1267, 242] width 29 height 153
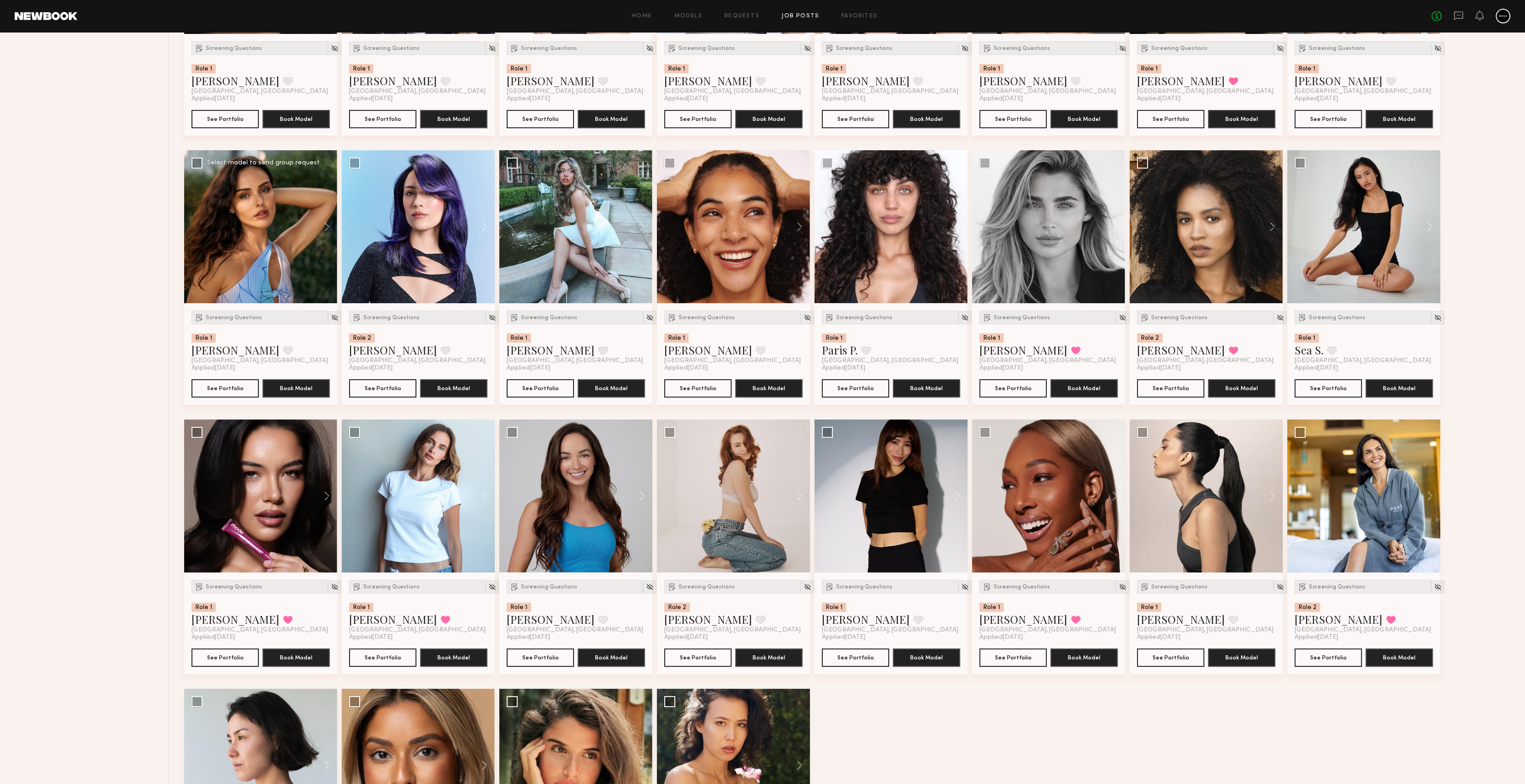
scroll to position [1099, 0]
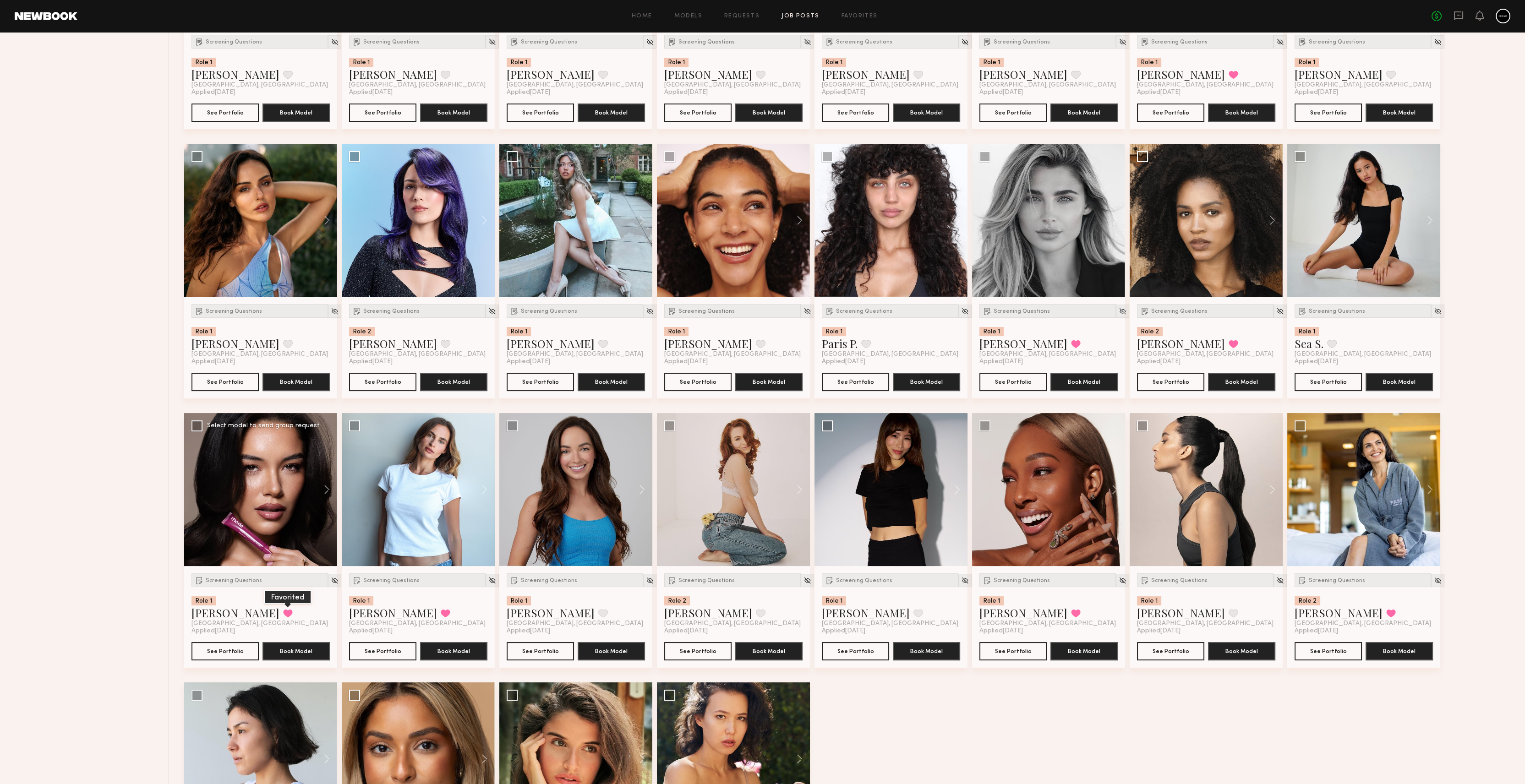
click at [283, 611] on button at bounding box center [288, 613] width 10 height 8
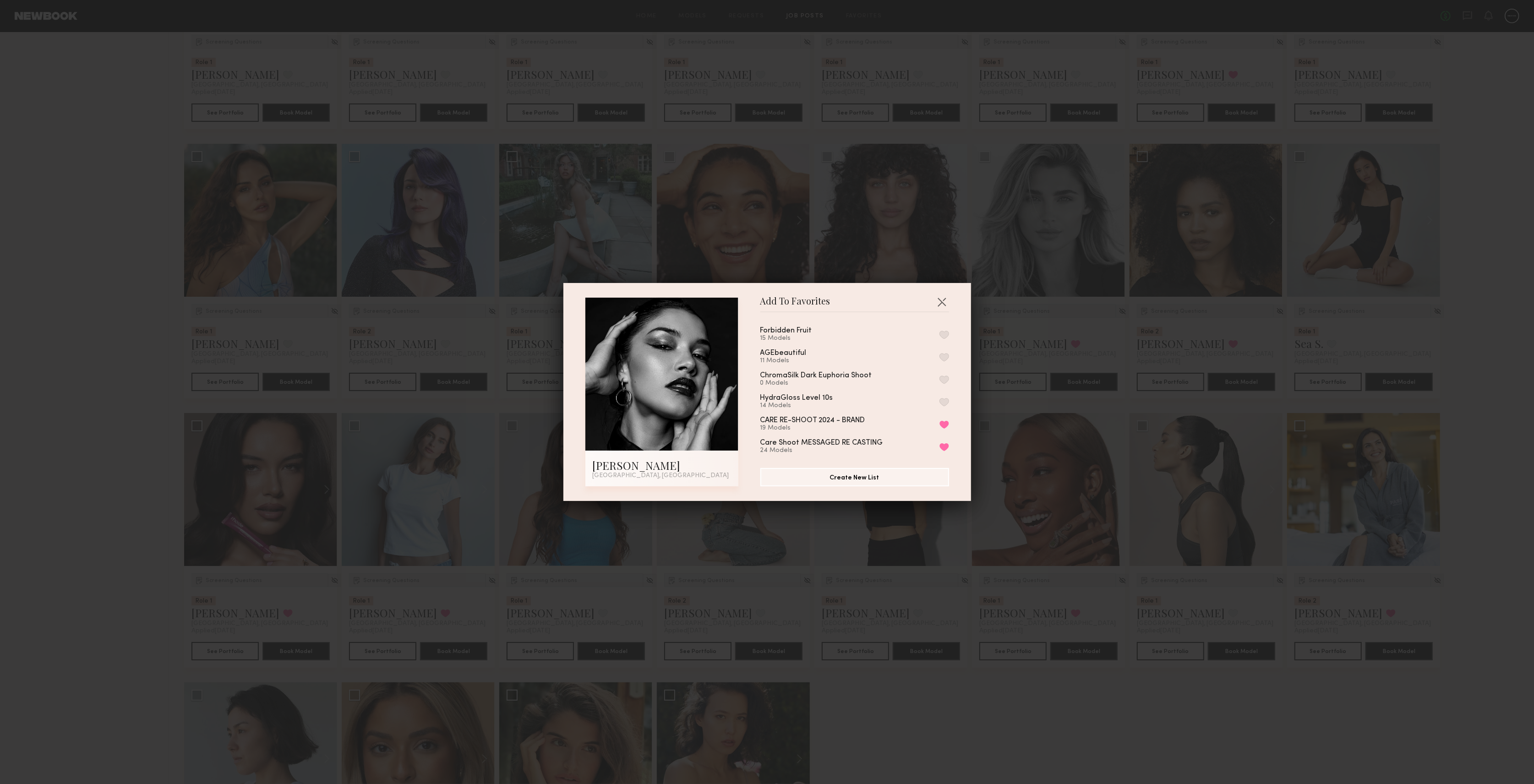
click at [940, 333] on button "button" at bounding box center [944, 335] width 10 height 8
click at [934, 296] on button "button" at bounding box center [941, 302] width 15 height 15
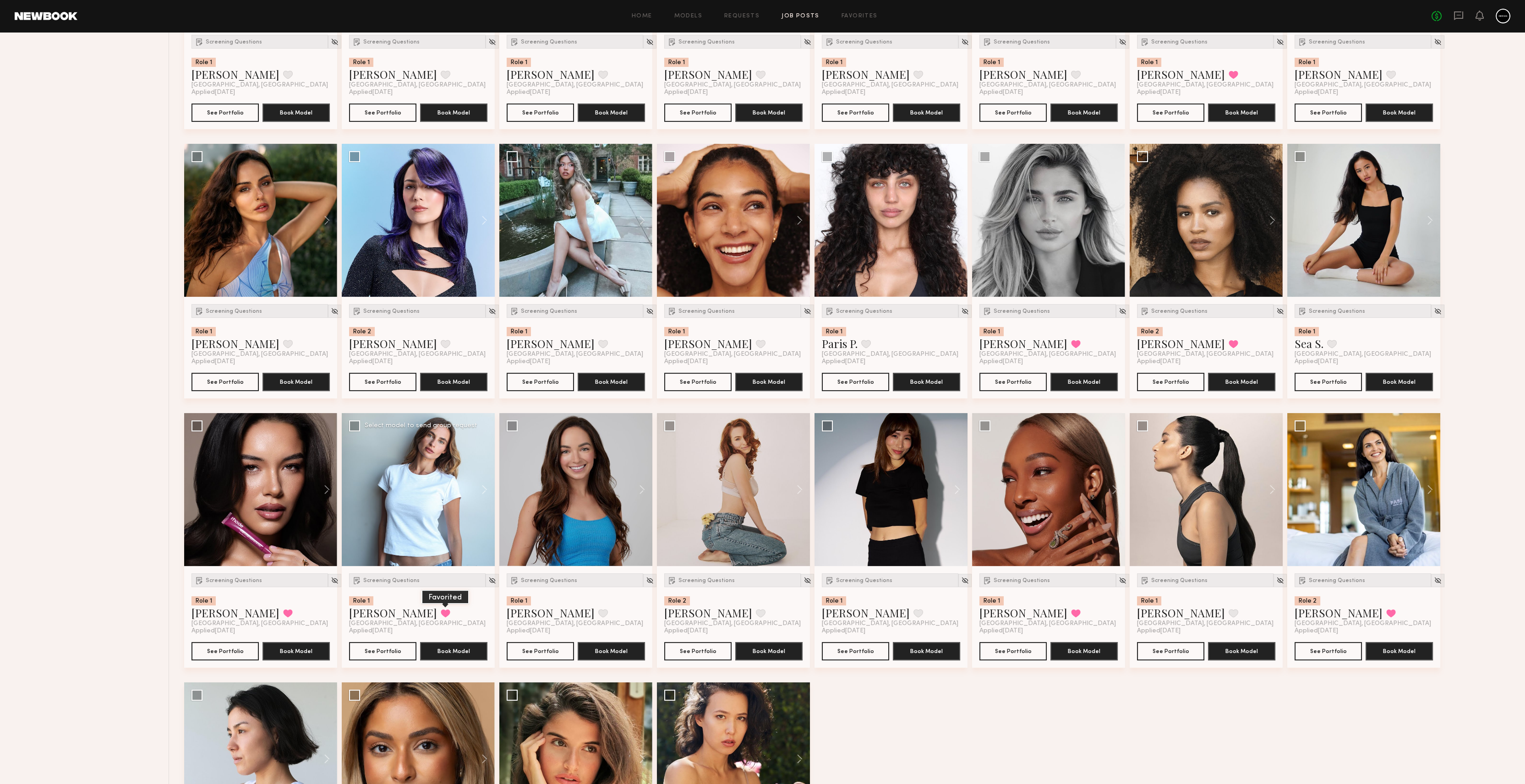
click at [441, 616] on button at bounding box center [445, 613] width 10 height 8
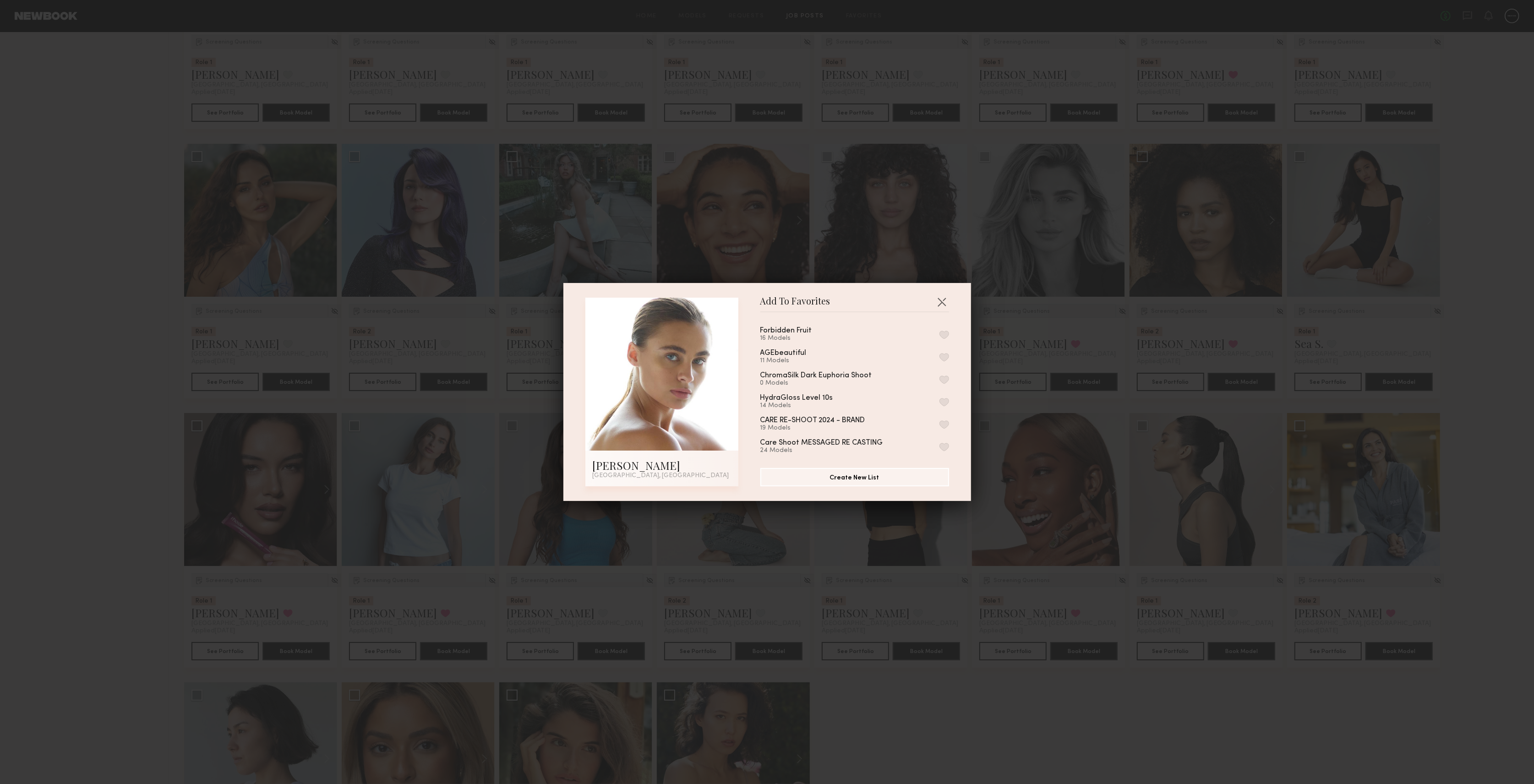
click at [940, 335] on button "button" at bounding box center [944, 335] width 10 height 8
click at [938, 301] on button "button" at bounding box center [941, 302] width 15 height 15
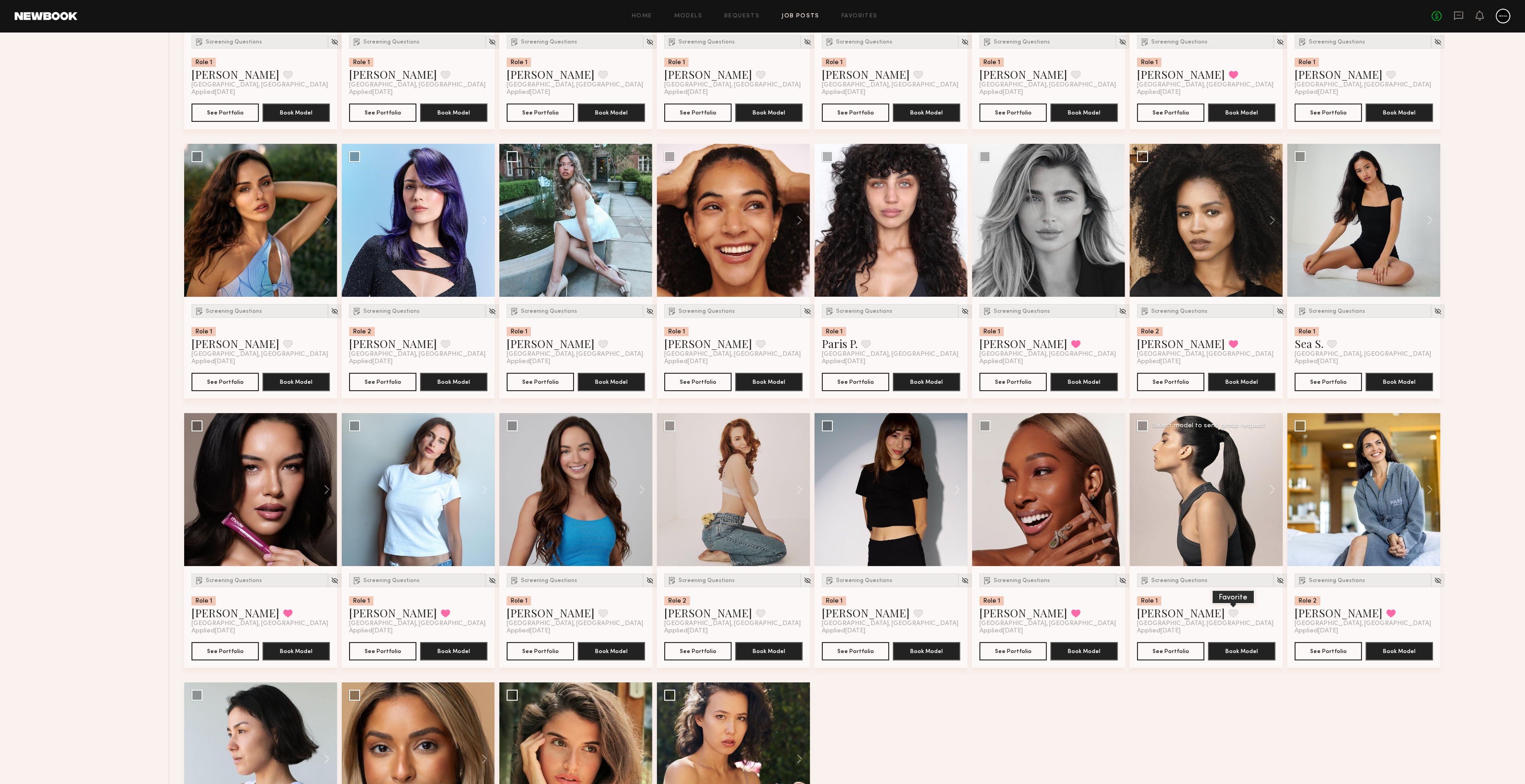
click at [1228, 610] on button at bounding box center [1233, 613] width 10 height 8
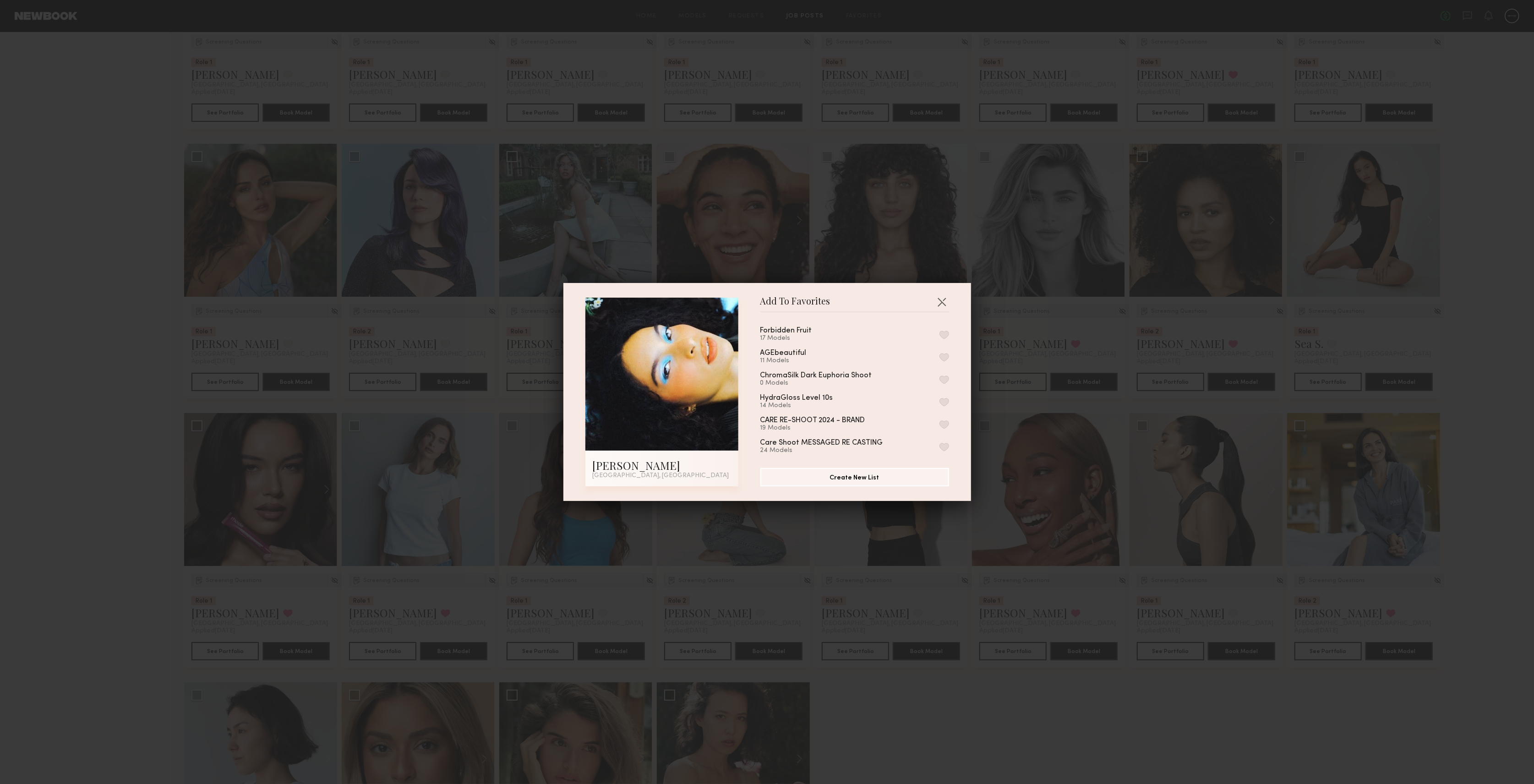
click at [940, 335] on button "button" at bounding box center [944, 335] width 10 height 8
click at [940, 299] on button "button" at bounding box center [941, 302] width 15 height 15
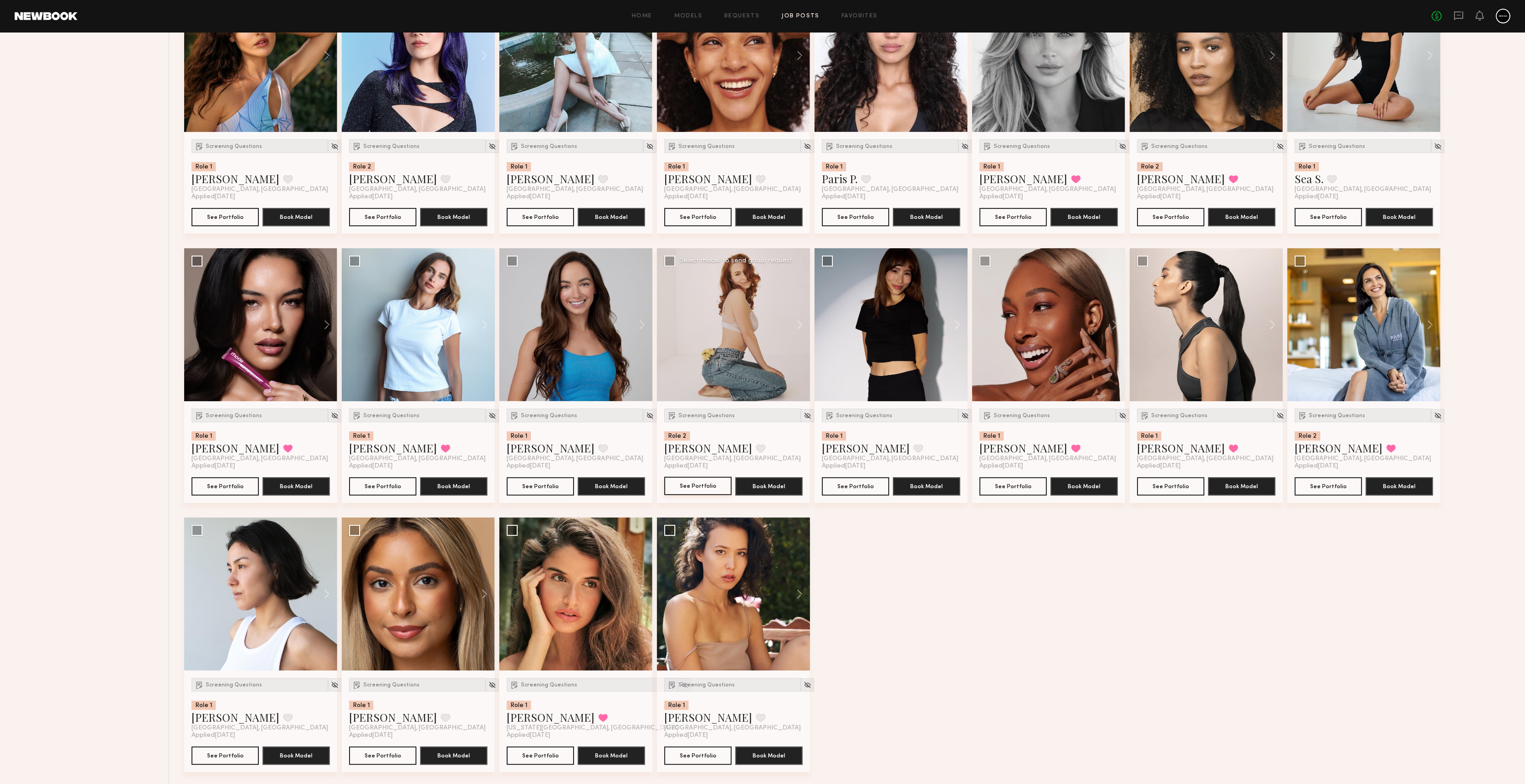
scroll to position [1266, 0]
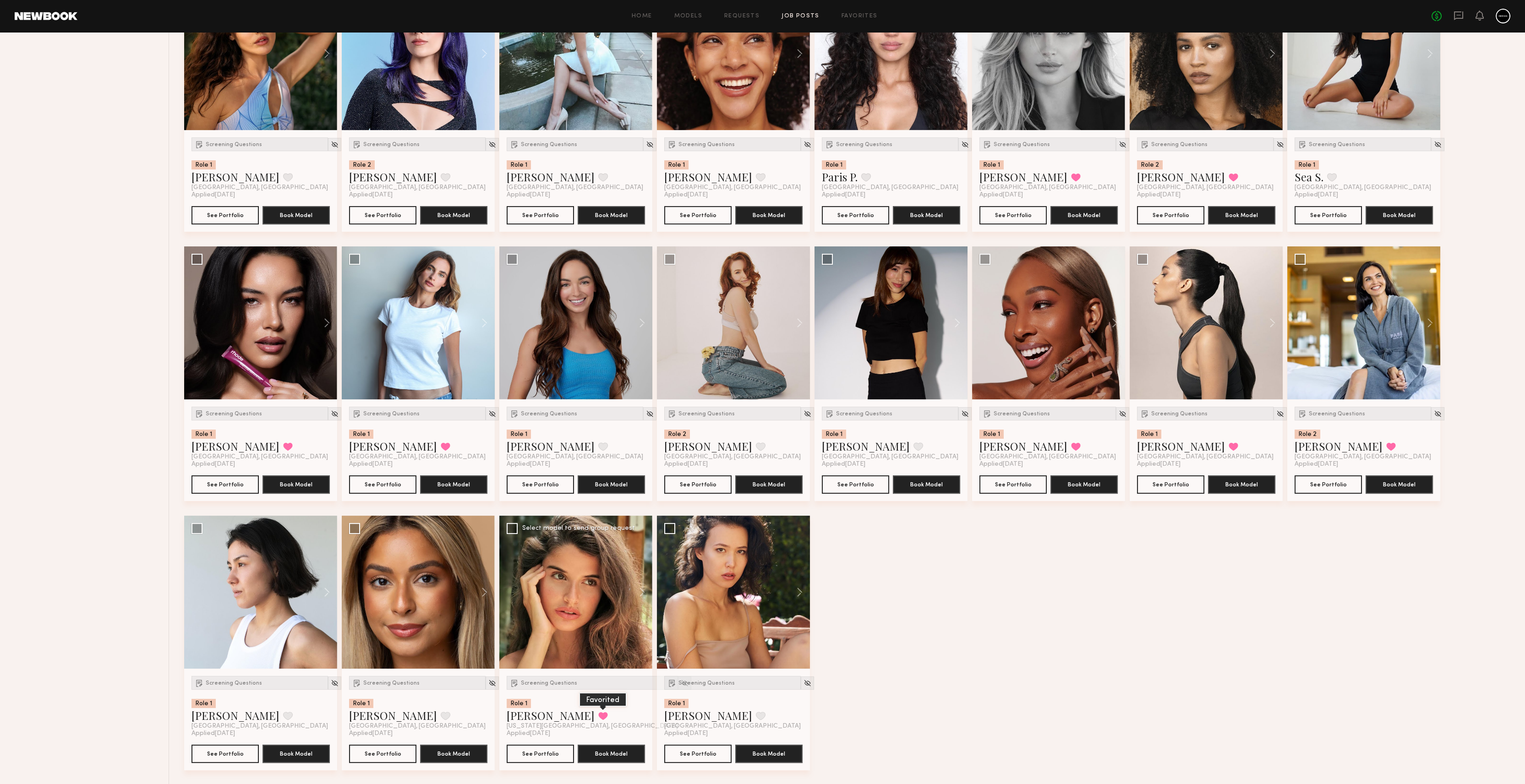
click at [598, 714] on button at bounding box center [603, 716] width 10 height 8
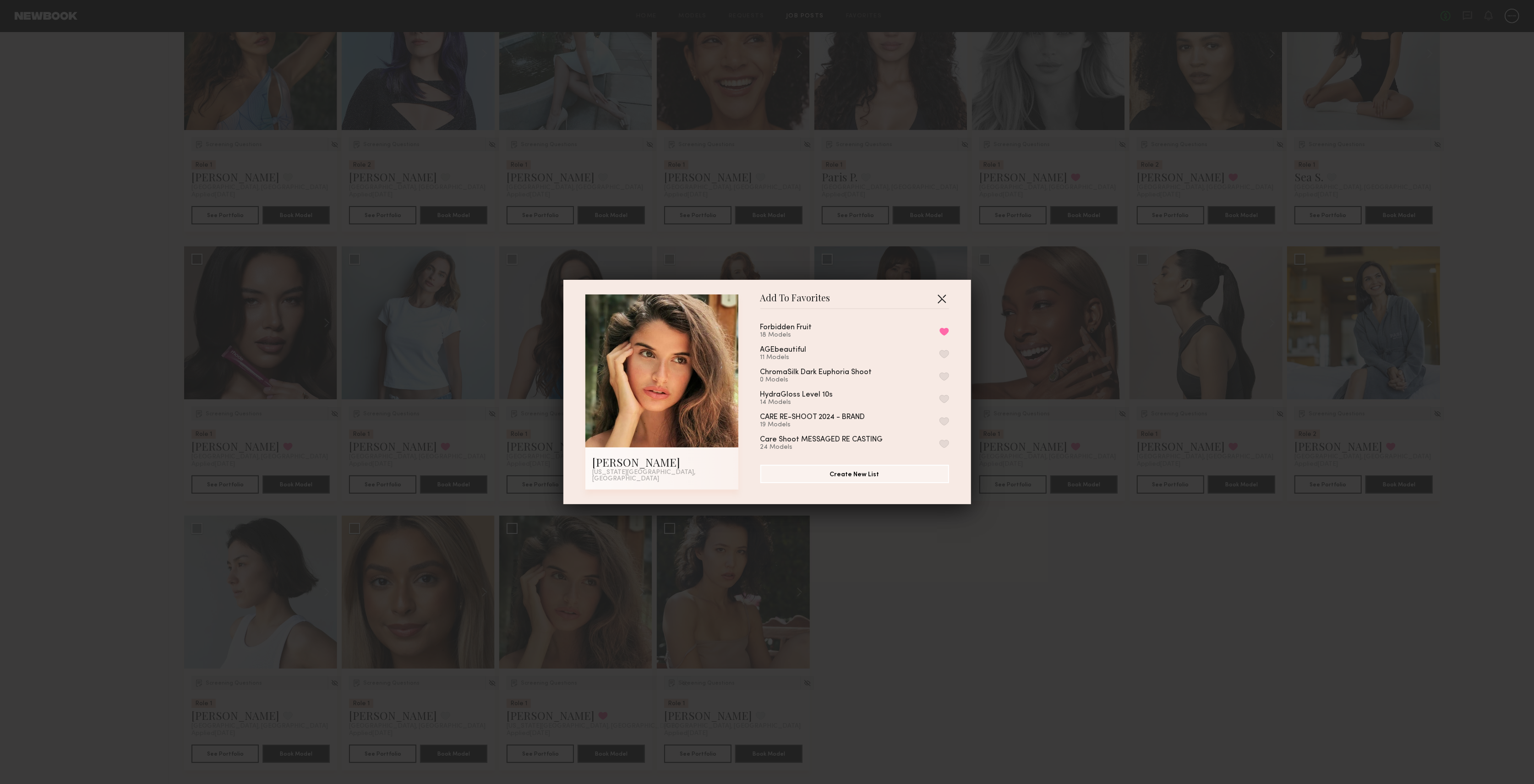
click at [938, 299] on button "button" at bounding box center [941, 298] width 15 height 15
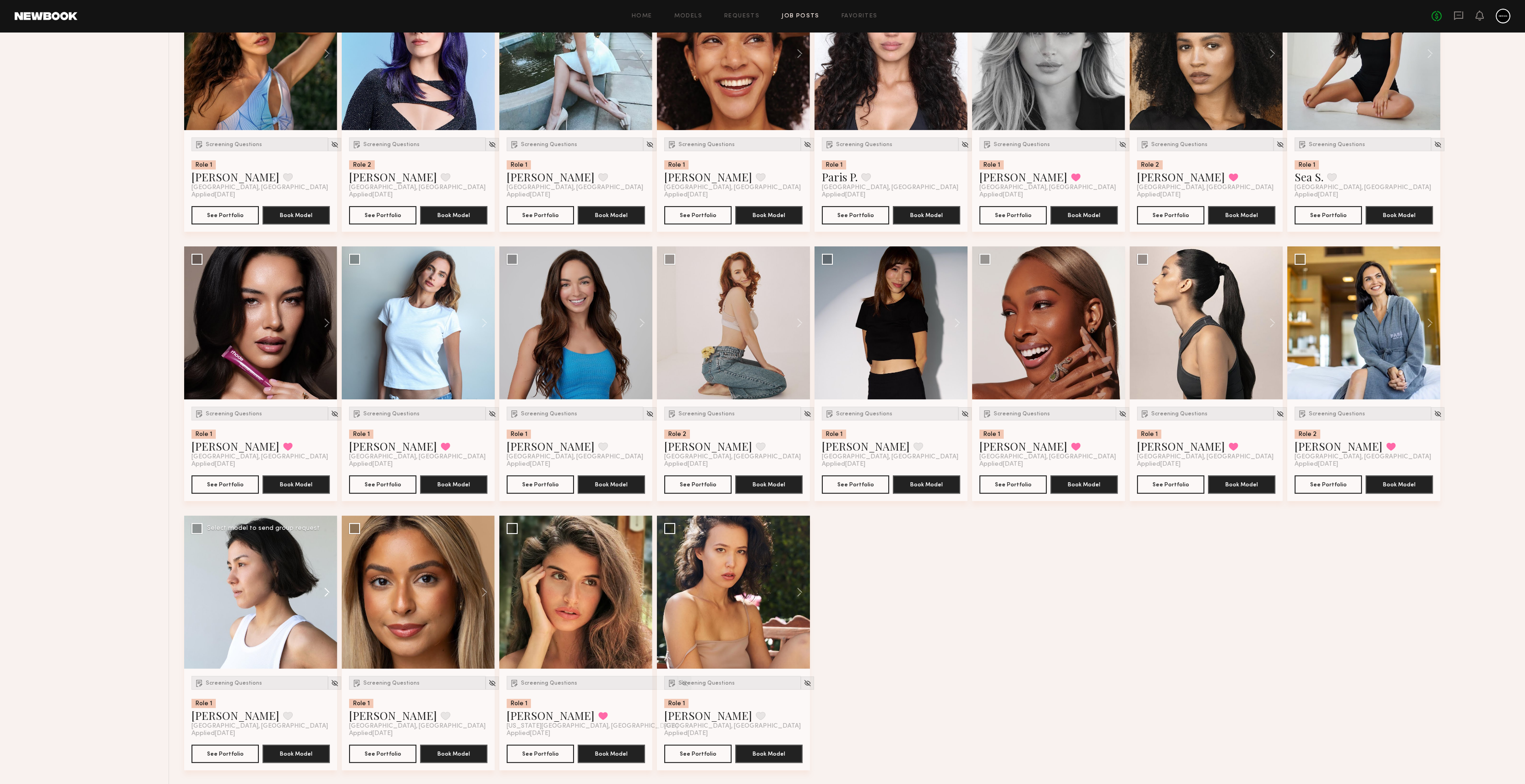
click at [324, 592] on button at bounding box center [322, 592] width 29 height 153
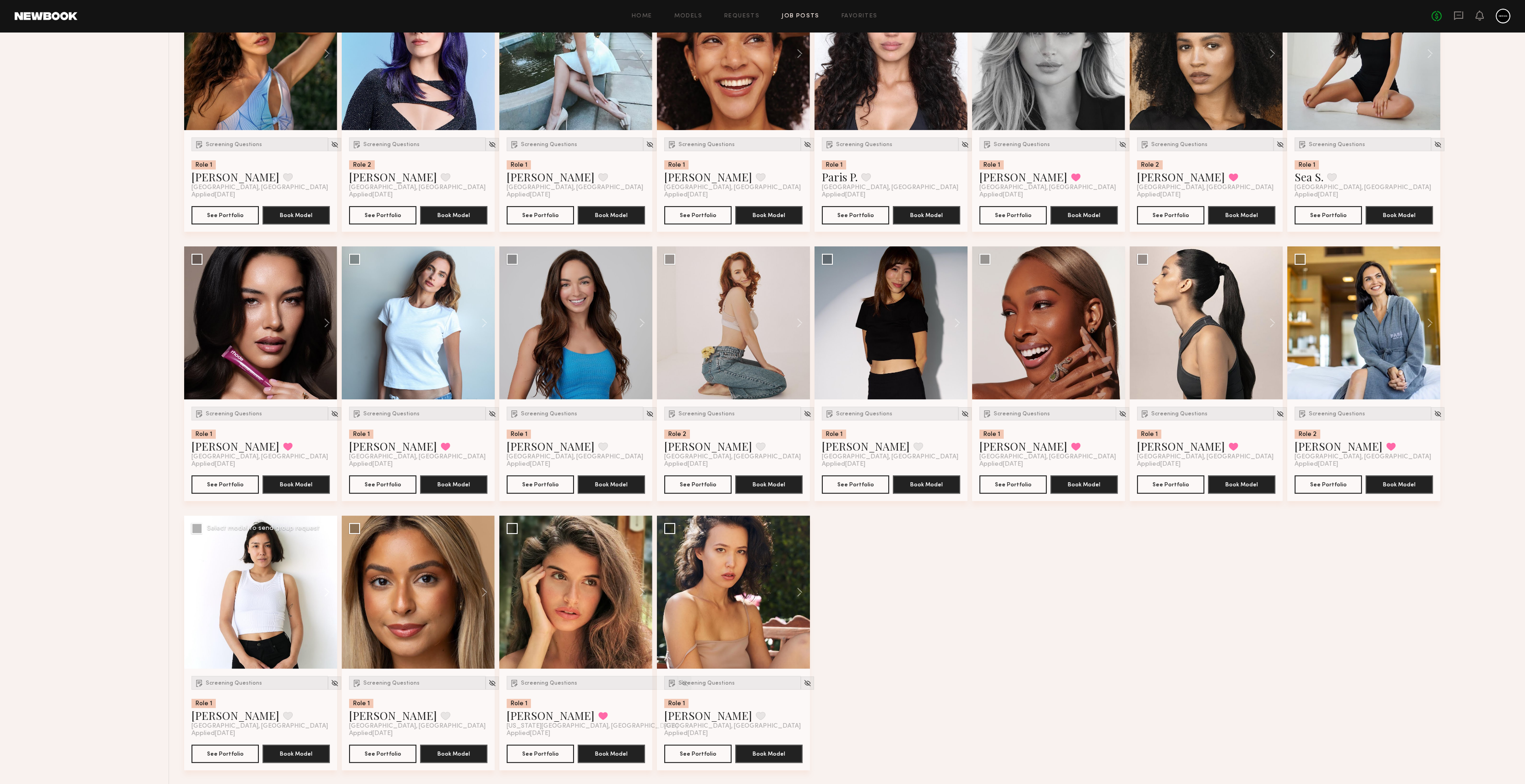
click at [324, 592] on button at bounding box center [322, 592] width 29 height 153
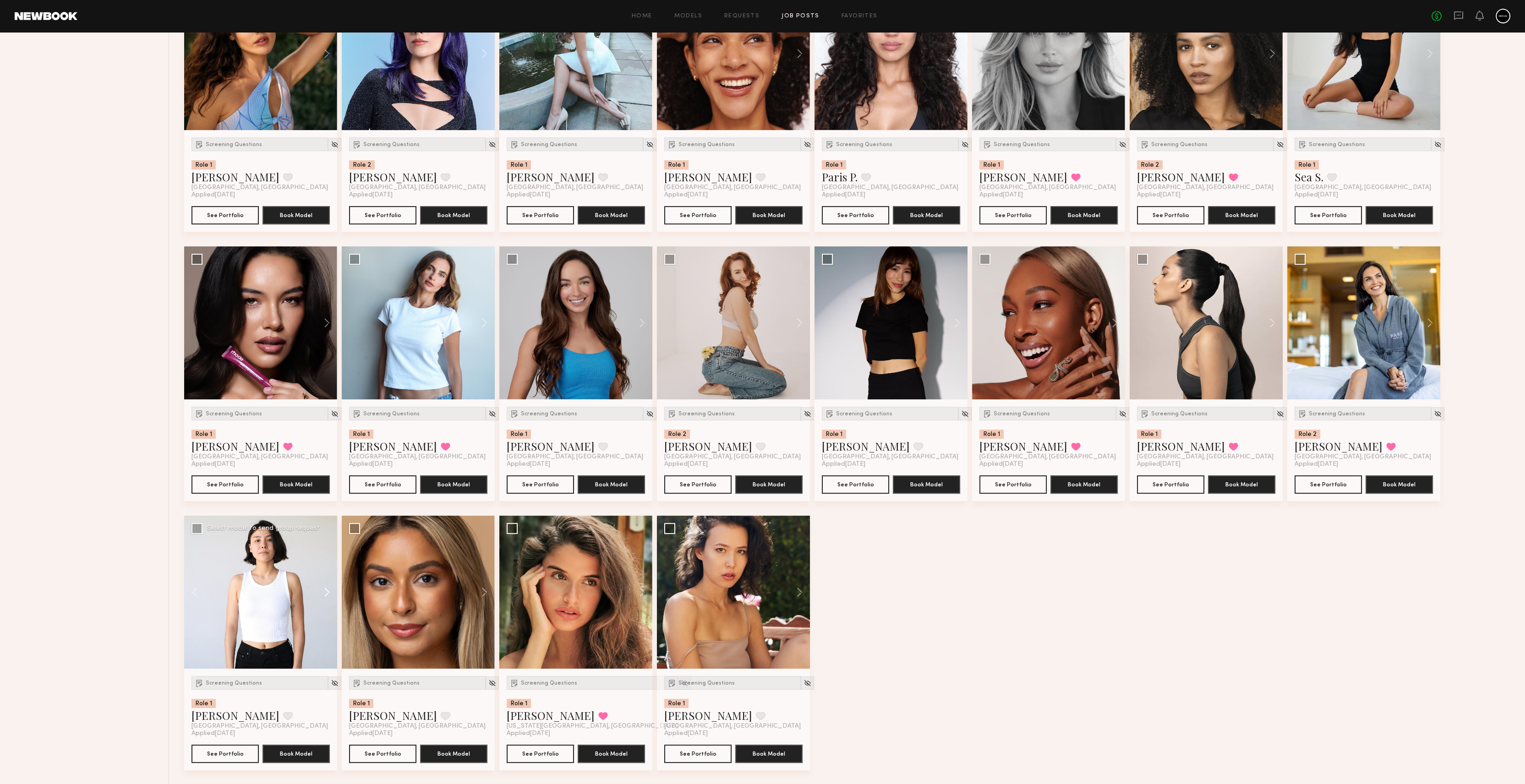
click at [324, 592] on button at bounding box center [322, 592] width 29 height 153
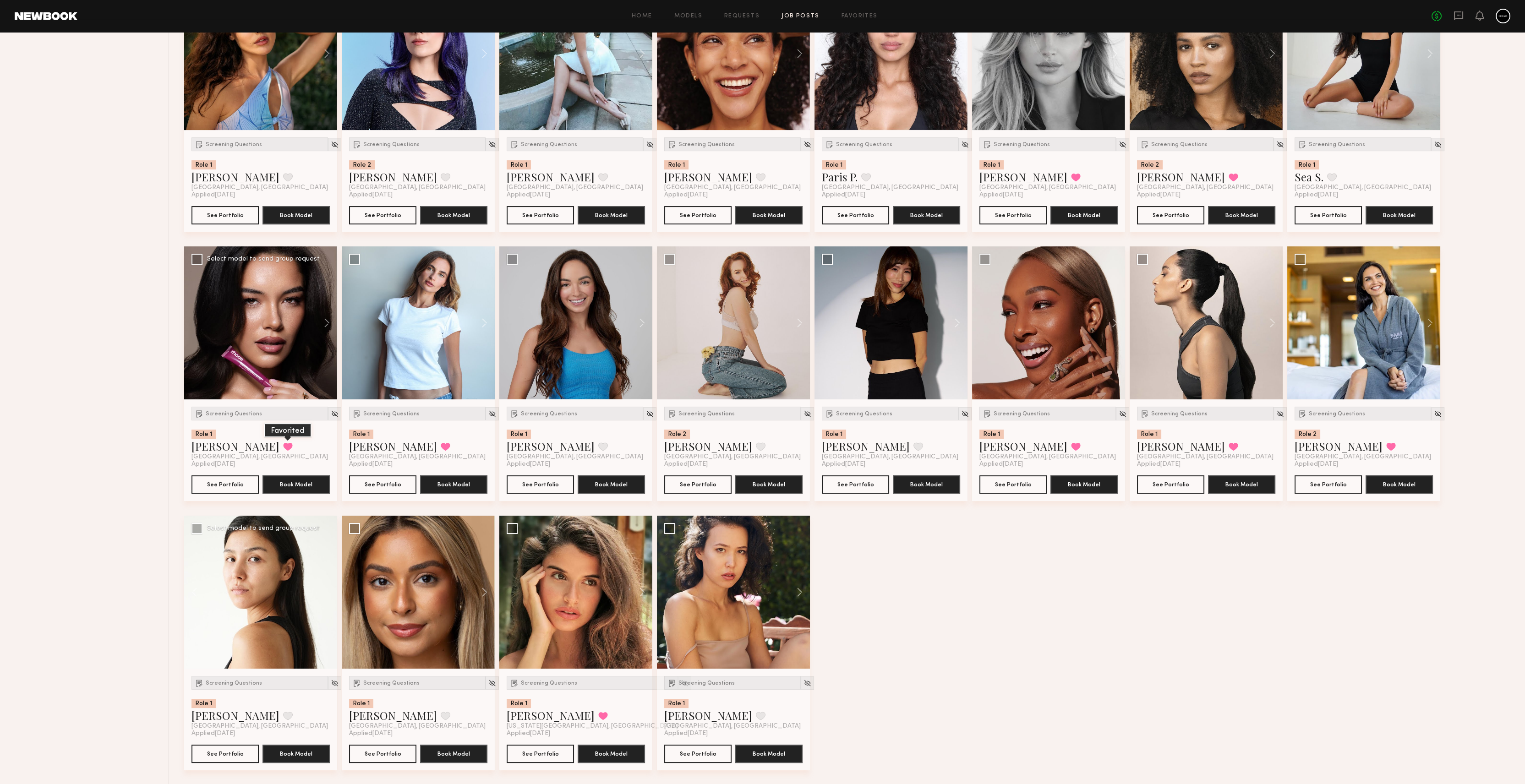
click at [283, 444] on button at bounding box center [288, 446] width 10 height 8
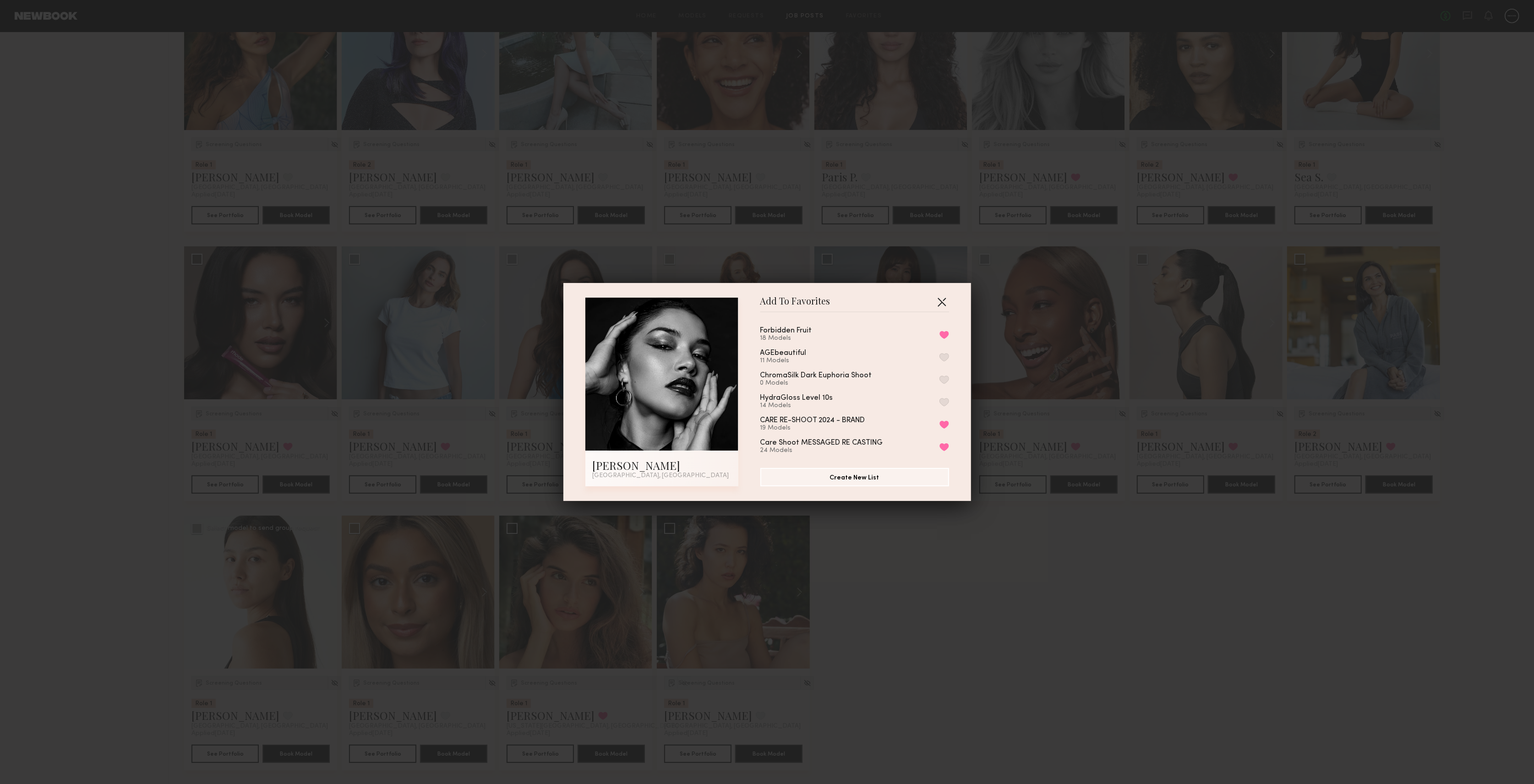
click at [936, 302] on button "button" at bounding box center [941, 302] width 15 height 15
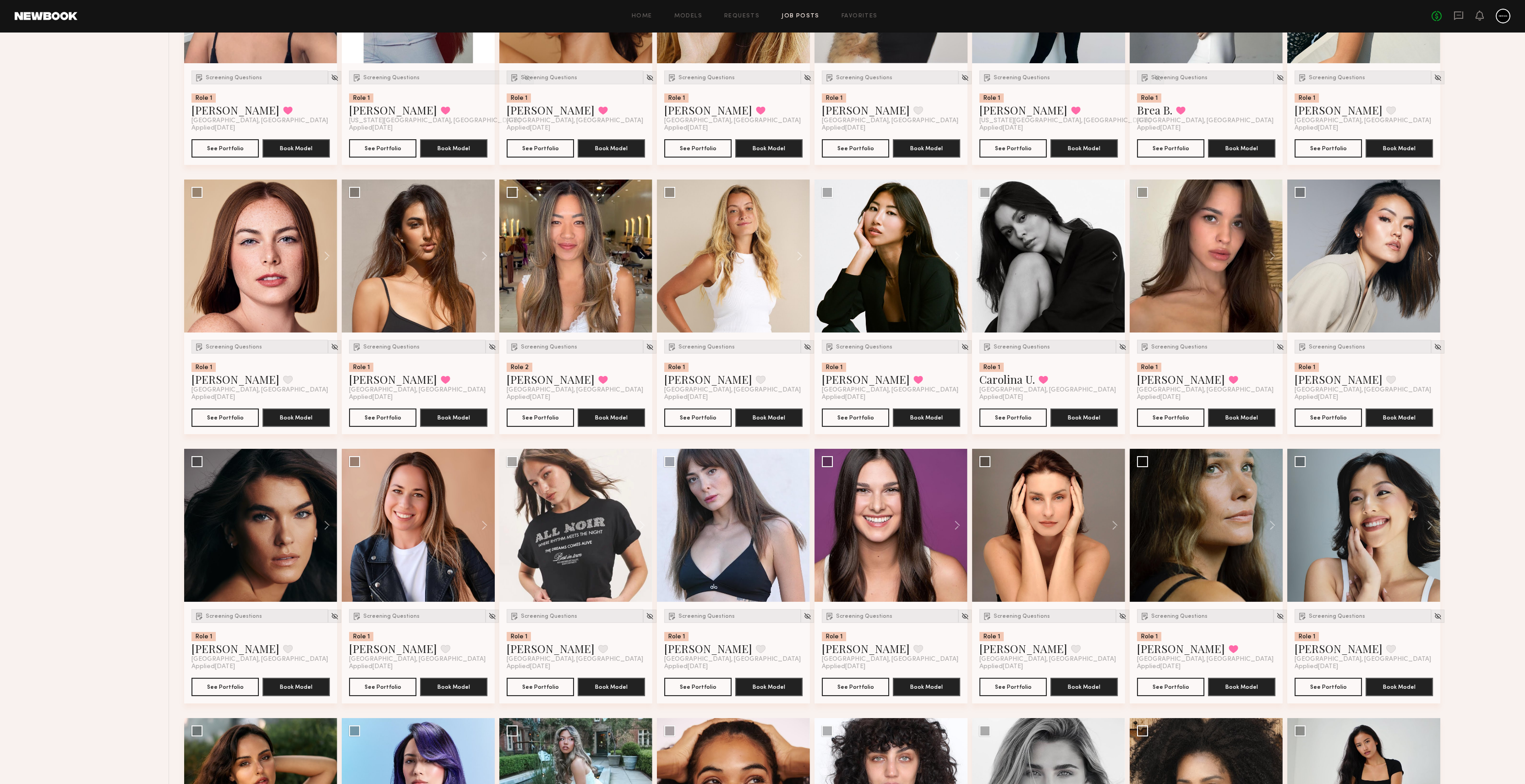
scroll to position [289, 0]
